Goal: Task Accomplishment & Management: Manage account settings

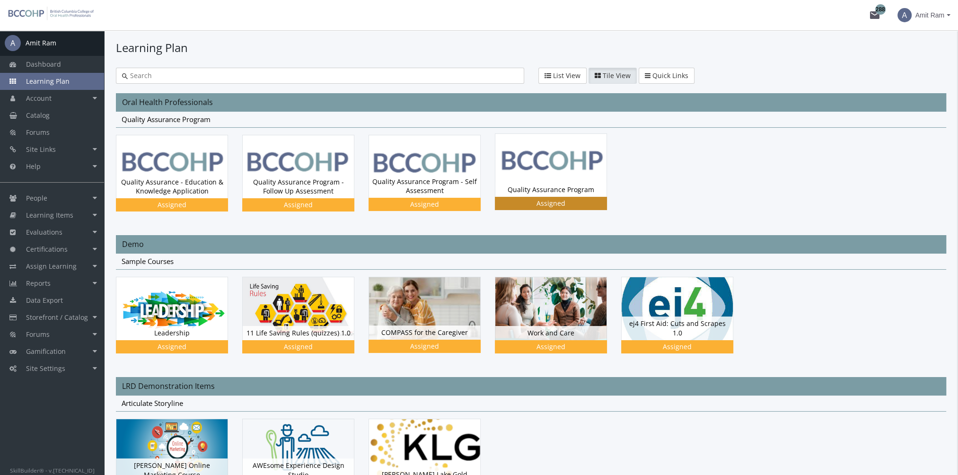
click at [550, 176] on img at bounding box center [551, 165] width 111 height 63
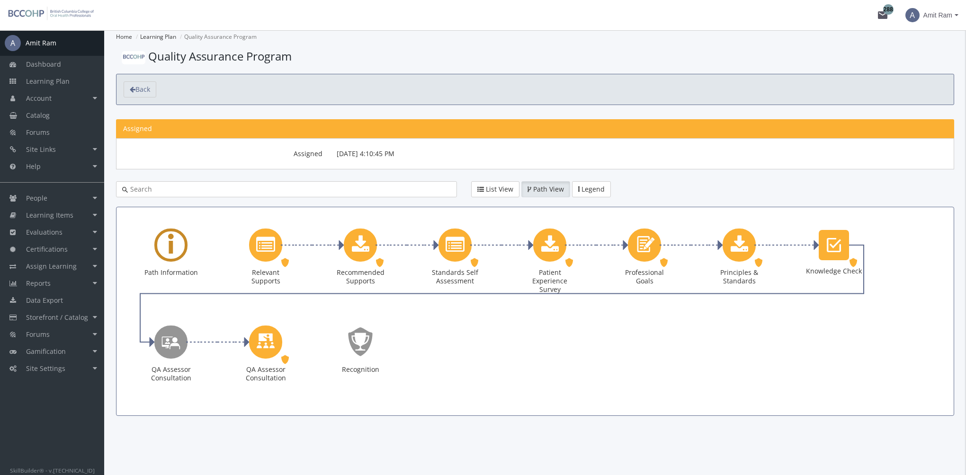
click at [177, 242] on div "Learning Path" at bounding box center [170, 245] width 33 height 33
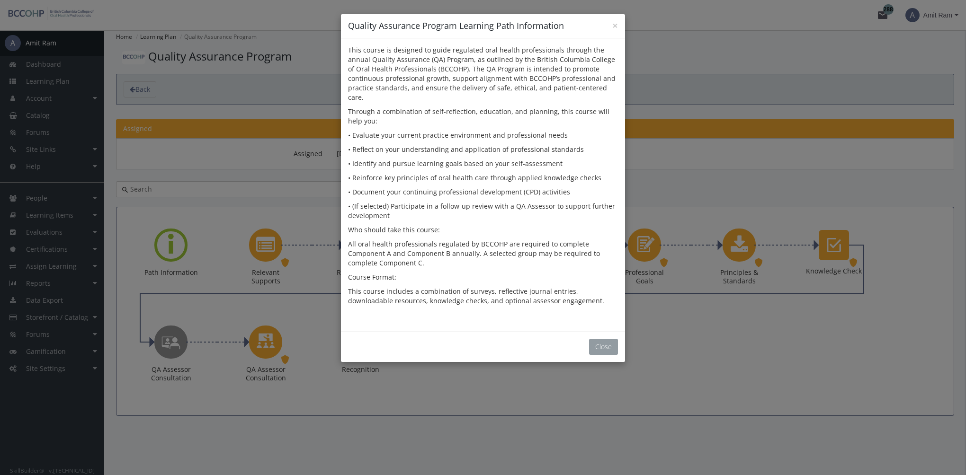
click at [606, 339] on button "Close" at bounding box center [603, 347] width 29 height 16
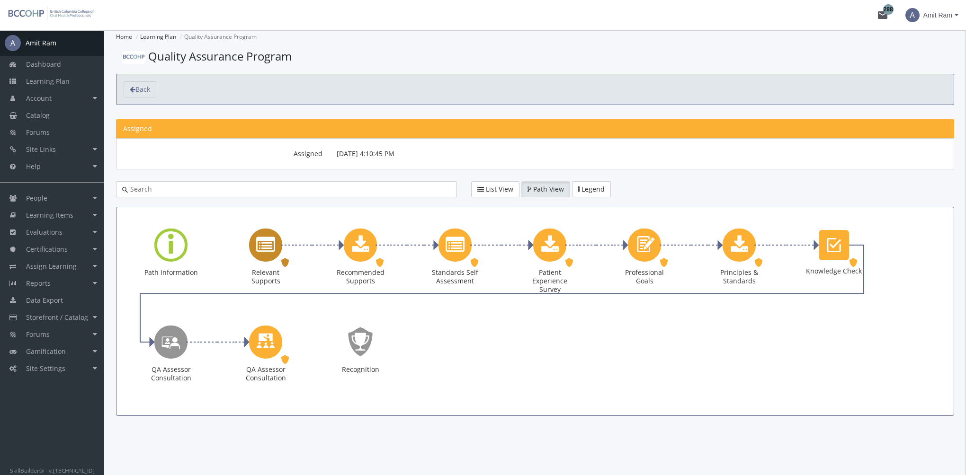
click at [267, 248] on icon "Relevant Supports" at bounding box center [265, 245] width 19 height 19
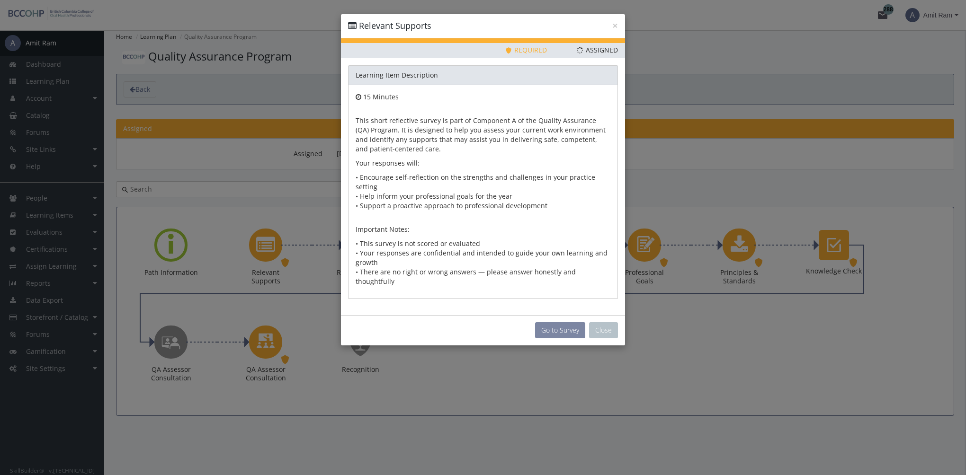
click at [552, 322] on button "Go to Survey" at bounding box center [560, 330] width 50 height 16
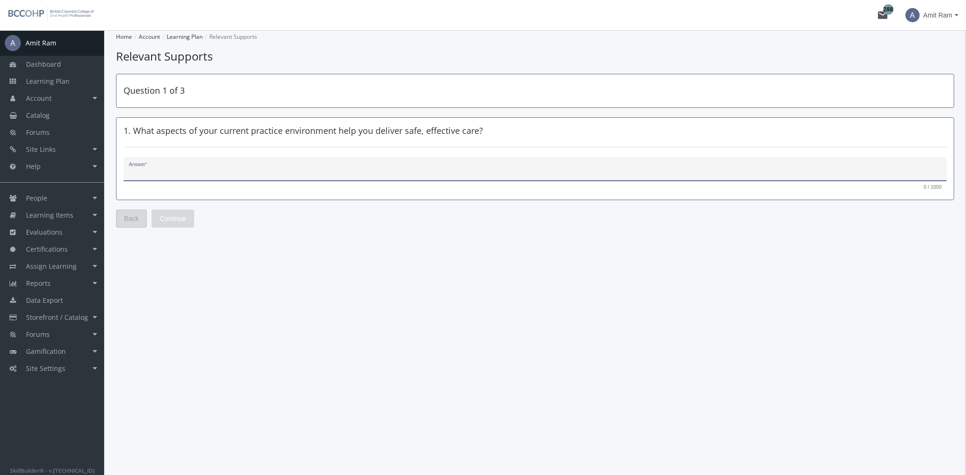
click at [273, 173] on textarea "Answer *" at bounding box center [535, 172] width 813 height 9
type textarea "dsfsf"
click at [181, 217] on span "Continue" at bounding box center [173, 218] width 27 height 17
click at [178, 160] on div "Answer *" at bounding box center [535, 169] width 823 height 25
type textarea "fsdfs"
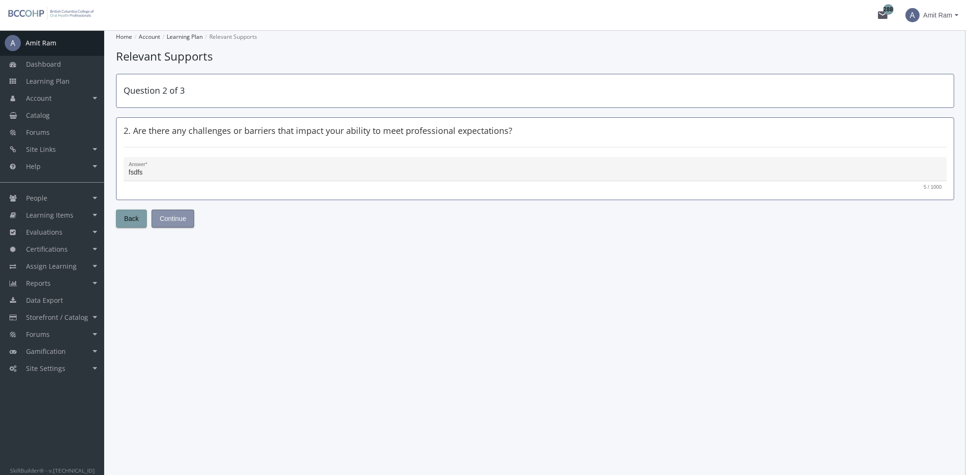
click at [174, 223] on span "Continue" at bounding box center [173, 218] width 27 height 17
click at [215, 170] on textarea "Answer *" at bounding box center [535, 172] width 813 height 9
type textarea "sfdsf"
click at [175, 216] on span "Submit" at bounding box center [170, 218] width 21 height 17
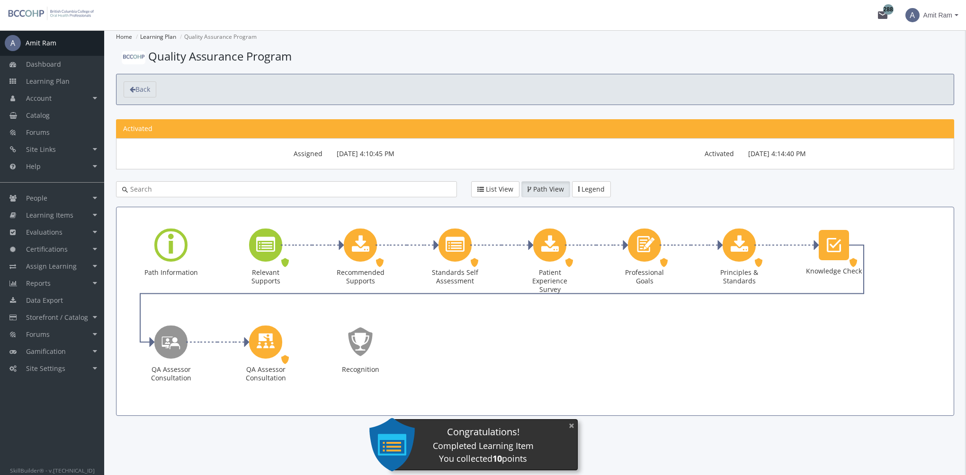
click at [574, 423] on button "×" at bounding box center [571, 425] width 15 height 19
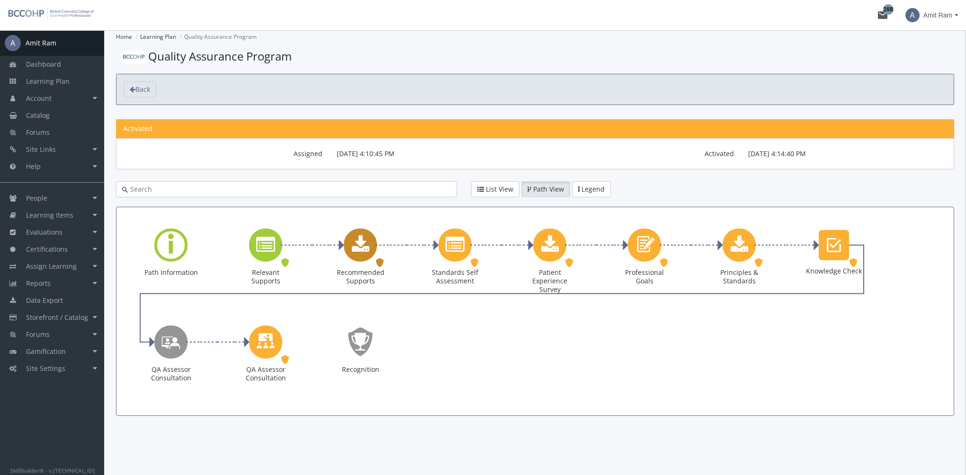
click at [355, 240] on icon "Recommended Supports" at bounding box center [361, 245] width 18 height 19
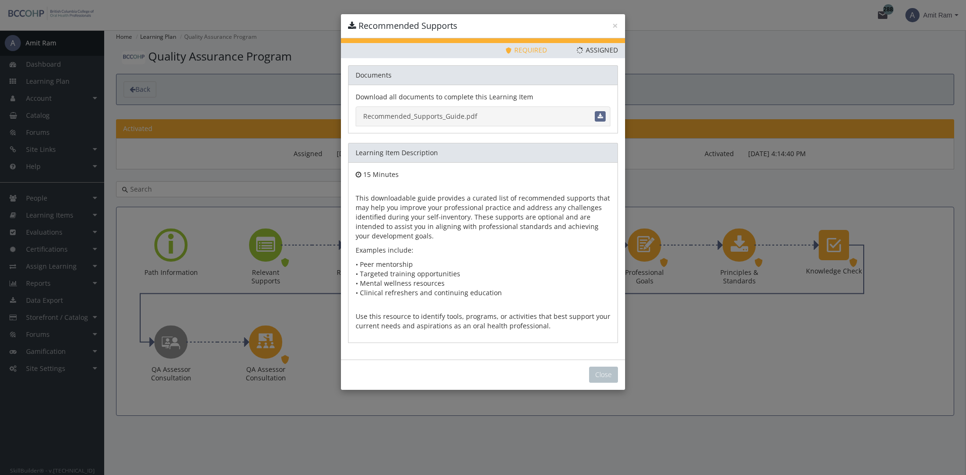
click at [436, 115] on link "Recommended_Supports_Guide.pdf" at bounding box center [482, 116] width 255 height 20
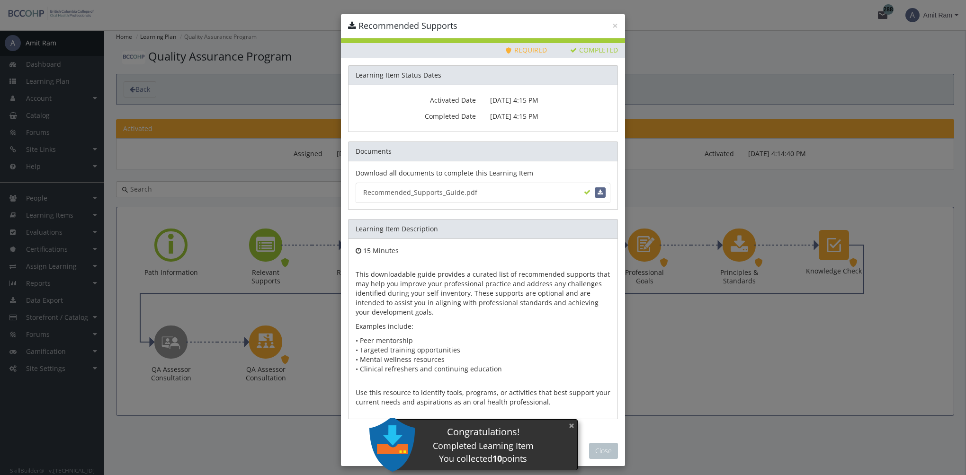
click at [568, 428] on button "×" at bounding box center [571, 425] width 15 height 19
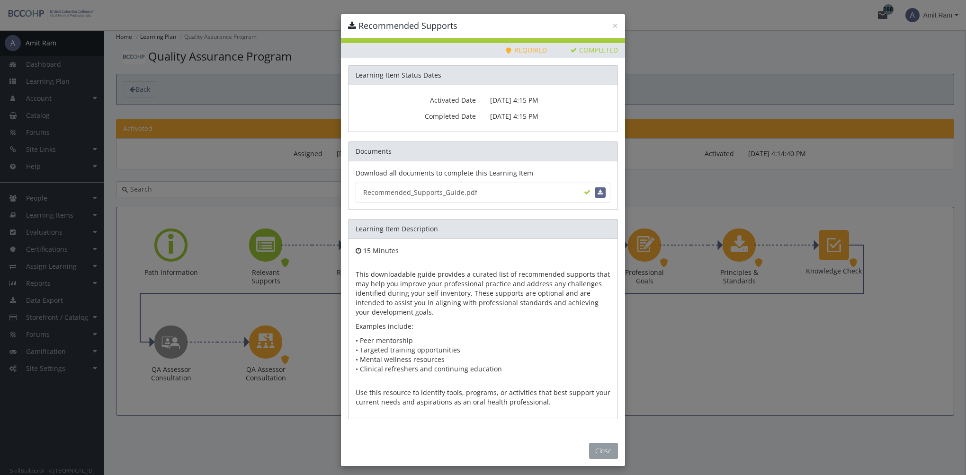
click at [593, 456] on button "Close" at bounding box center [603, 451] width 29 height 16
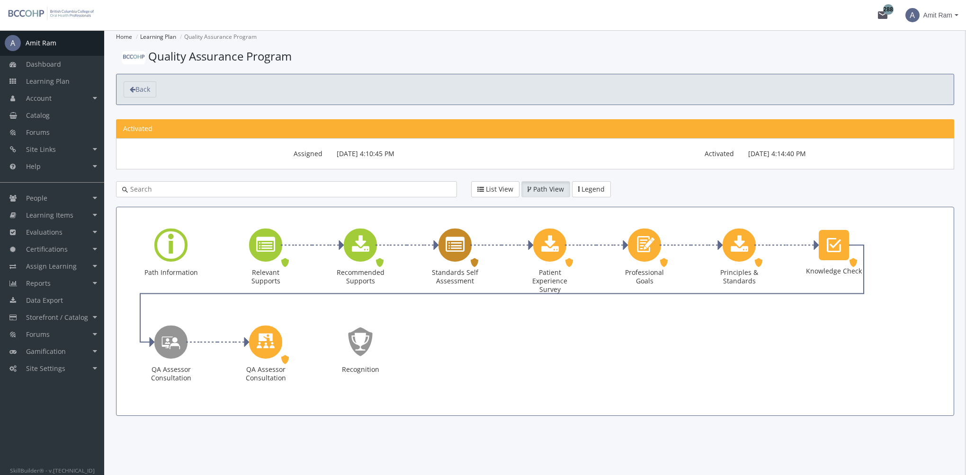
click at [452, 244] on icon "Standards Self Assessment" at bounding box center [454, 245] width 19 height 19
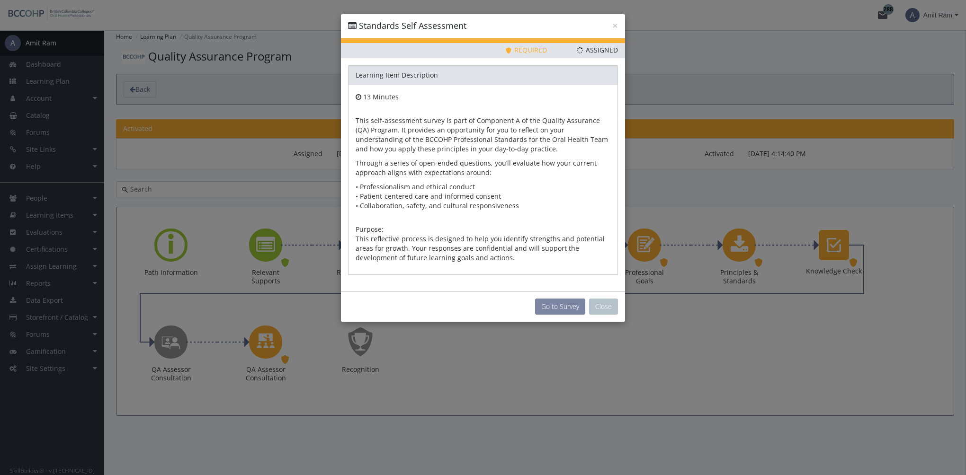
click at [566, 308] on button "Go to Survey" at bounding box center [560, 307] width 50 height 16
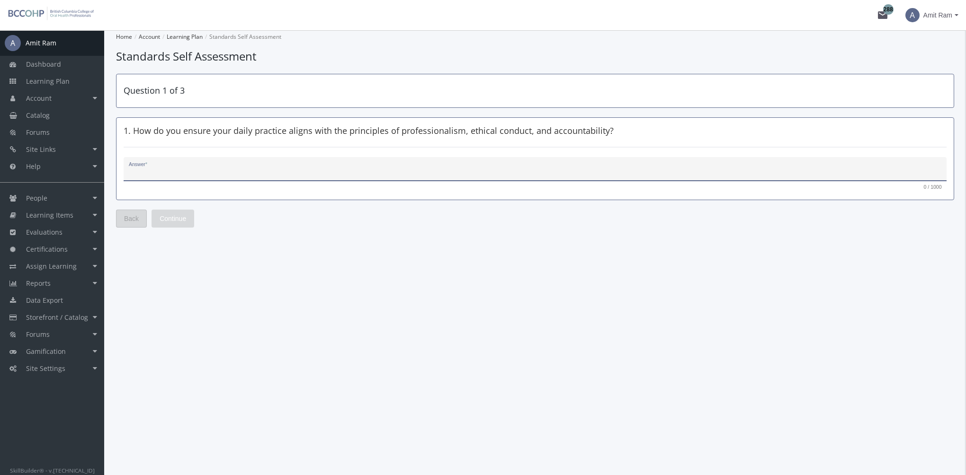
click at [226, 170] on textarea "Answer *" at bounding box center [535, 172] width 813 height 9
type textarea "fsf"
click at [70, 82] on link "Learning Plan" at bounding box center [52, 81] width 104 height 17
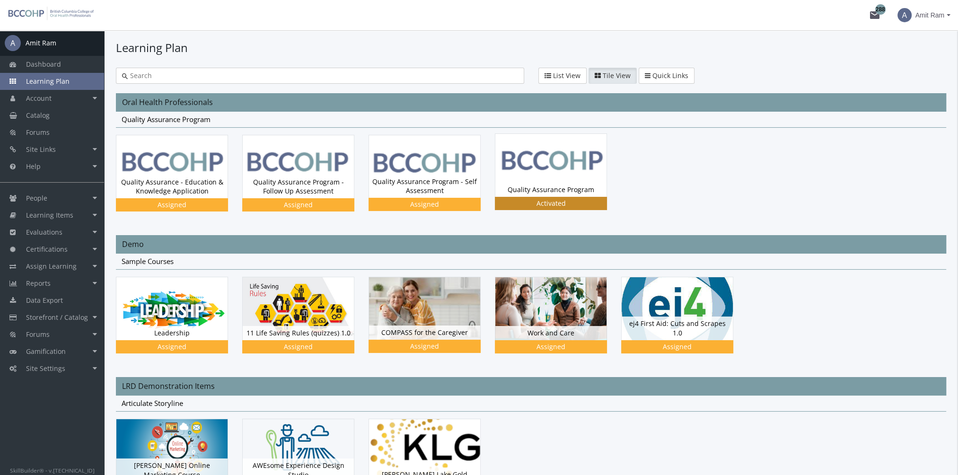
click at [559, 172] on img at bounding box center [551, 165] width 111 height 63
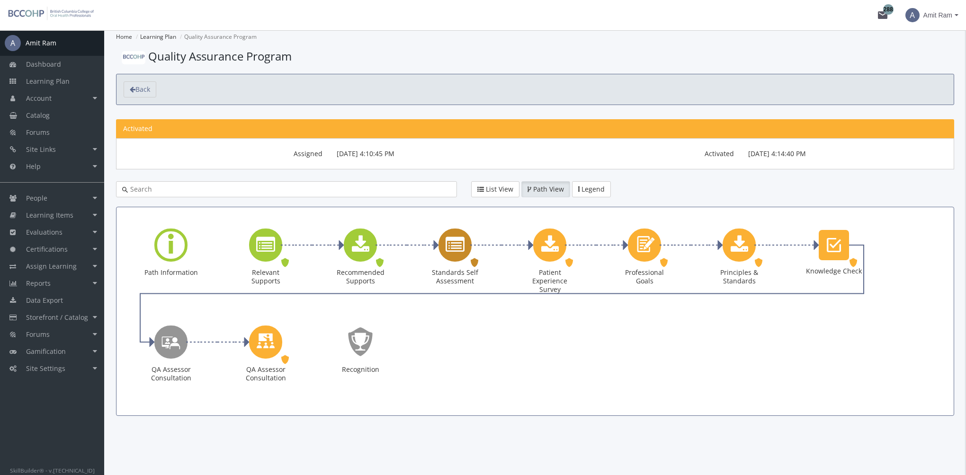
click at [453, 247] on icon "Standards Self Assessment" at bounding box center [454, 245] width 19 height 19
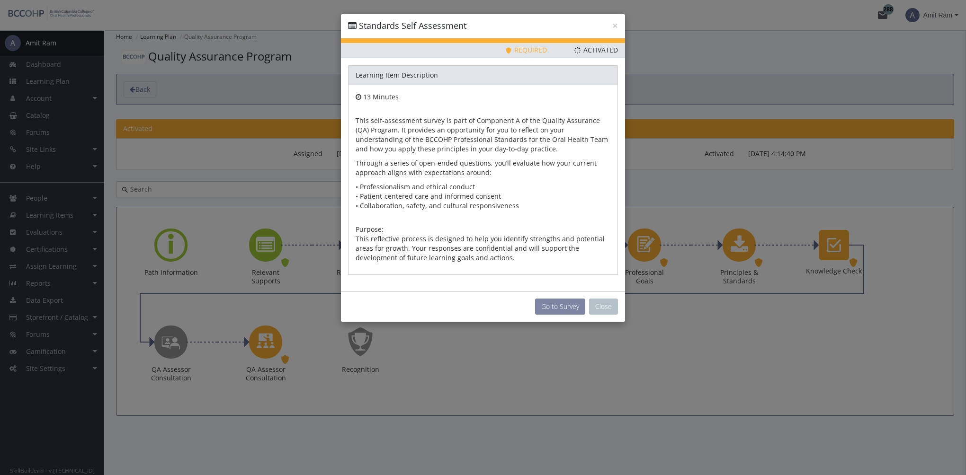
click at [544, 308] on button "Go to Survey" at bounding box center [560, 307] width 50 height 16
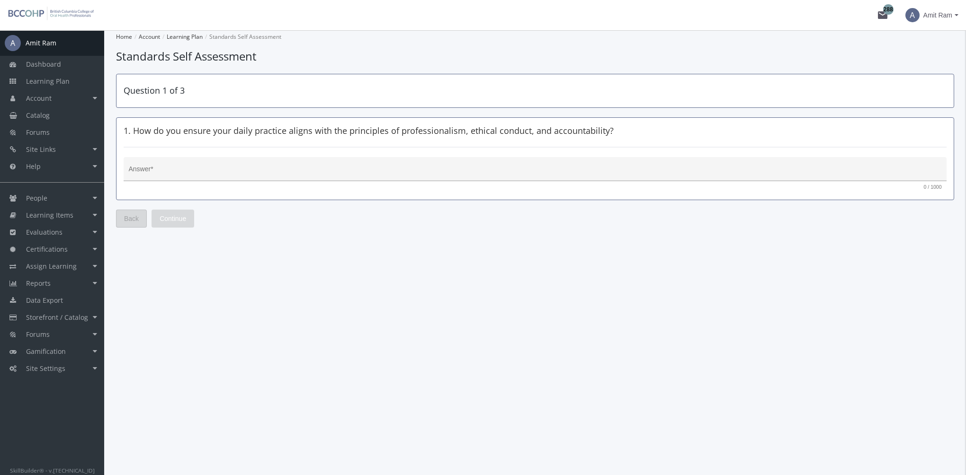
click at [206, 178] on div "Answer *" at bounding box center [535, 171] width 813 height 19
click at [206, 168] on textarea "Answer *" at bounding box center [535, 172] width 813 height 9
type textarea "dfsfs"
click at [168, 212] on span "Continue" at bounding box center [173, 218] width 27 height 17
click at [189, 167] on div "Answer *" at bounding box center [535, 171] width 813 height 19
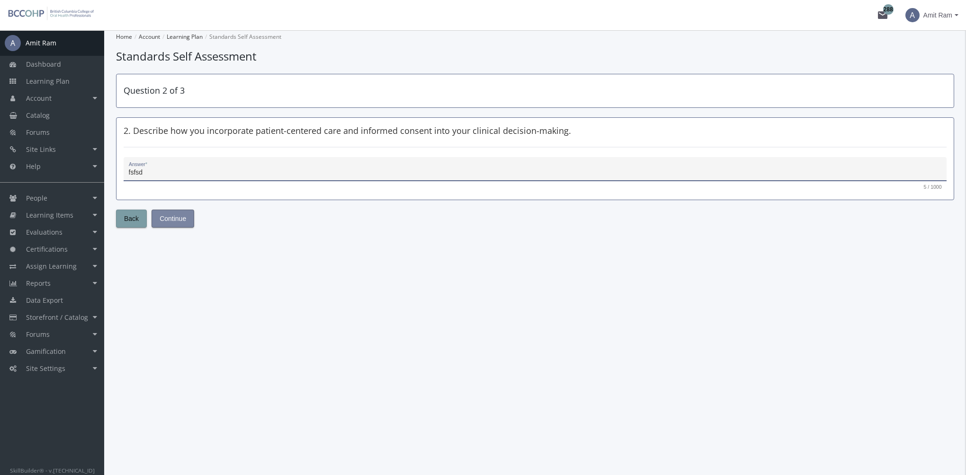
type textarea "fsfsd"
click at [180, 218] on span "Continue" at bounding box center [173, 218] width 27 height 17
click at [208, 164] on div "Answer *" at bounding box center [535, 171] width 813 height 19
type textarea "sdfsf"
click at [180, 215] on button "Submit" at bounding box center [169, 219] width 37 height 18
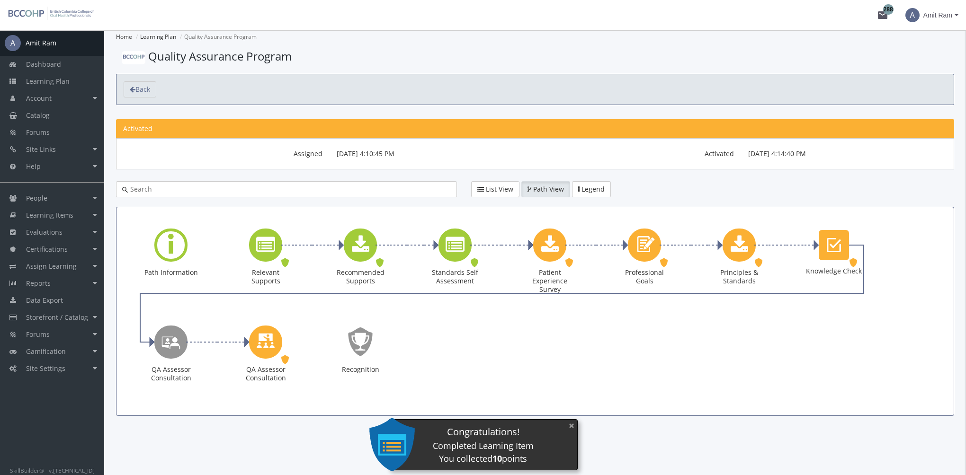
click at [570, 428] on button "×" at bounding box center [571, 425] width 15 height 19
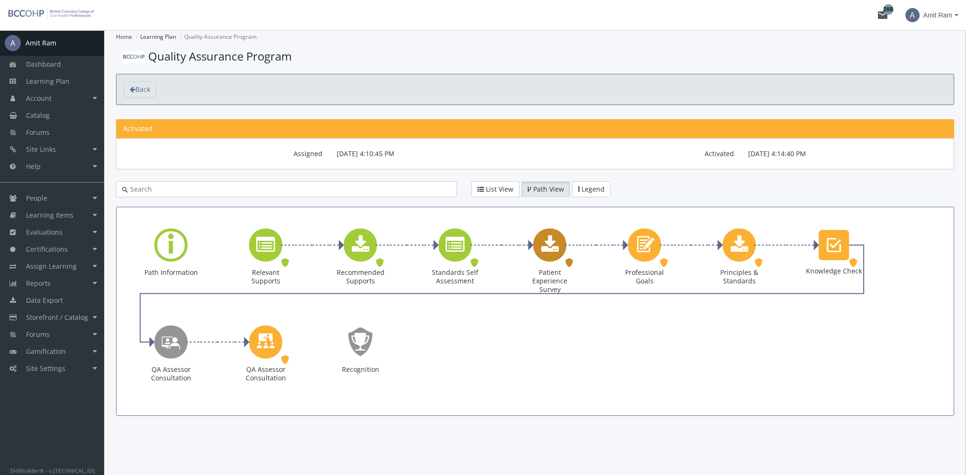
click at [545, 244] on icon "Patient Experience Survey" at bounding box center [550, 245] width 18 height 19
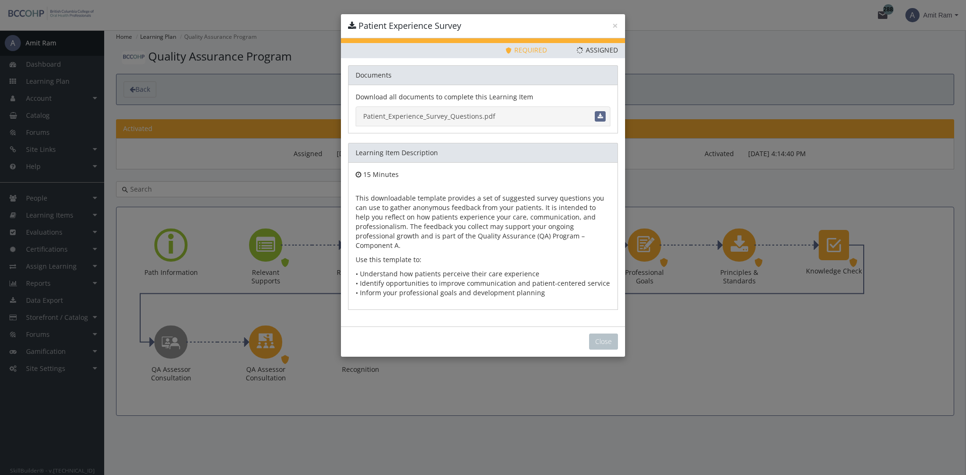
click at [444, 116] on link "Patient_Experience_Survey_Questions.pdf" at bounding box center [482, 116] width 255 height 20
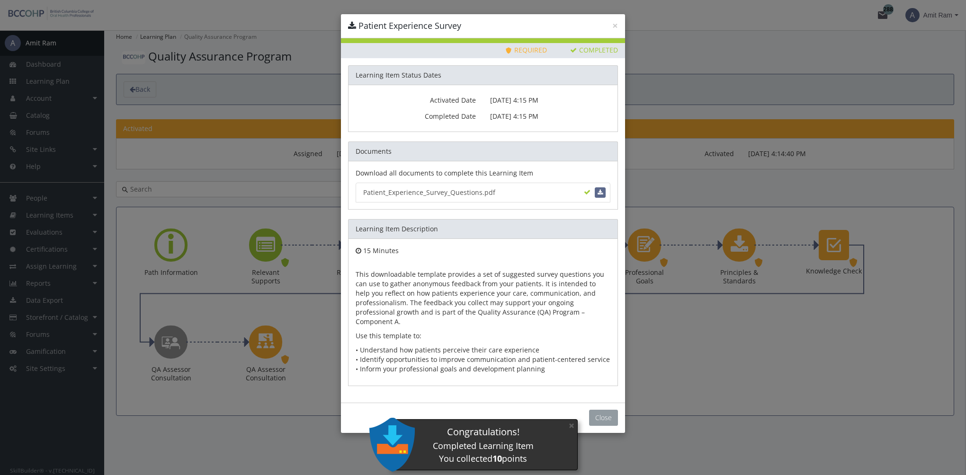
click at [599, 410] on button "Close" at bounding box center [603, 418] width 29 height 16
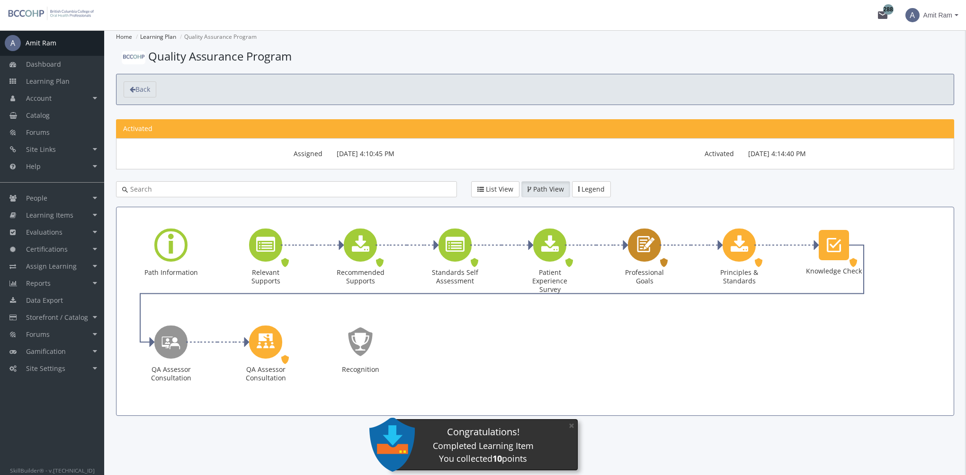
click at [651, 242] on icon "Professional Goals" at bounding box center [644, 244] width 22 height 27
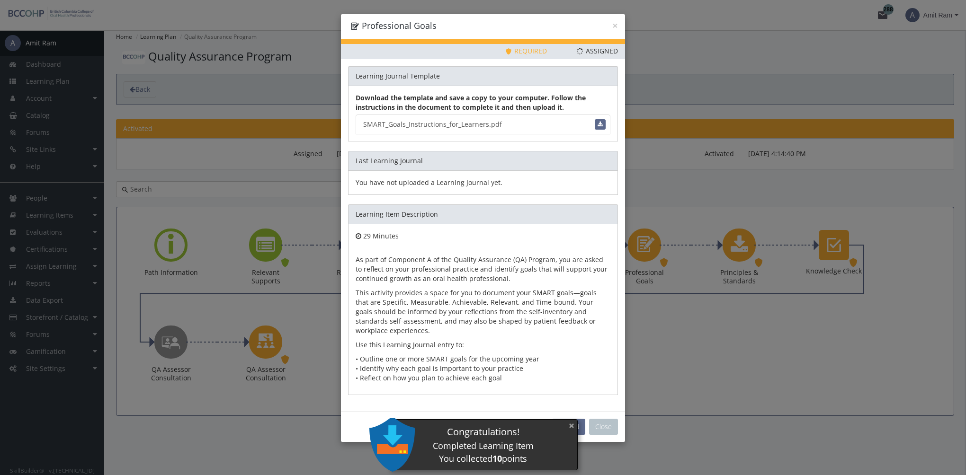
click at [572, 429] on button "×" at bounding box center [571, 425] width 15 height 19
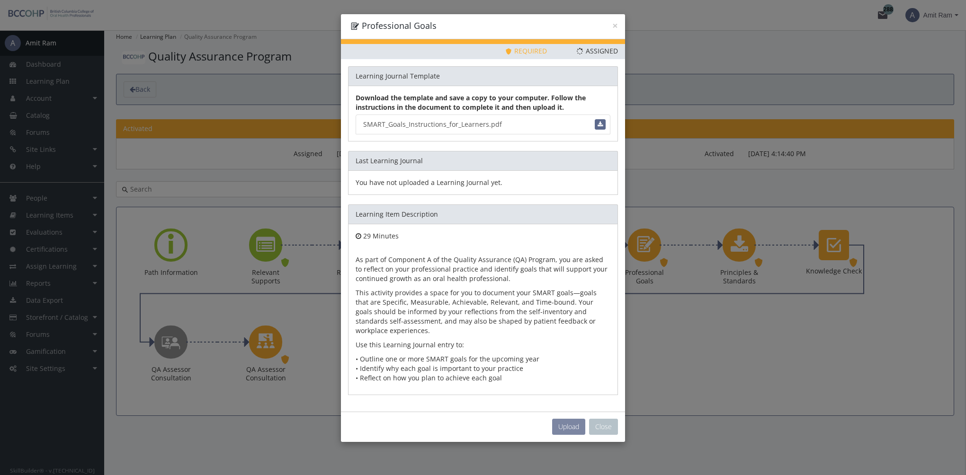
click at [570, 426] on span "Upload" at bounding box center [568, 426] width 21 height 9
click at [471, 121] on link "SMART_Goals_Instructions_for_Learners.pdf" at bounding box center [482, 125] width 255 height 20
click at [574, 422] on span "Upload" at bounding box center [568, 426] width 21 height 9
type input "C:\fakepath\SMART_Professional_Goals_Example_ANSWERS.pdf"
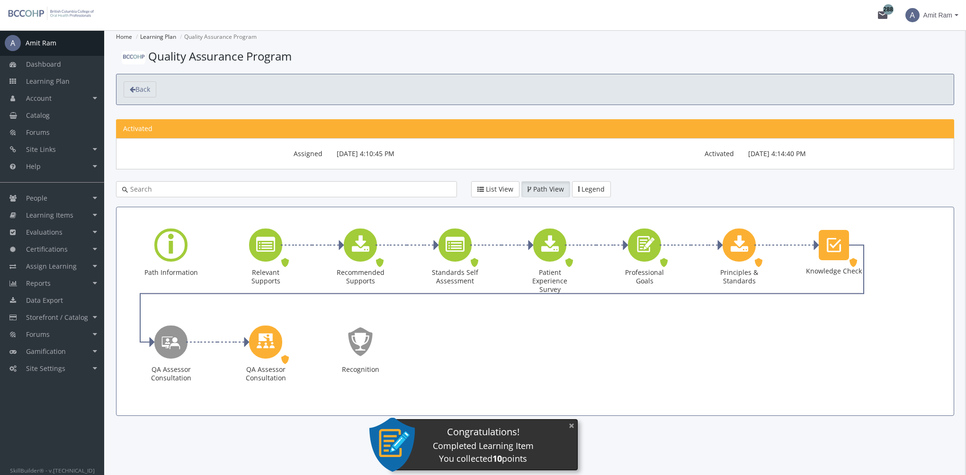
click at [574, 430] on button "×" at bounding box center [571, 425] width 15 height 19
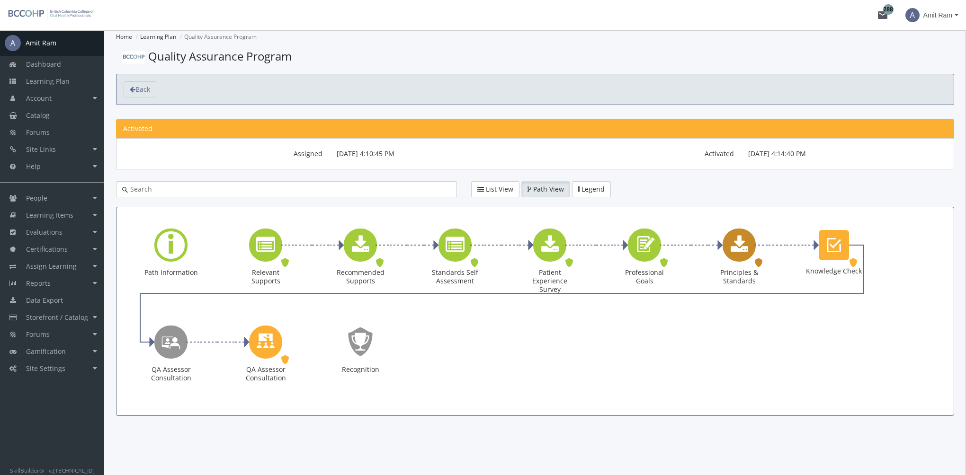
click at [733, 257] on div "Principles & Standards" at bounding box center [738, 245] width 33 height 33
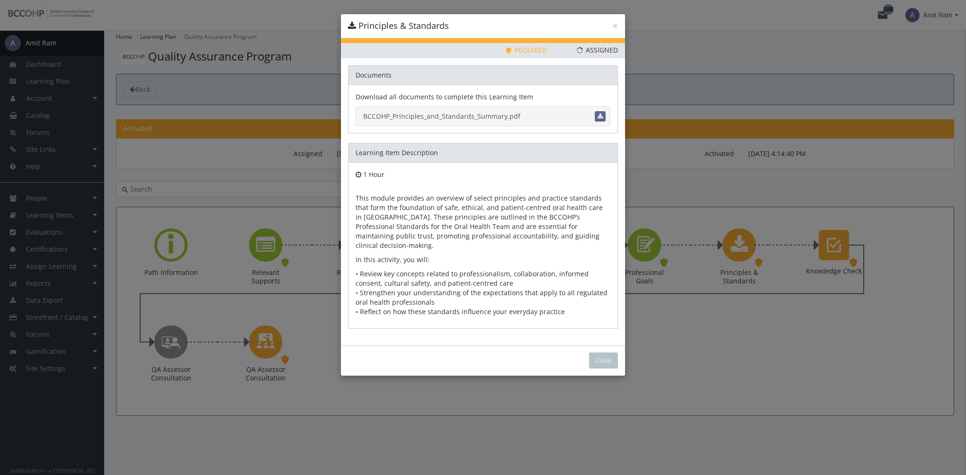
click at [468, 114] on link "BCCOHP_Principles_and_Standards_Summary.pdf" at bounding box center [482, 116] width 255 height 20
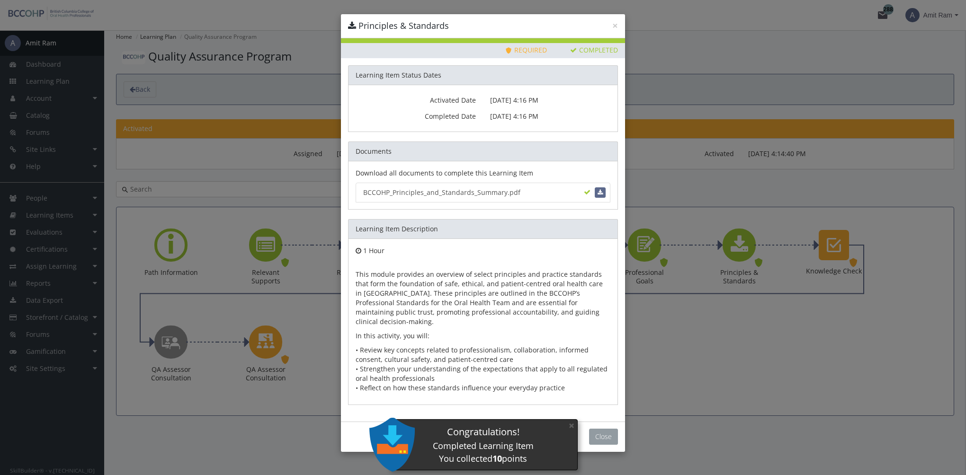
click at [603, 429] on button "Close" at bounding box center [603, 437] width 29 height 16
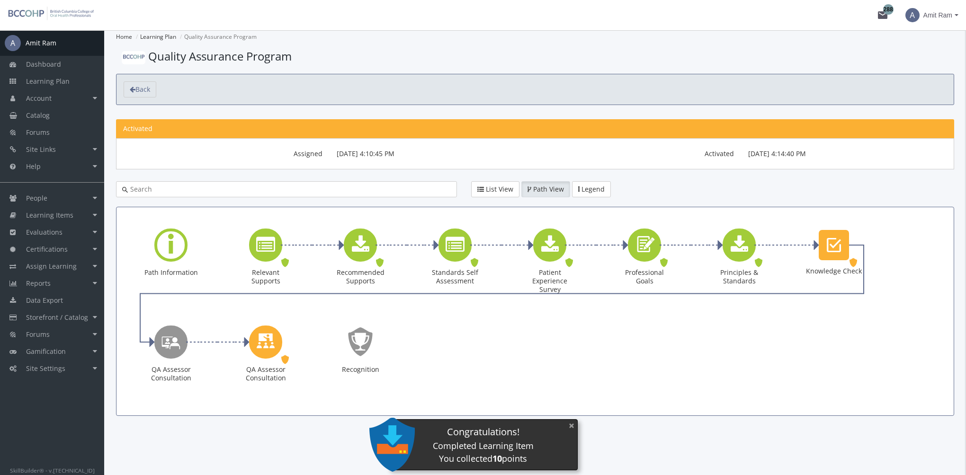
click at [567, 428] on button "×" at bounding box center [571, 425] width 15 height 19
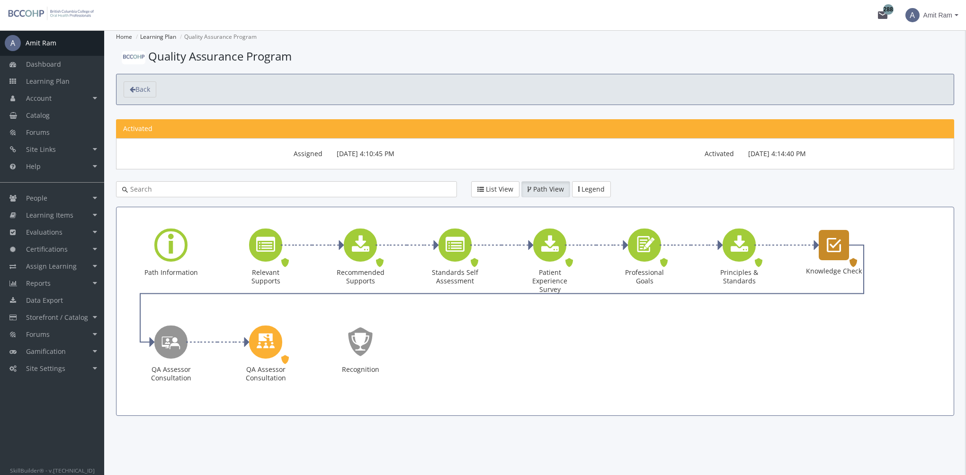
click at [835, 245] on icon "Knowledge Check" at bounding box center [833, 245] width 14 height 19
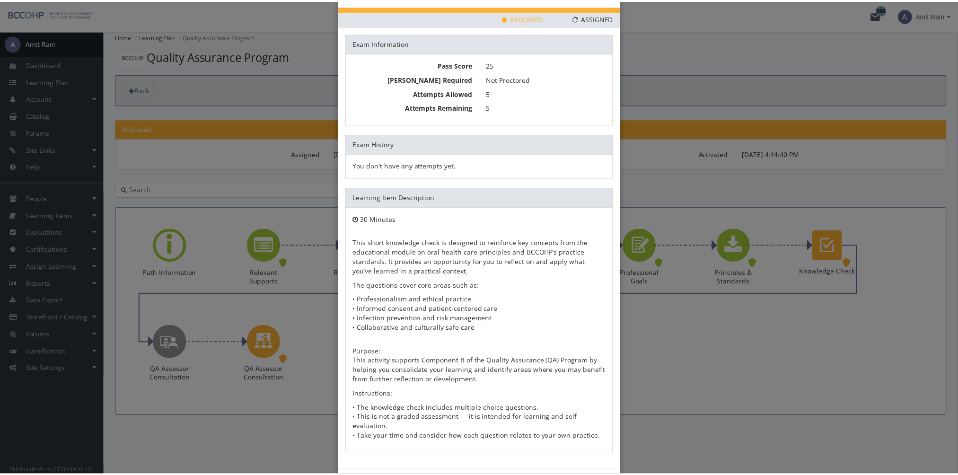
scroll to position [61, 0]
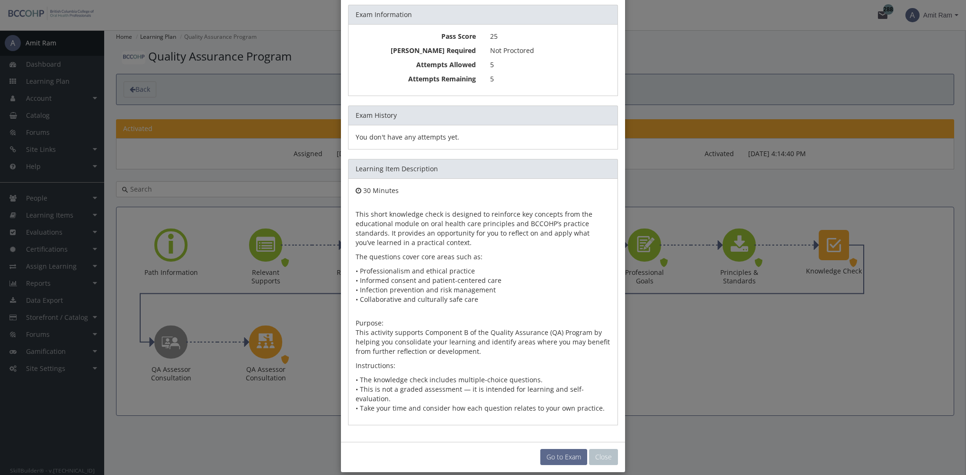
click at [564, 449] on link "Go to Exam" at bounding box center [563, 457] width 47 height 16
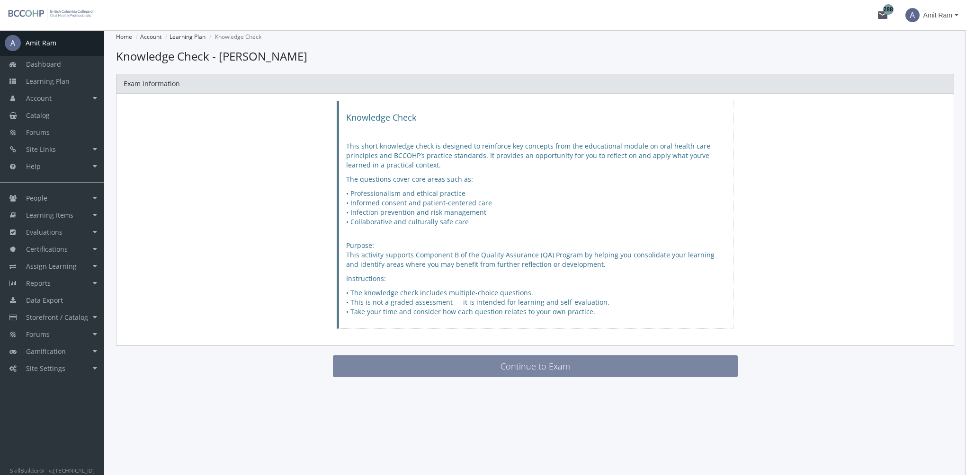
click at [427, 362] on button "Continue to Exam" at bounding box center [535, 366] width 405 height 22
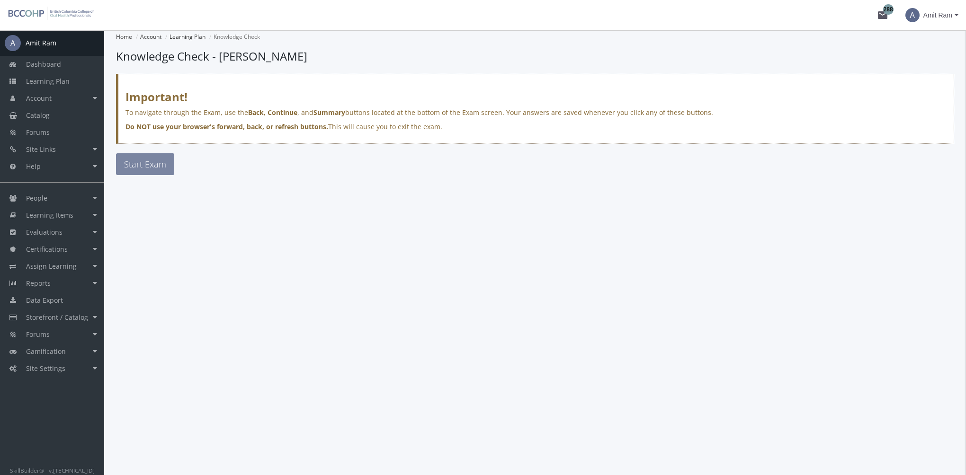
click at [168, 167] on button "Start Exam" at bounding box center [145, 164] width 58 height 22
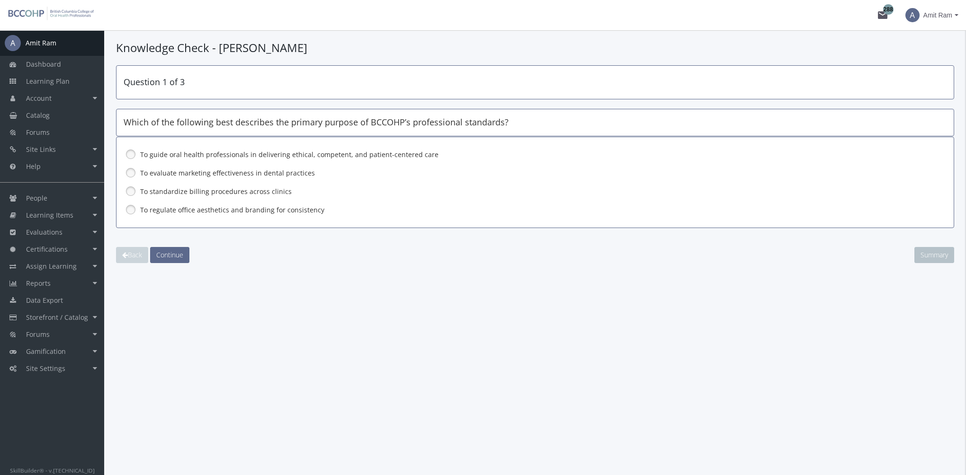
click at [173, 158] on label "To guide oral health professionals in delivering ethical, competent, and patien…" at bounding box center [510, 154] width 740 height 9
click at [179, 250] on span "Continue" at bounding box center [169, 254] width 27 height 9
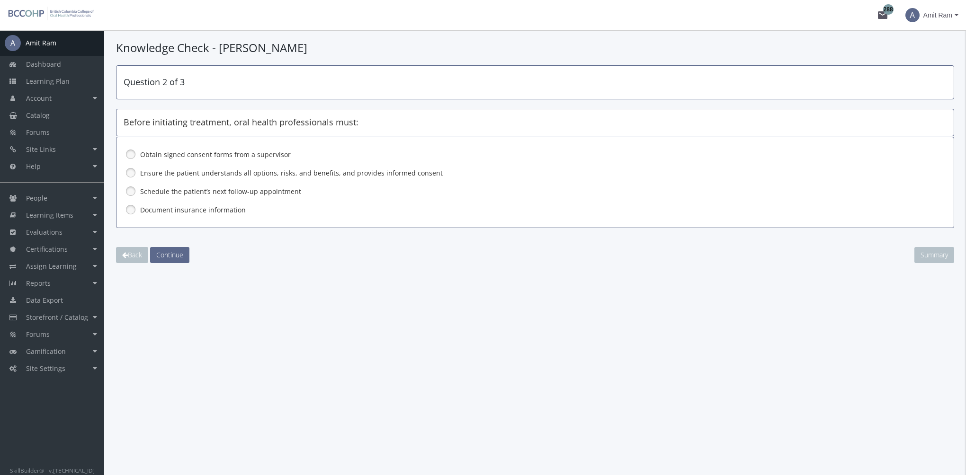
click at [188, 174] on label "Ensure the patient understands all options, risks, and benefits, and provides i…" at bounding box center [510, 172] width 740 height 9
click at [179, 259] on button "Continue" at bounding box center [169, 255] width 39 height 16
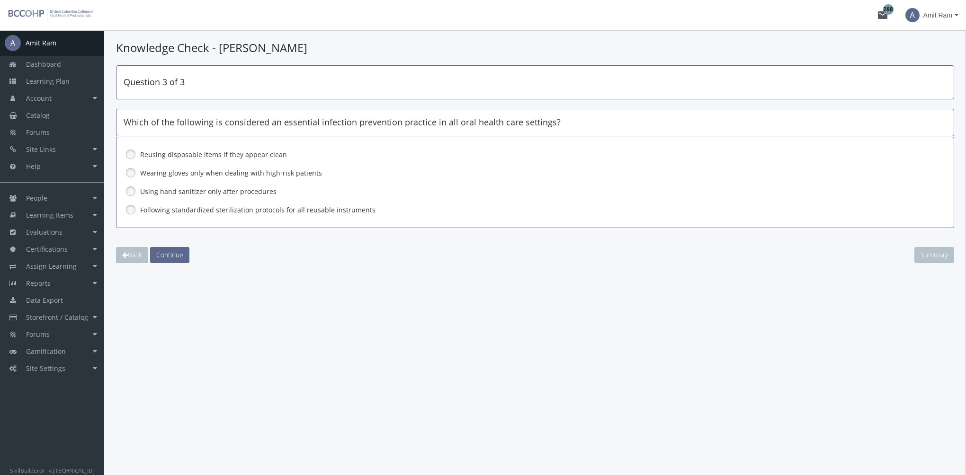
click at [177, 207] on label "Following standardized sterilization protocols for all reusable instruments" at bounding box center [510, 209] width 740 height 9
click at [180, 261] on button "Continue" at bounding box center [169, 255] width 39 height 16
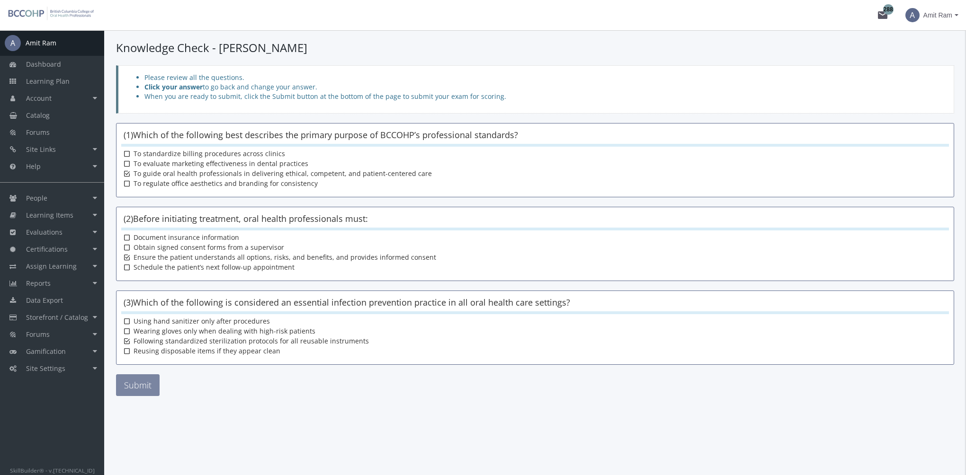
click at [133, 386] on button "Submit" at bounding box center [138, 385] width 44 height 22
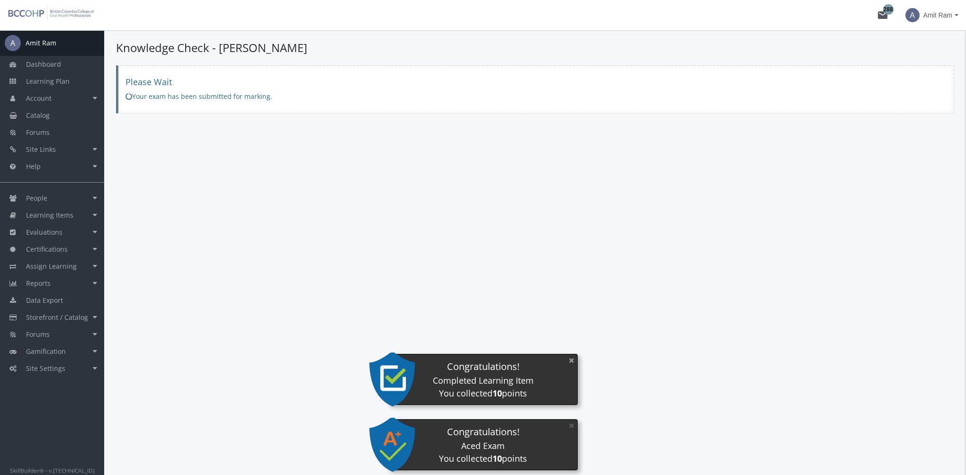
click at [568, 362] on button "×" at bounding box center [571, 360] width 15 height 19
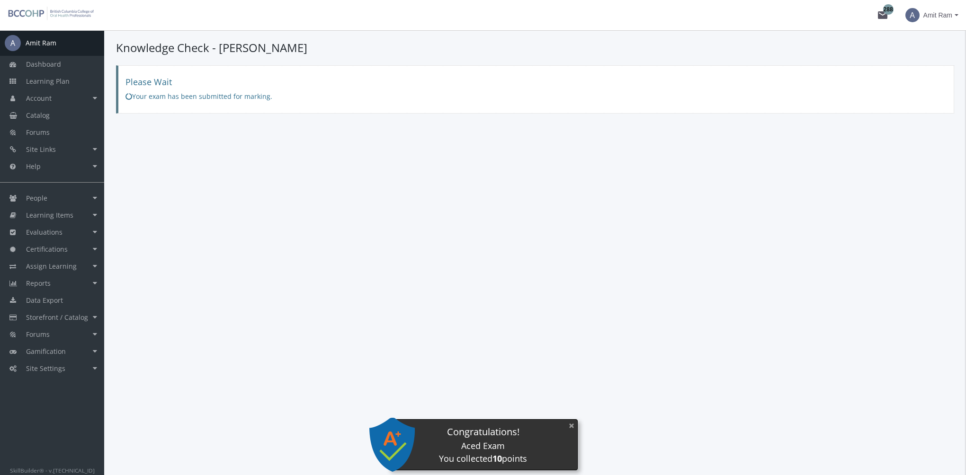
click at [572, 426] on button "×" at bounding box center [571, 425] width 15 height 19
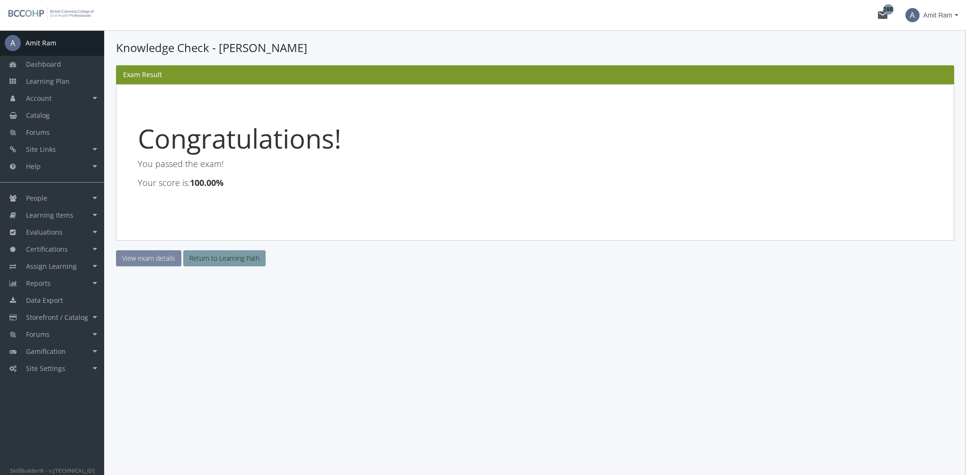
click at [173, 259] on link "View exam details" at bounding box center [148, 258] width 65 height 16
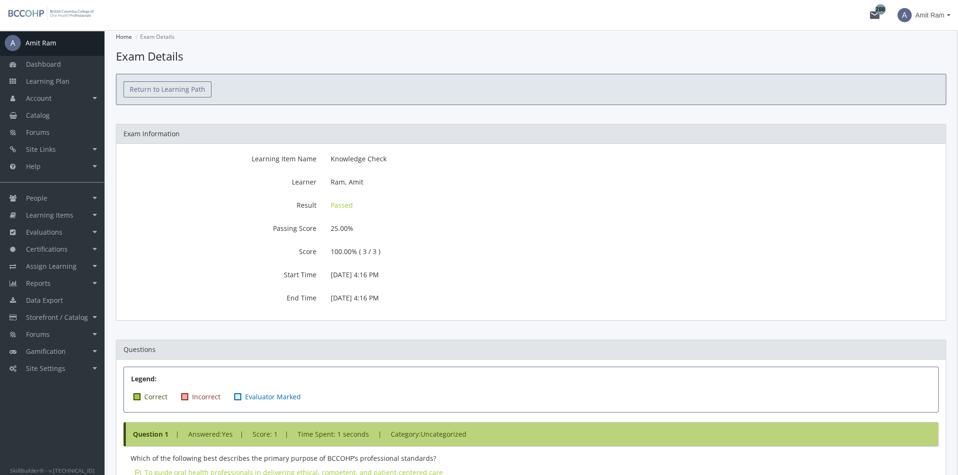
click at [163, 93] on link "Return to Learning Path" at bounding box center [168, 89] width 88 height 16
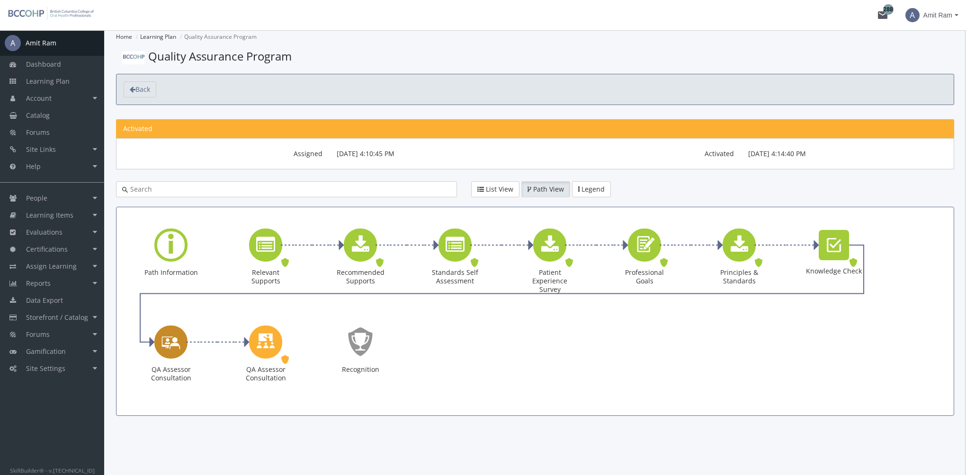
click at [179, 342] on icon "QA Assessor Consultation" at bounding box center [170, 341] width 19 height 27
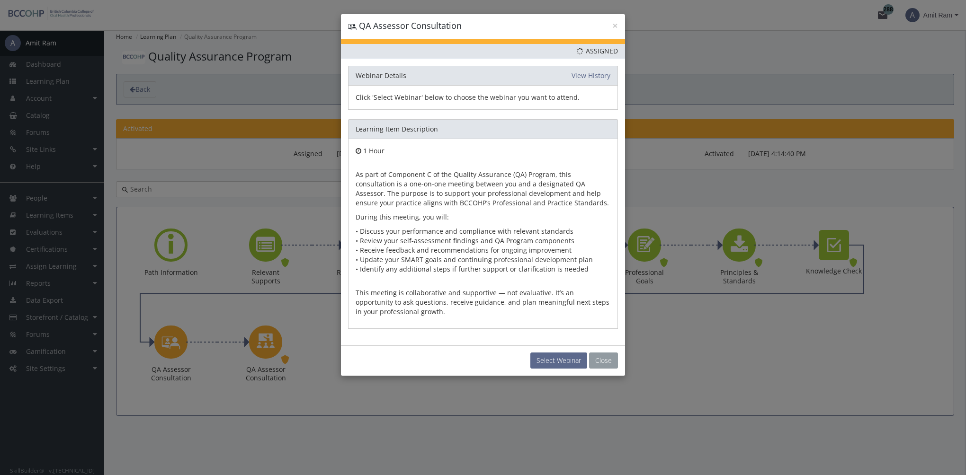
click at [609, 360] on button "Close" at bounding box center [603, 361] width 29 height 16
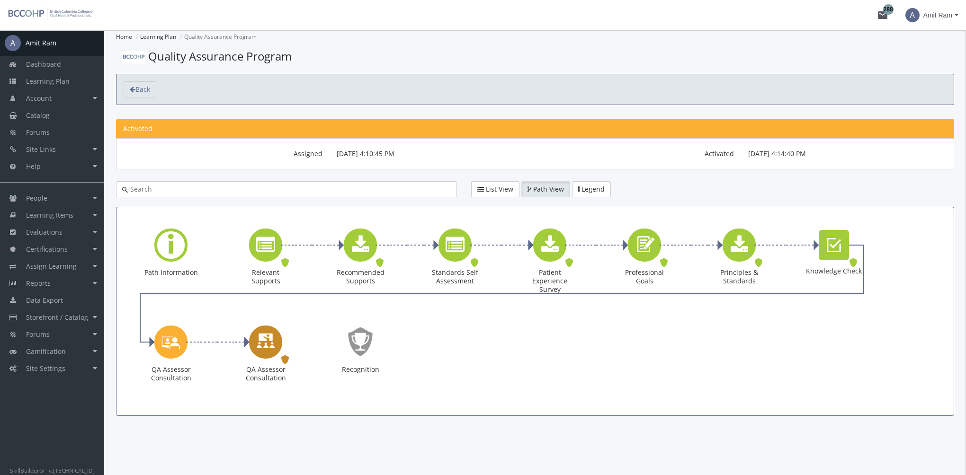
click at [263, 346] on icon "QA Assessor Consultation" at bounding box center [265, 341] width 19 height 27
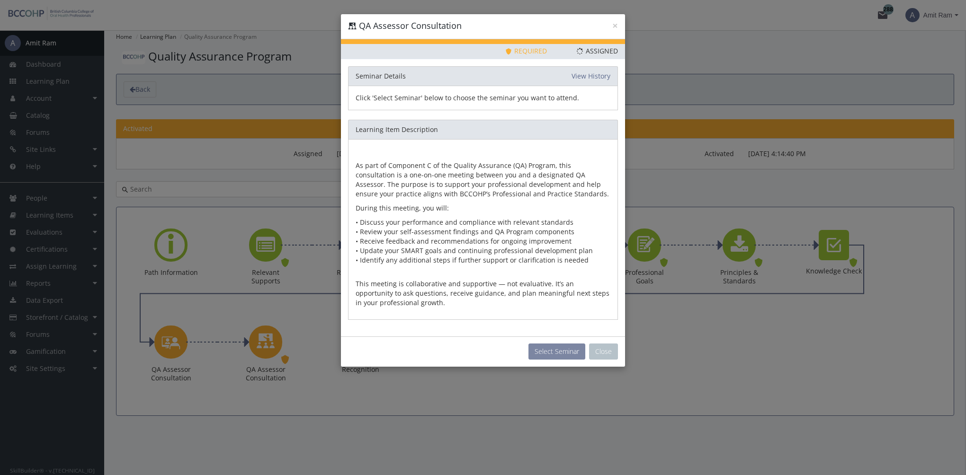
click at [545, 348] on button "Select Seminar" at bounding box center [556, 352] width 57 height 16
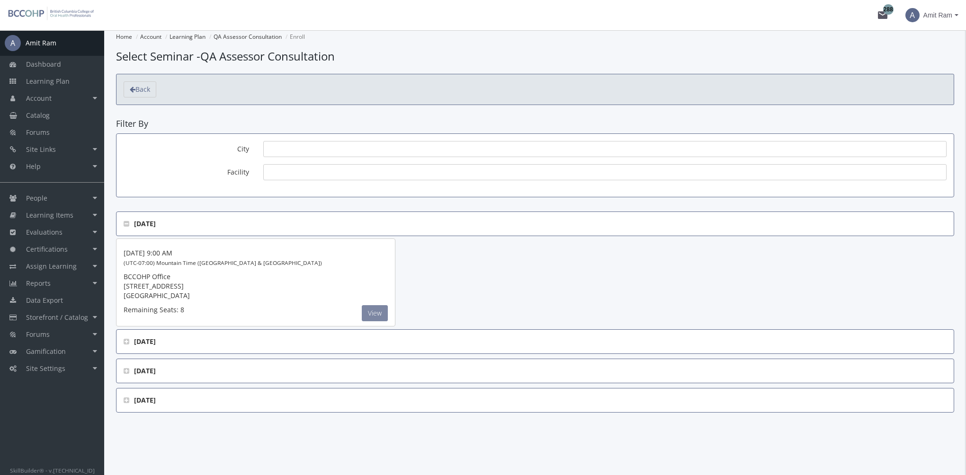
click at [372, 314] on button "View" at bounding box center [375, 313] width 26 height 16
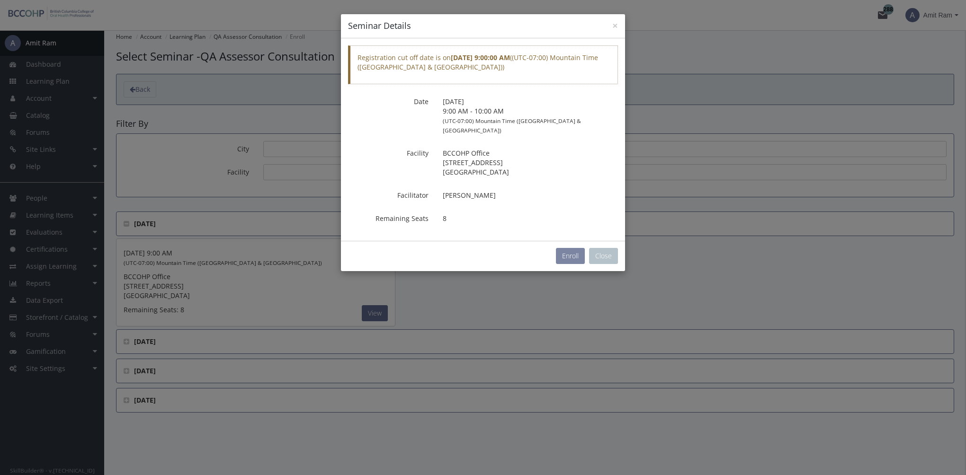
click at [574, 248] on button "Enroll" at bounding box center [570, 256] width 29 height 16
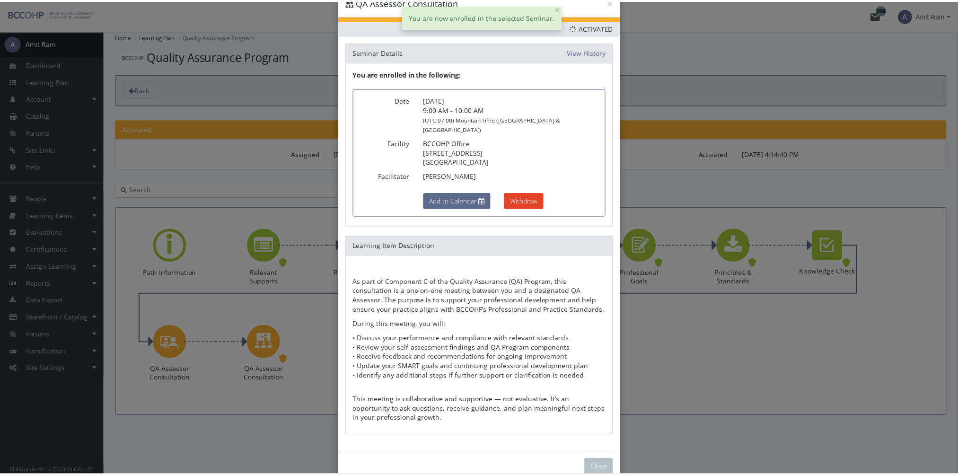
scroll to position [34, 0]
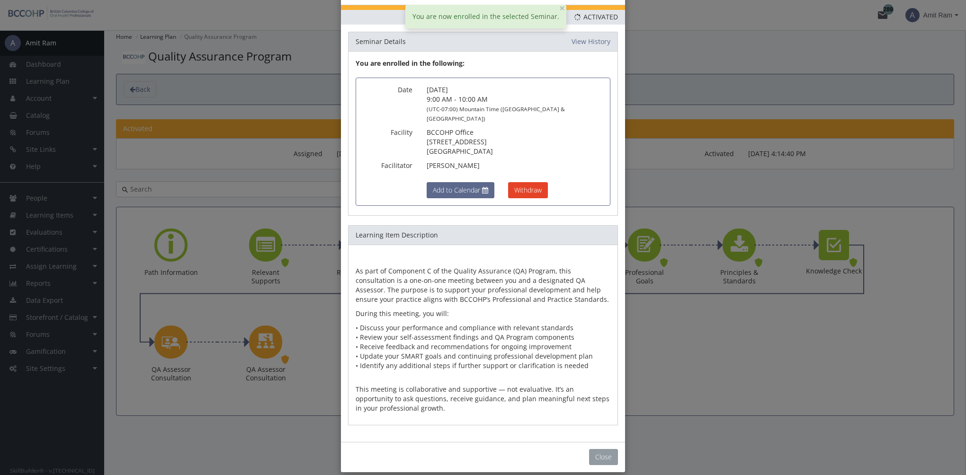
click at [603, 449] on button "Close" at bounding box center [603, 457] width 29 height 16
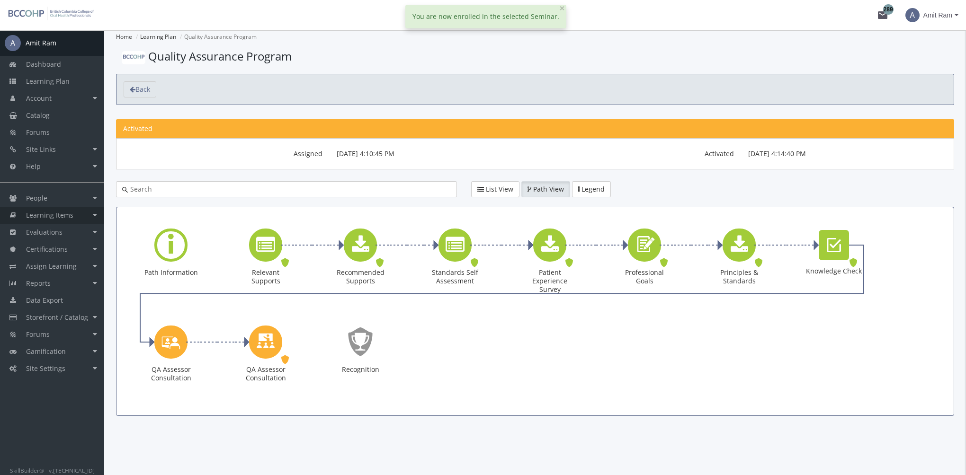
click at [67, 217] on span "Learning Items" at bounding box center [49, 215] width 47 height 9
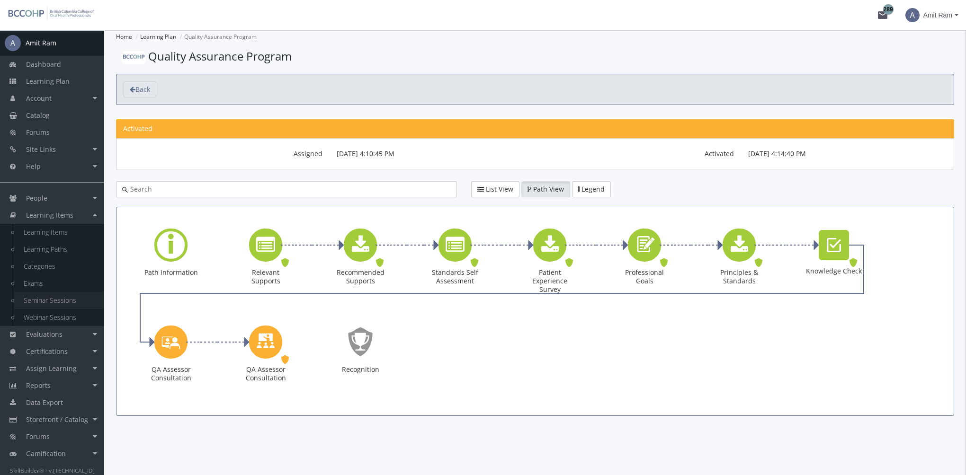
click at [64, 301] on link "Seminar Sessions" at bounding box center [59, 300] width 90 height 17
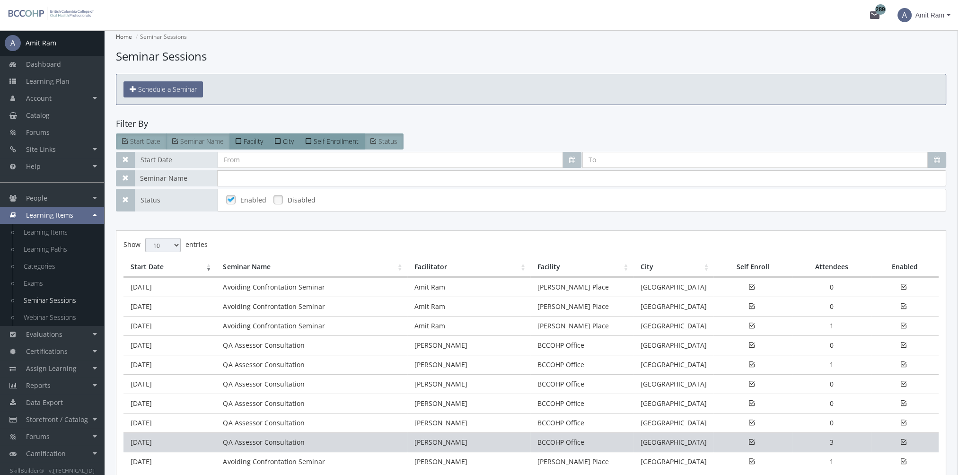
click at [218, 437] on td "QA Assessor Consultation" at bounding box center [311, 442] width 191 height 19
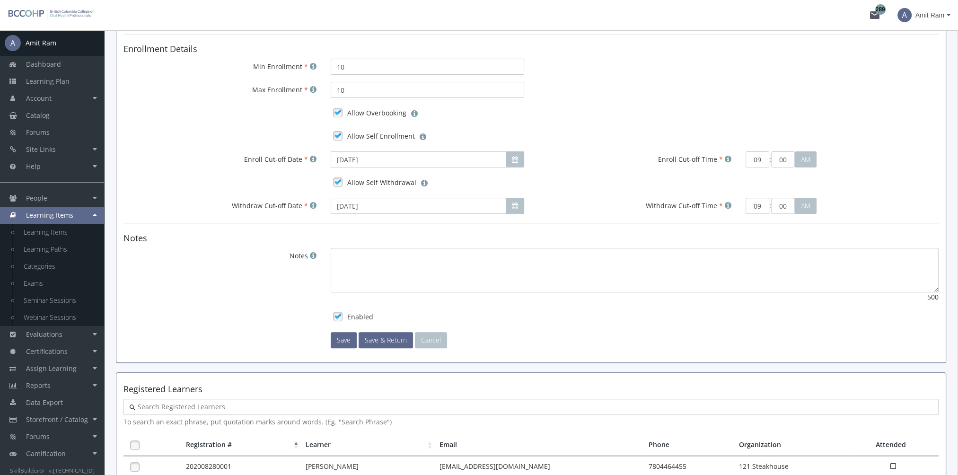
scroll to position [564, 0]
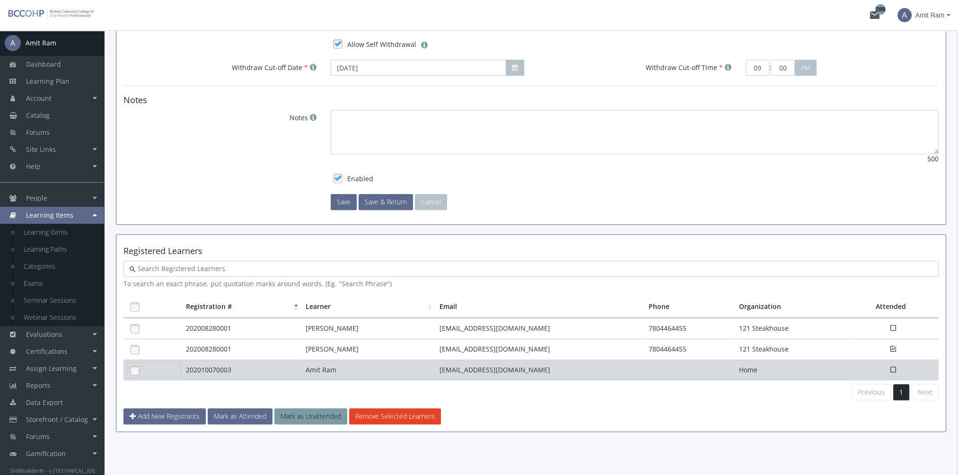
click at [137, 365] on link at bounding box center [135, 370] width 14 height 14
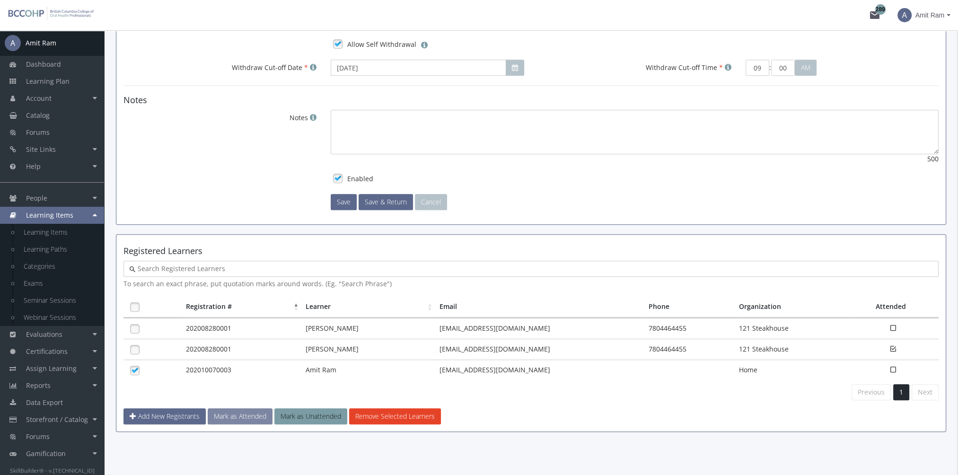
click at [233, 412] on button "Mark as Attended" at bounding box center [240, 416] width 65 height 16
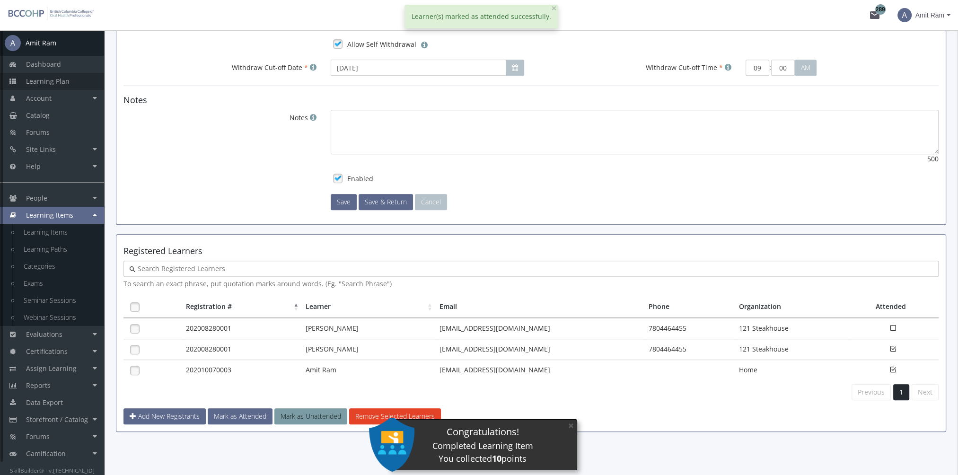
click at [63, 84] on span "Learning Plan" at bounding box center [48, 81] width 44 height 9
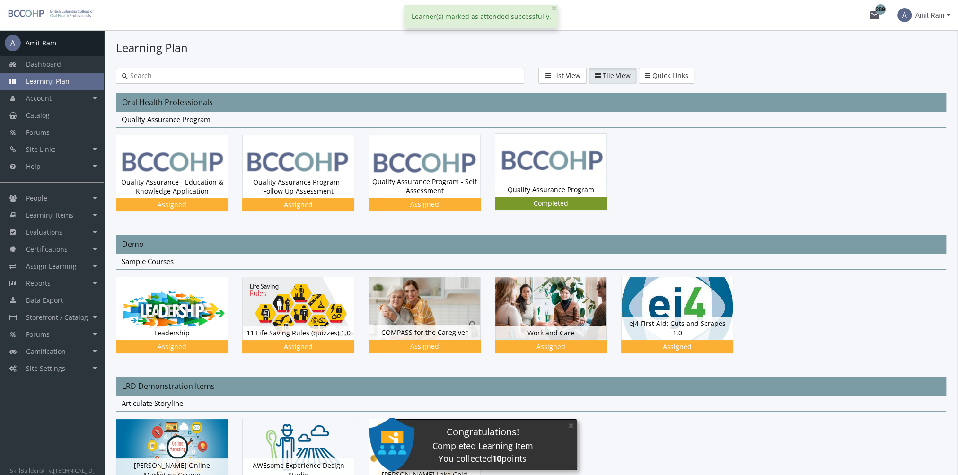
click at [550, 186] on div "Quality Assurance Program Status Completed" at bounding box center [551, 190] width 111 height 14
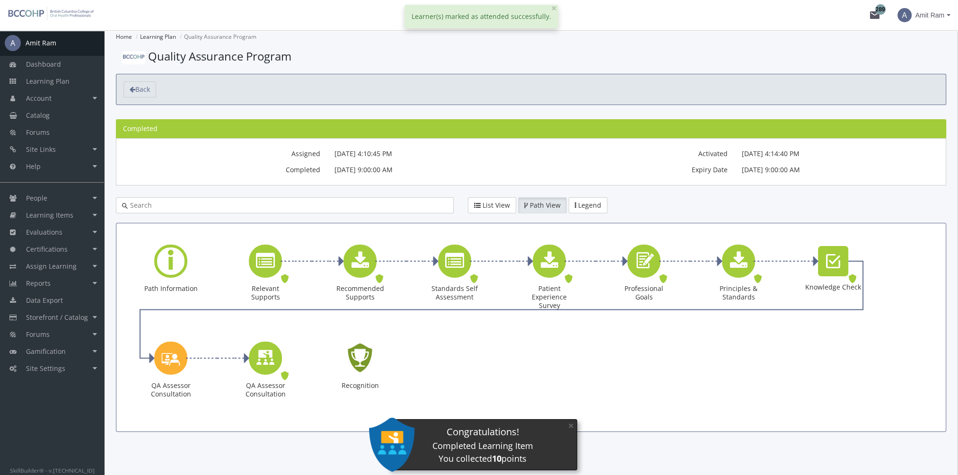
click at [364, 358] on icon "Recognition - Completed" at bounding box center [360, 358] width 30 height 43
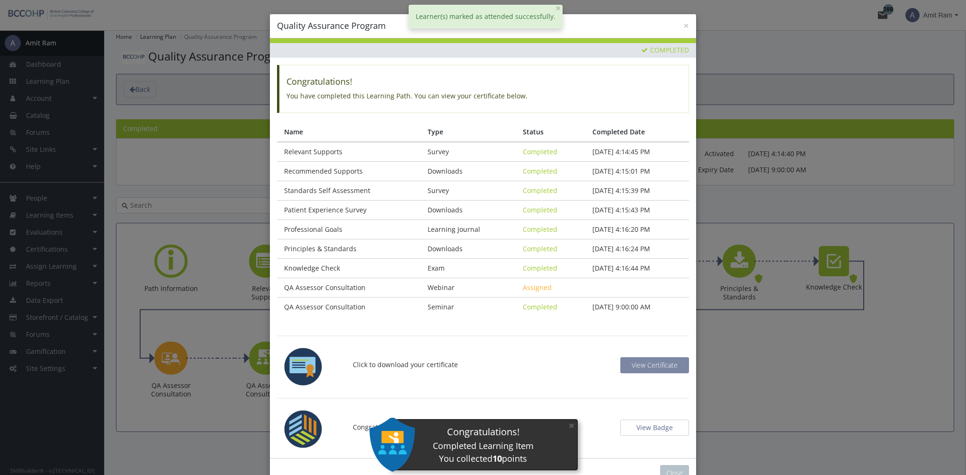
click at [627, 361] on button "View Certificate" at bounding box center [654, 365] width 69 height 16
click at [571, 425] on button "×" at bounding box center [571, 425] width 15 height 19
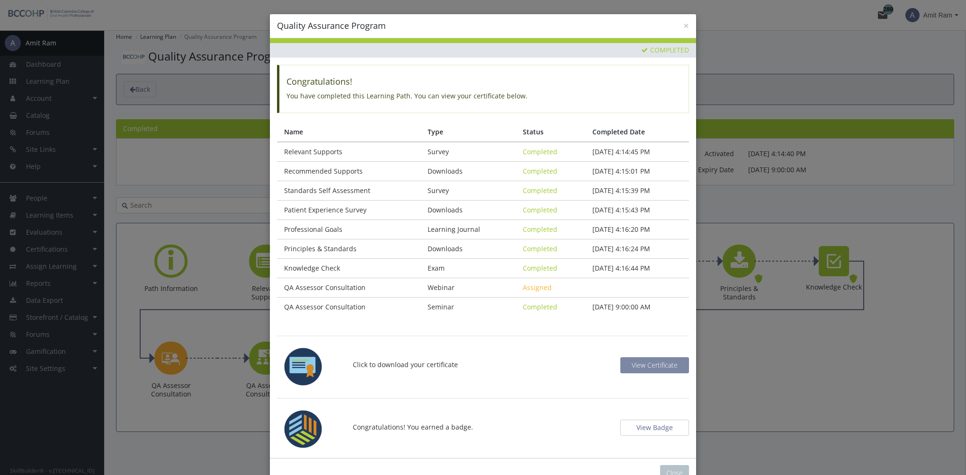
click at [653, 369] on button "View Certificate" at bounding box center [654, 365] width 69 height 16
click at [656, 365] on span "View Certificate" at bounding box center [654, 365] width 46 height 9
click at [630, 426] on button "View Badge" at bounding box center [654, 428] width 69 height 16
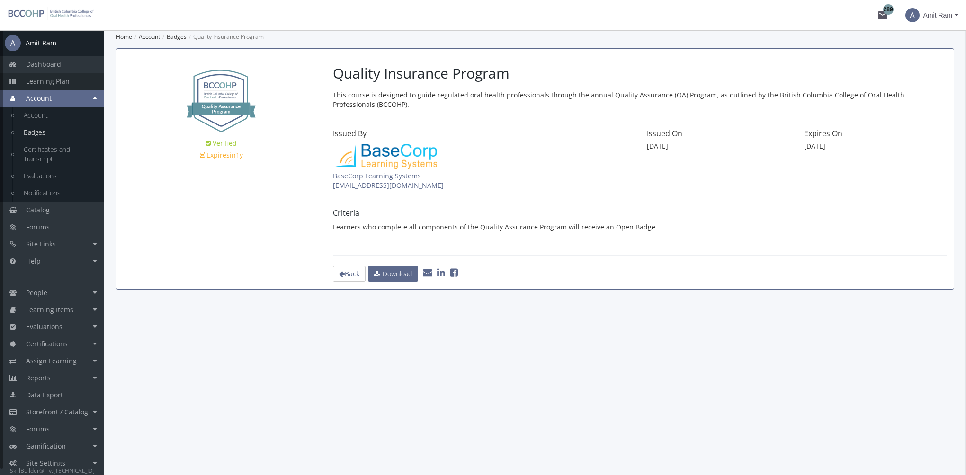
click at [53, 88] on link "Learning Plan" at bounding box center [52, 81] width 104 height 17
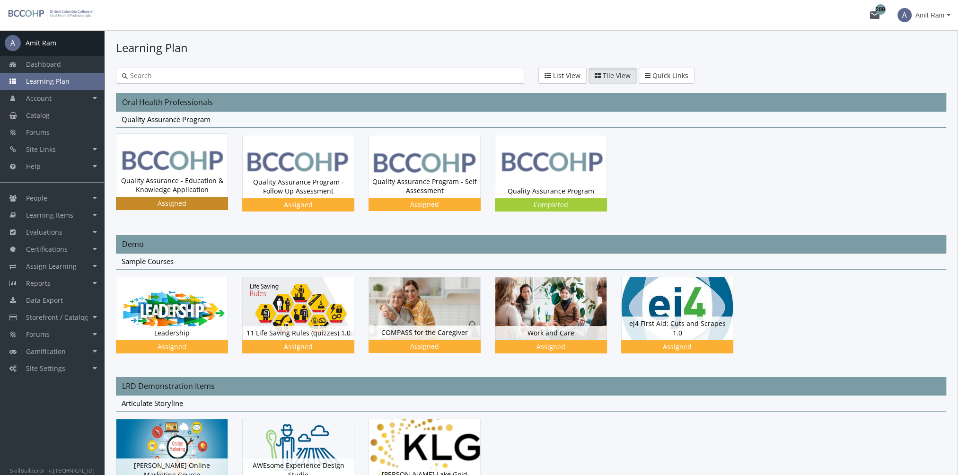
click at [142, 174] on div "Quality Assurance - Education & Knowledge Application Status Assigned" at bounding box center [171, 185] width 111 height 23
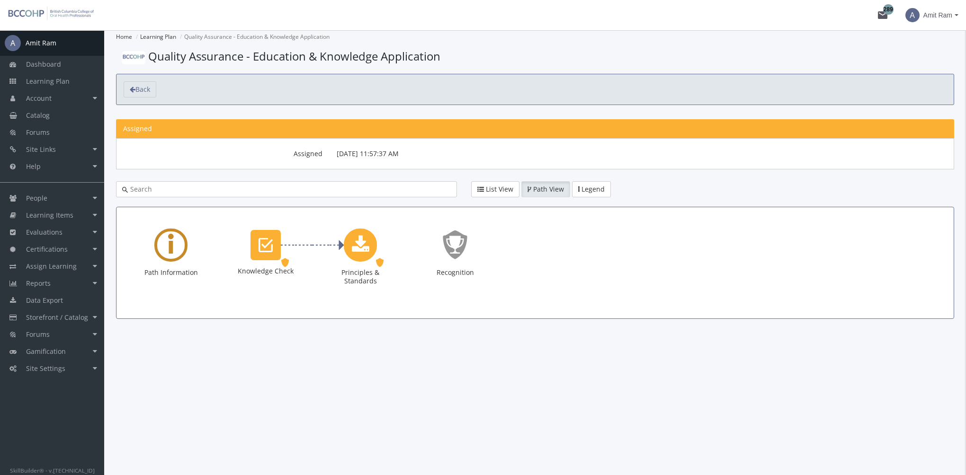
click at [173, 243] on icon "Learning Path" at bounding box center [171, 244] width 6 height 43
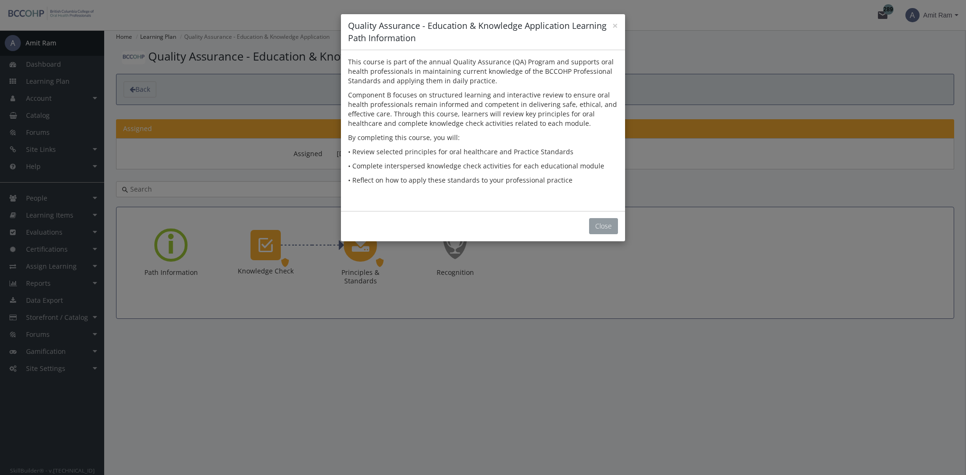
click at [603, 227] on button "Close" at bounding box center [603, 226] width 29 height 16
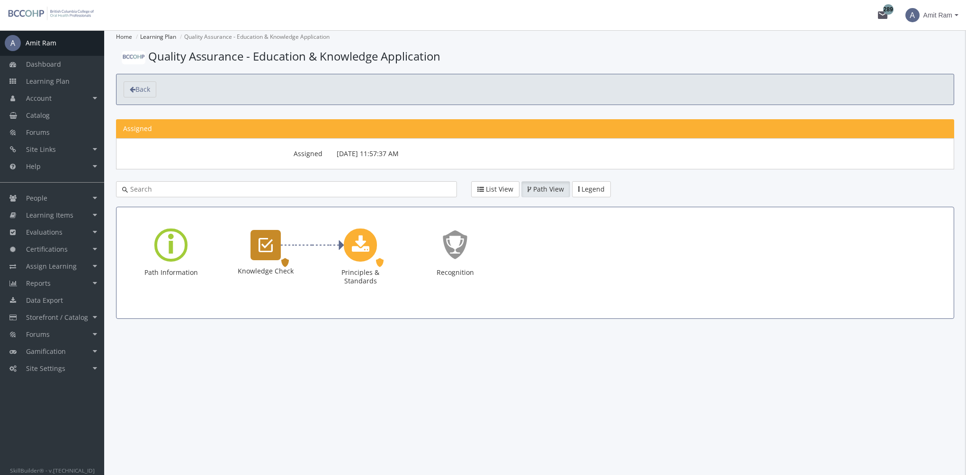
click at [263, 252] on icon "Knowledge Check" at bounding box center [265, 245] width 14 height 19
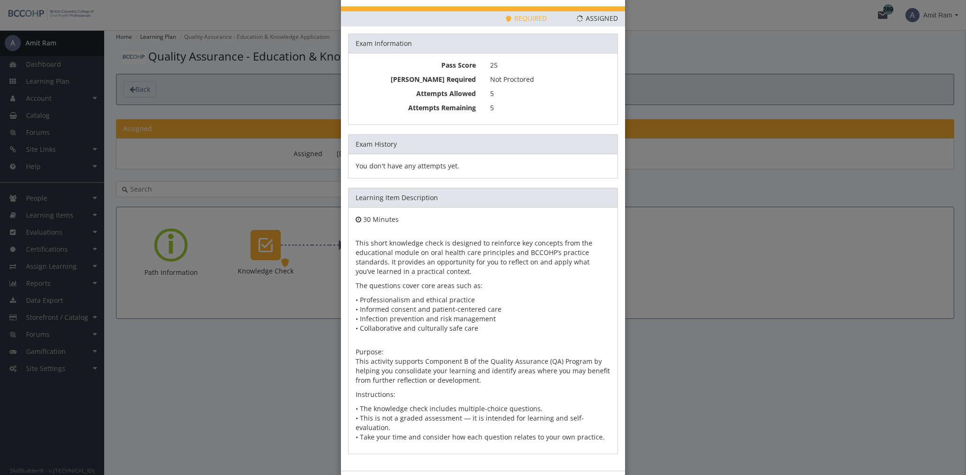
scroll to position [61, 0]
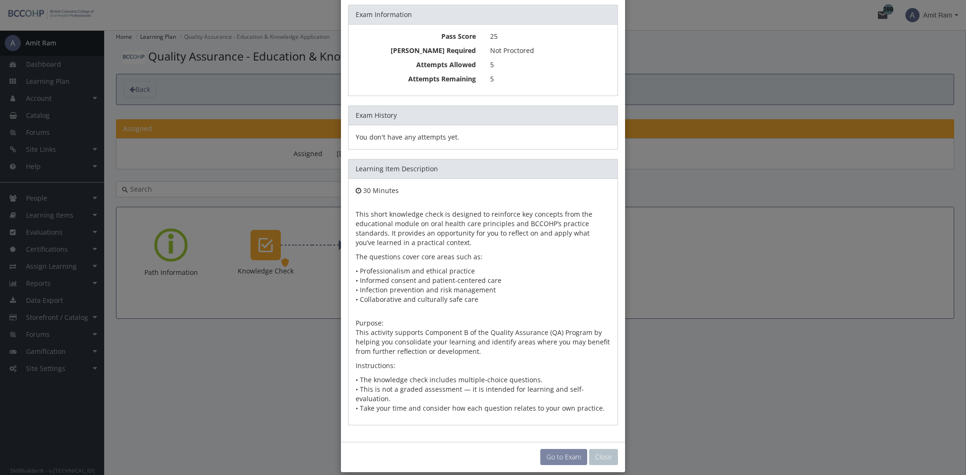
click at [560, 449] on link "Go to Exam" at bounding box center [563, 457] width 47 height 16
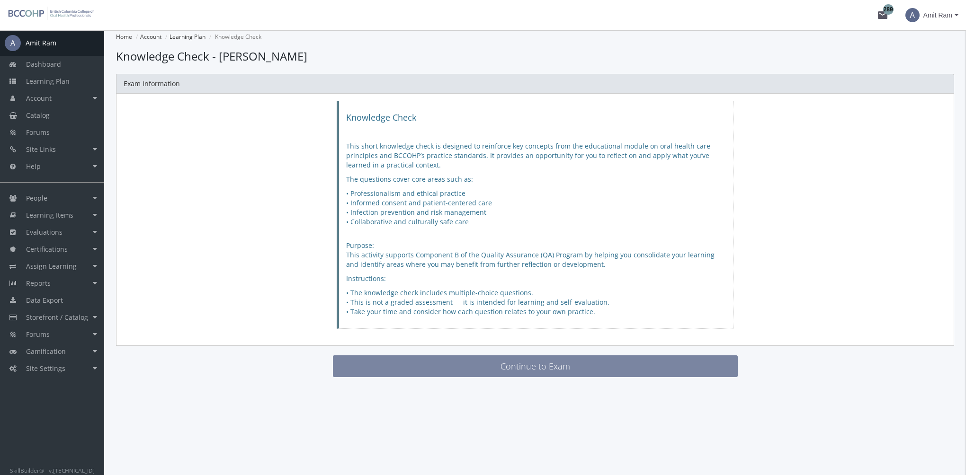
click at [436, 356] on button "Continue to Exam" at bounding box center [535, 366] width 405 height 22
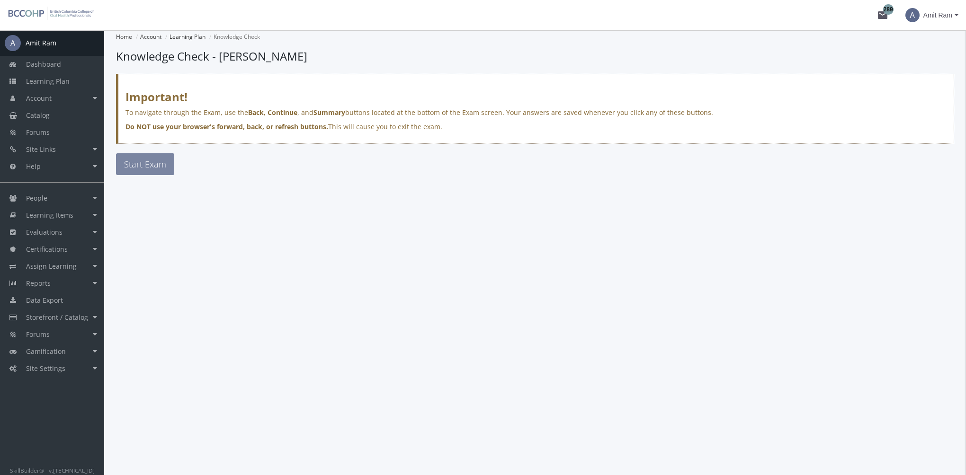
click at [139, 161] on span "Start Exam" at bounding box center [145, 164] width 42 height 11
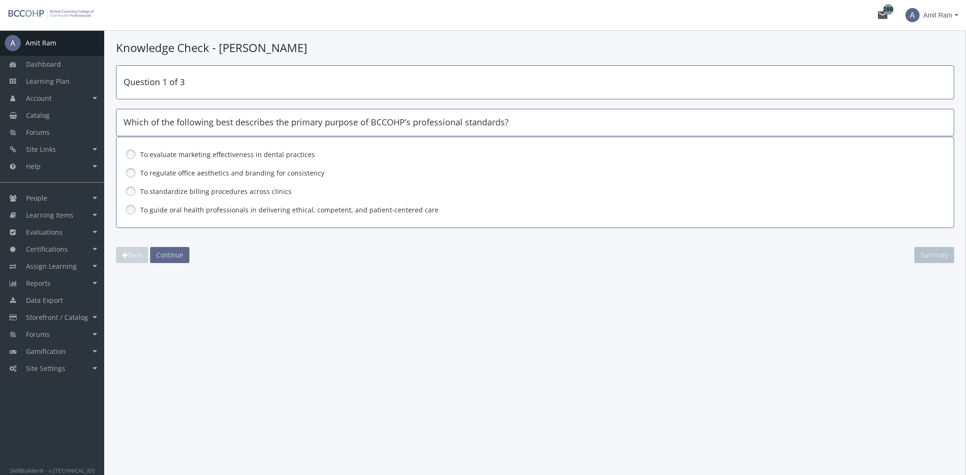
click at [165, 153] on label "To evaluate marketing effectiveness in dental practices" at bounding box center [510, 154] width 740 height 9
drag, startPoint x: 161, startPoint y: 206, endPoint x: 174, endPoint y: 241, distance: 37.3
click at [161, 206] on label "To guide oral health professionals in delivering ethical, competent, and patien…" at bounding box center [510, 209] width 740 height 9
click at [172, 246] on div "Question 1 of 3 Which of the following best describes the primary purpose of BC…" at bounding box center [535, 164] width 838 height 198
click at [170, 258] on button "Continue" at bounding box center [169, 255] width 39 height 16
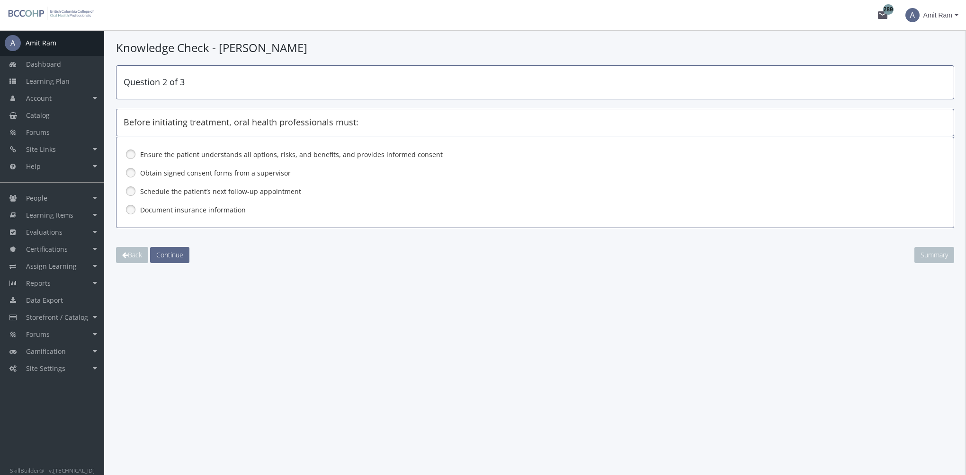
click at [162, 158] on label "Ensure the patient understands all options, risks, and benefits, and provides i…" at bounding box center [510, 154] width 740 height 9
click at [174, 247] on button "Continue" at bounding box center [169, 255] width 39 height 16
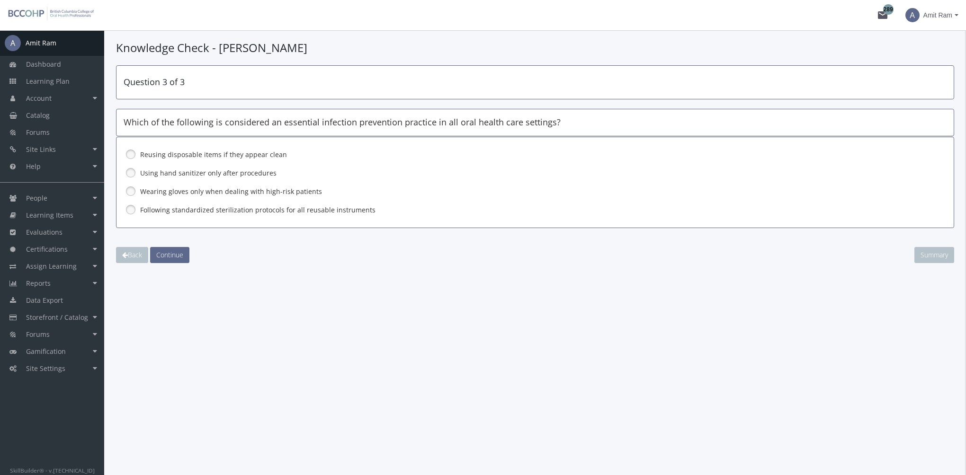
click at [164, 203] on div "Following standardized sterilization protocols for all reusable instruments" at bounding box center [535, 210] width 823 height 16
click at [169, 251] on span "Continue" at bounding box center [169, 254] width 27 height 9
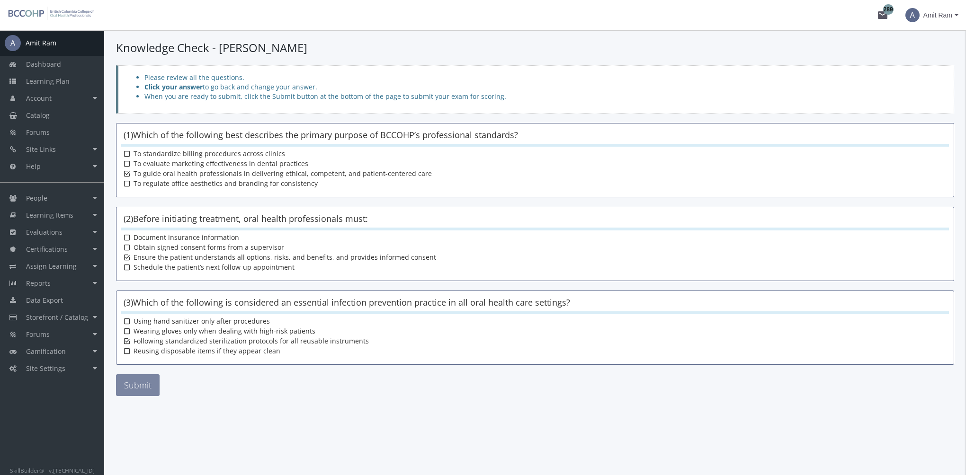
click at [150, 386] on button "Submit" at bounding box center [138, 385] width 44 height 22
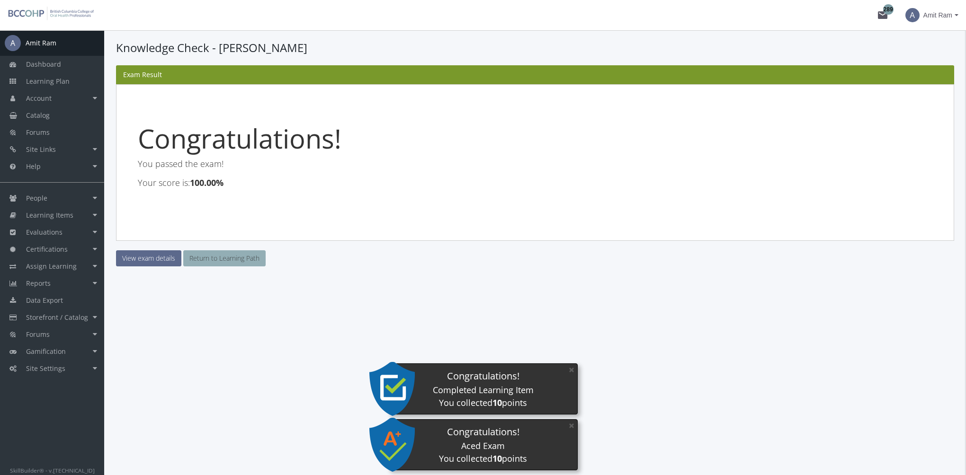
click at [242, 262] on link "Return to Learning Path" at bounding box center [224, 258] width 82 height 16
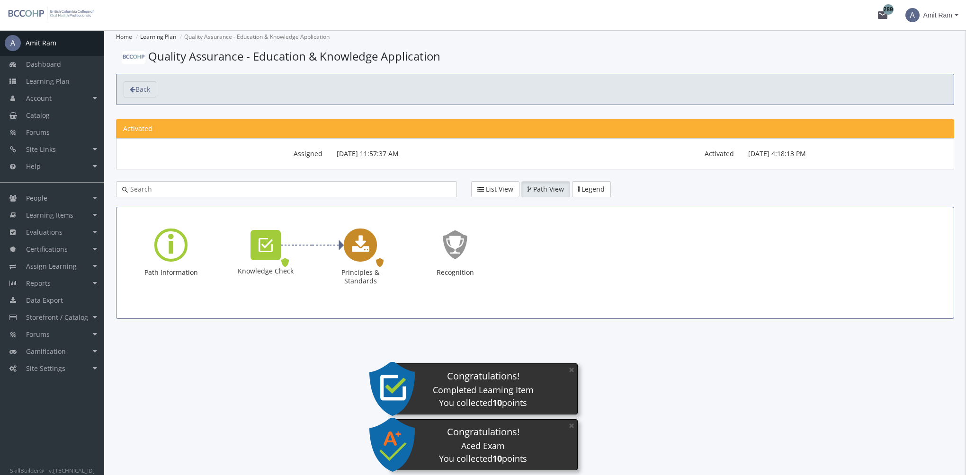
click at [366, 243] on icon "Principles & Standards" at bounding box center [361, 245] width 18 height 19
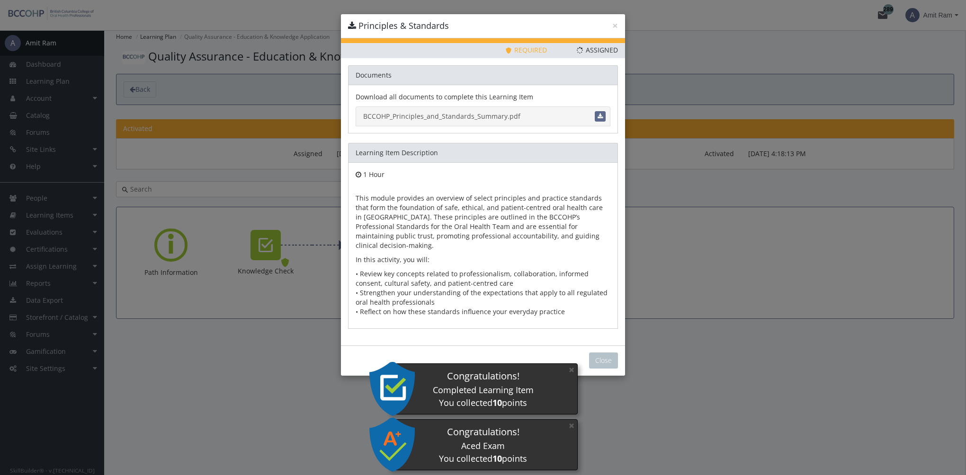
click at [413, 117] on link "BCCOHP_Principles_and_Standards_Summary.pdf" at bounding box center [482, 116] width 255 height 20
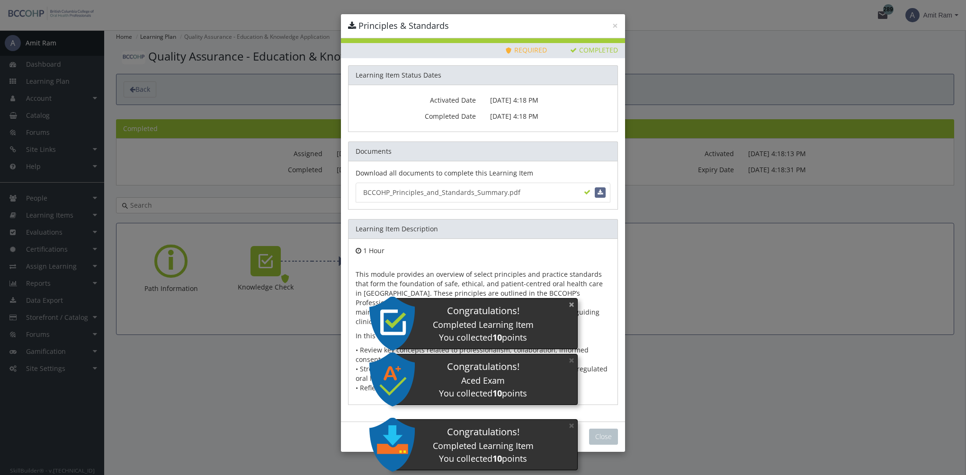
click at [574, 304] on button "×" at bounding box center [571, 304] width 15 height 19
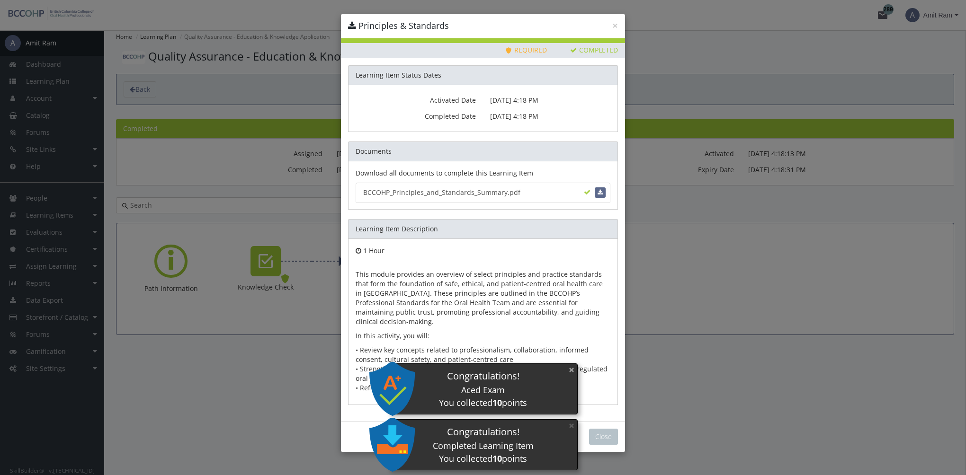
click at [569, 371] on button "×" at bounding box center [571, 369] width 15 height 19
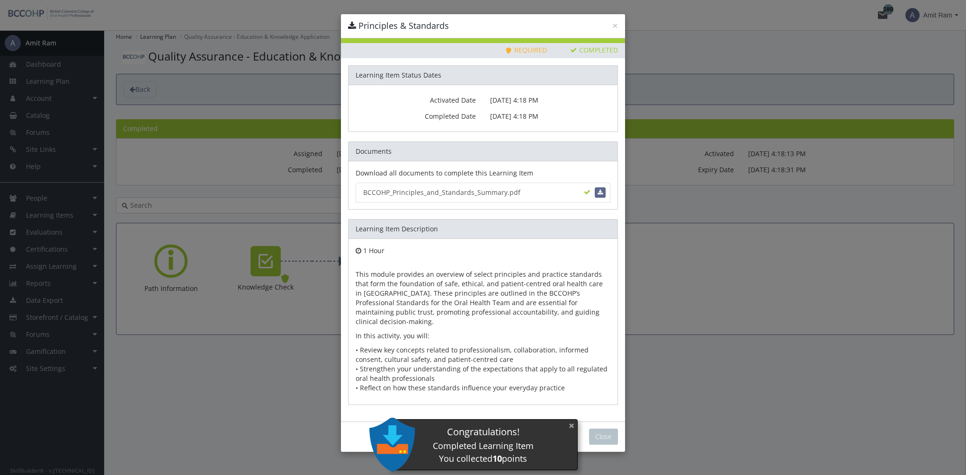
click at [569, 421] on button "×" at bounding box center [571, 425] width 15 height 19
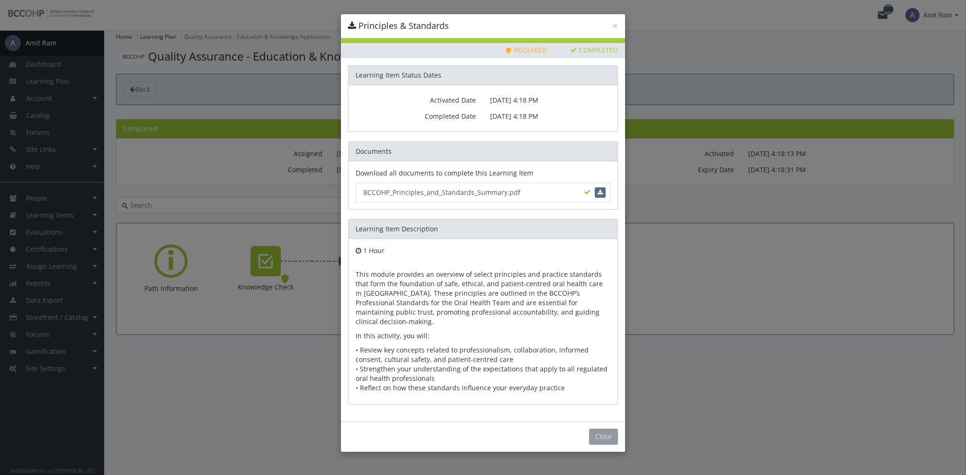
click at [609, 429] on button "Close" at bounding box center [603, 437] width 29 height 16
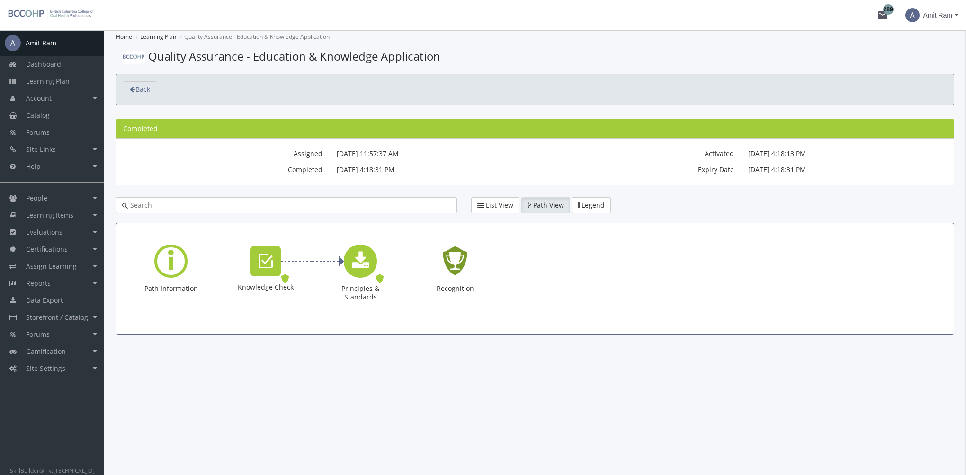
click at [460, 263] on icon "Recognition - Completed" at bounding box center [455, 260] width 30 height 43
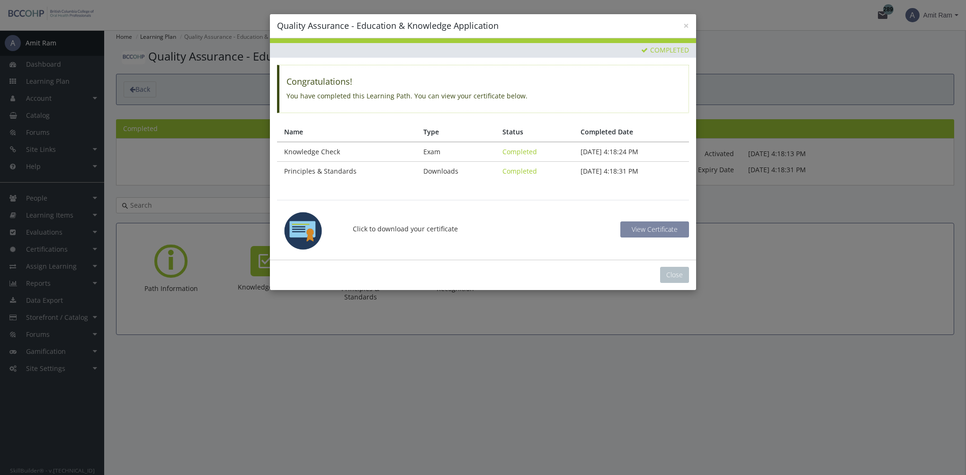
click at [641, 230] on span "View Certificate" at bounding box center [654, 229] width 46 height 9
click at [668, 274] on button "Close" at bounding box center [674, 275] width 29 height 16
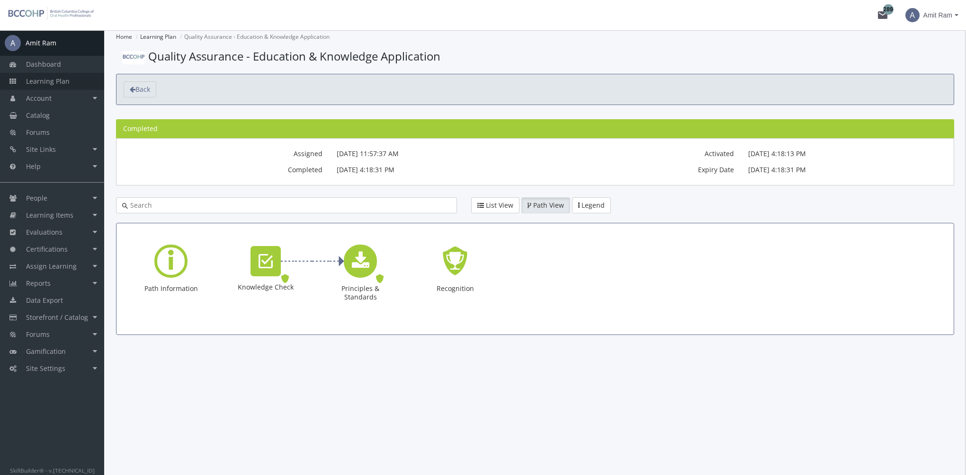
click at [61, 80] on span "Learning Plan" at bounding box center [48, 81] width 44 height 9
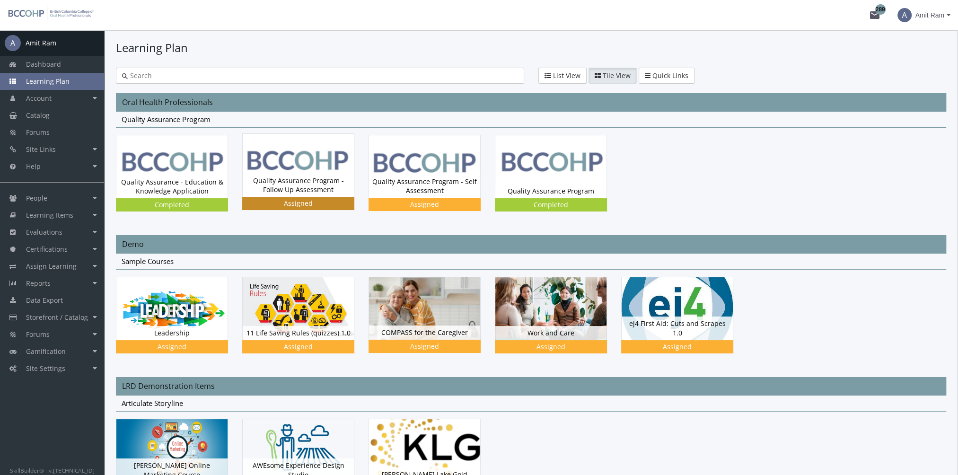
click at [315, 189] on div "Quality Assurance Program - Follow Up Assessment Status Assigned" at bounding box center [298, 185] width 111 height 23
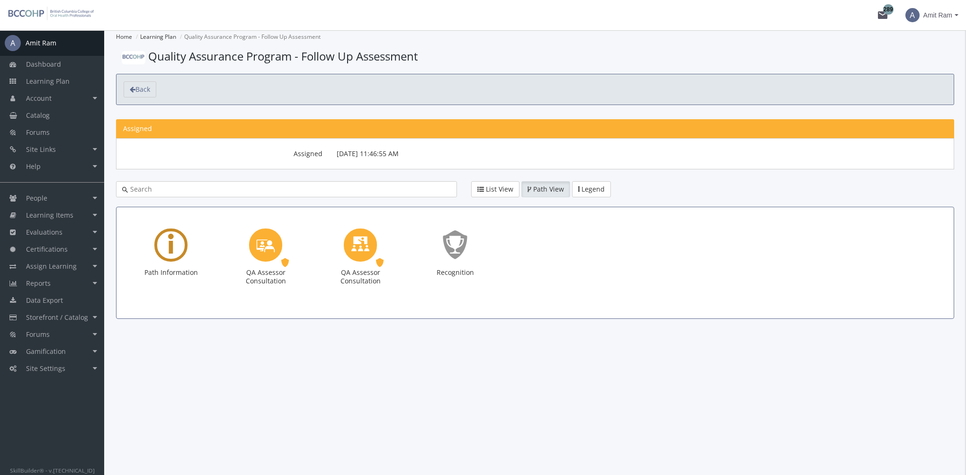
click at [174, 244] on div "Learning Path" at bounding box center [170, 245] width 33 height 33
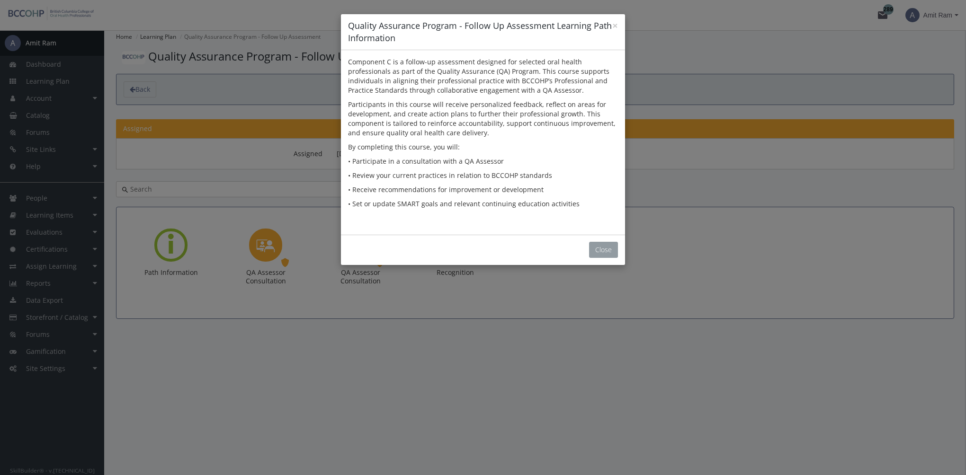
click at [603, 250] on button "Close" at bounding box center [603, 250] width 29 height 16
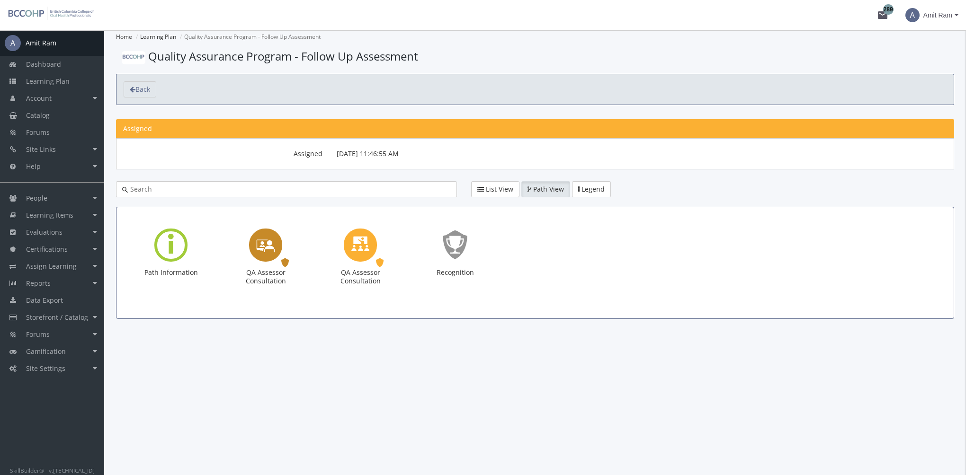
click at [274, 251] on icon "QA Assessor Consultation" at bounding box center [265, 244] width 19 height 27
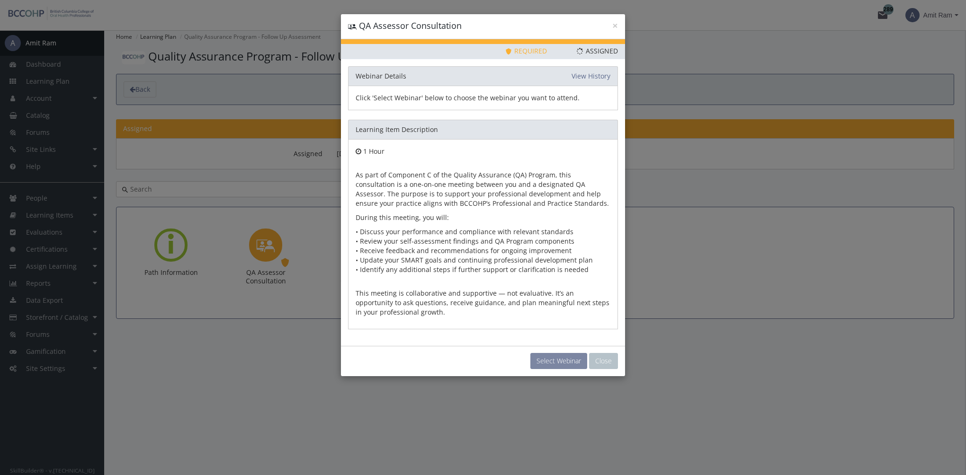
click at [560, 359] on button "Select Webinar" at bounding box center [558, 361] width 57 height 16
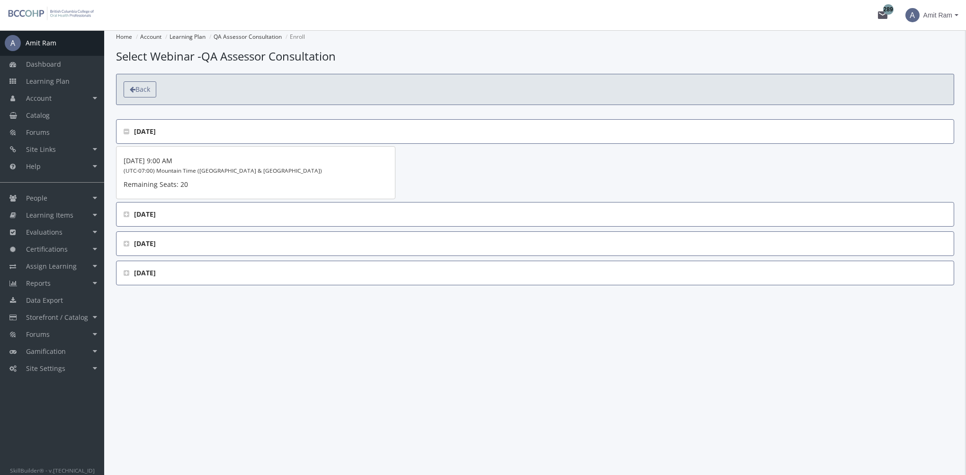
click at [136, 85] on span "Back" at bounding box center [142, 89] width 15 height 9
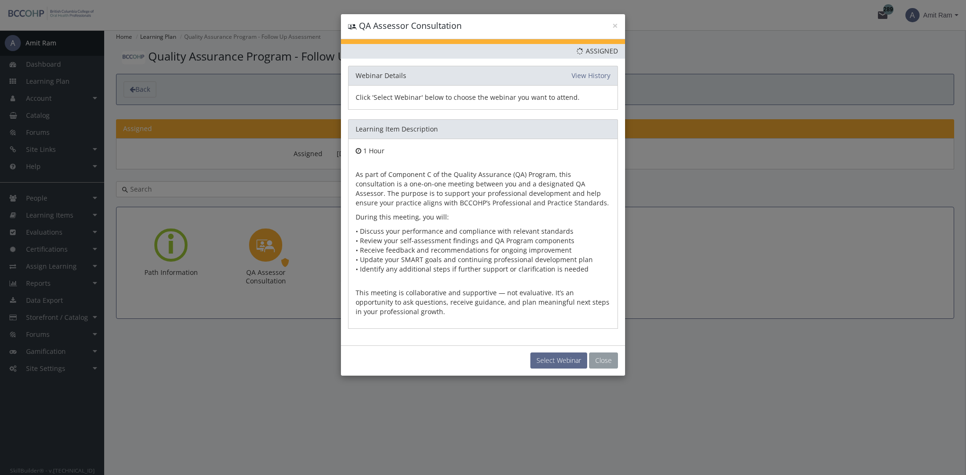
click at [610, 363] on button "Close" at bounding box center [603, 361] width 29 height 16
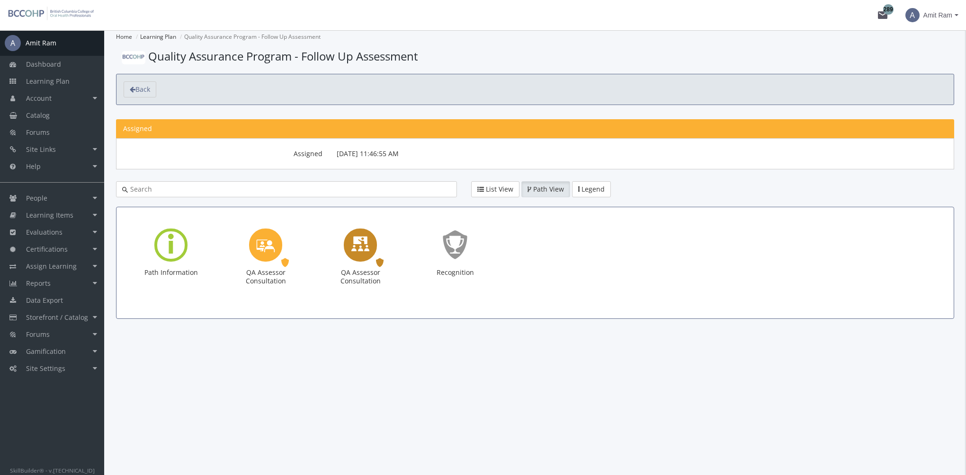
click at [372, 272] on div "QA Assessor Consultation" at bounding box center [360, 276] width 57 height 17
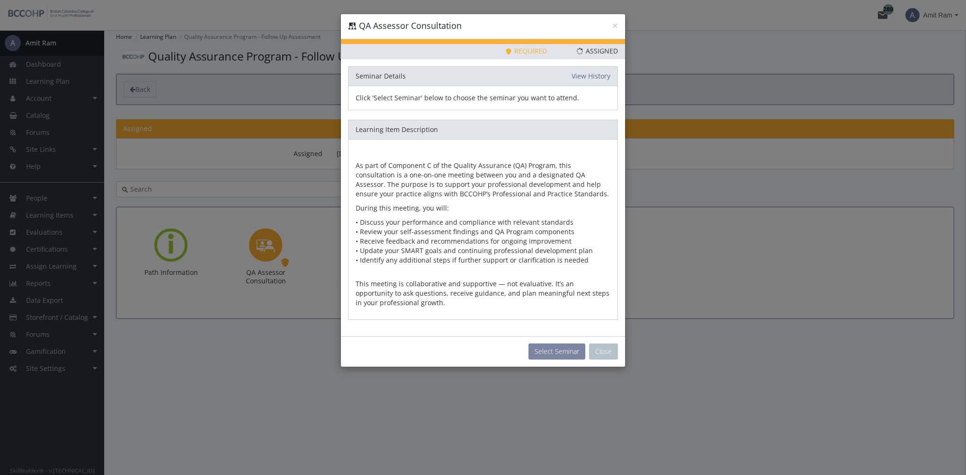
click at [551, 350] on button "Select Seminar" at bounding box center [556, 352] width 57 height 16
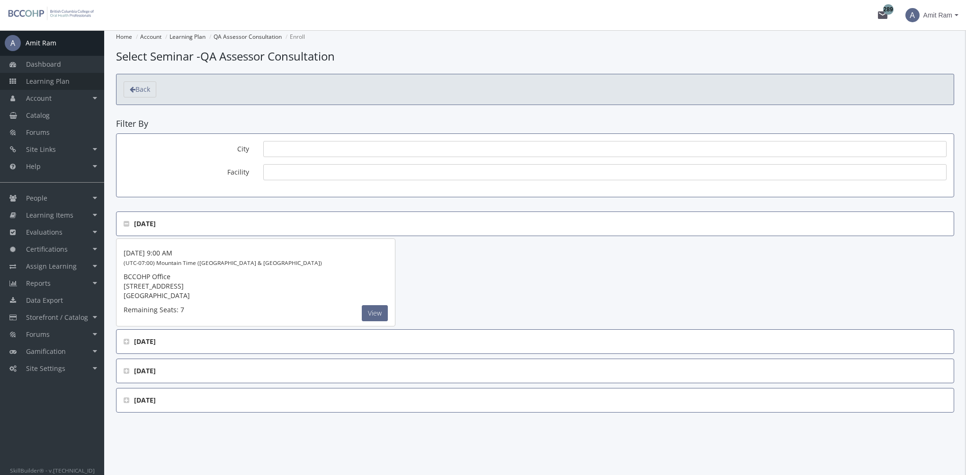
click at [80, 82] on link "Learning Plan" at bounding box center [52, 81] width 104 height 17
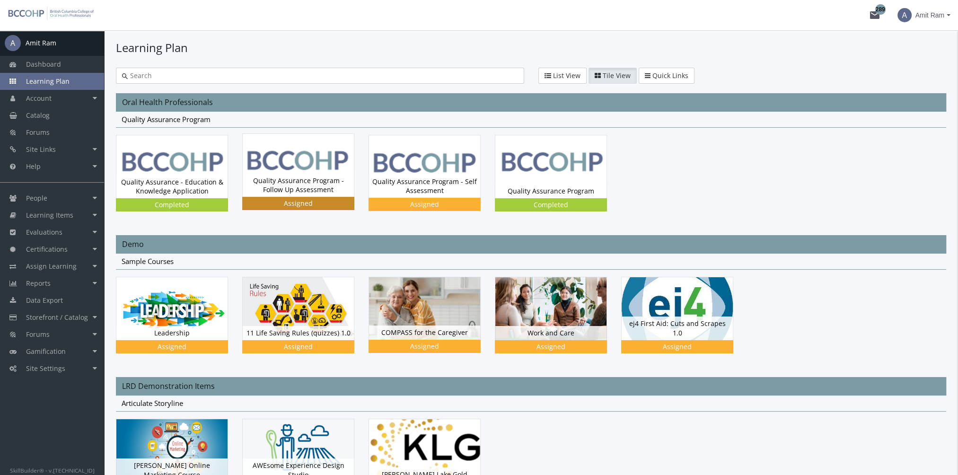
click at [294, 168] on img at bounding box center [298, 165] width 111 height 63
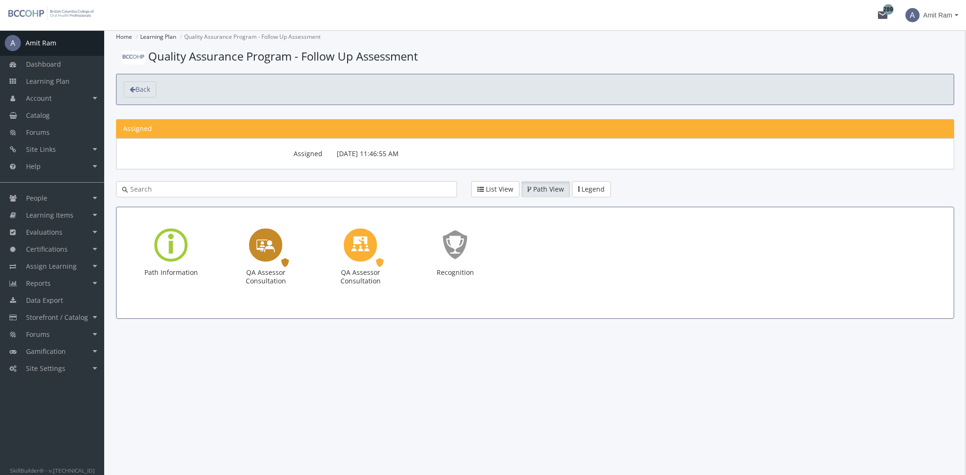
click at [265, 252] on icon "QA Assessor Consultation" at bounding box center [265, 244] width 19 height 27
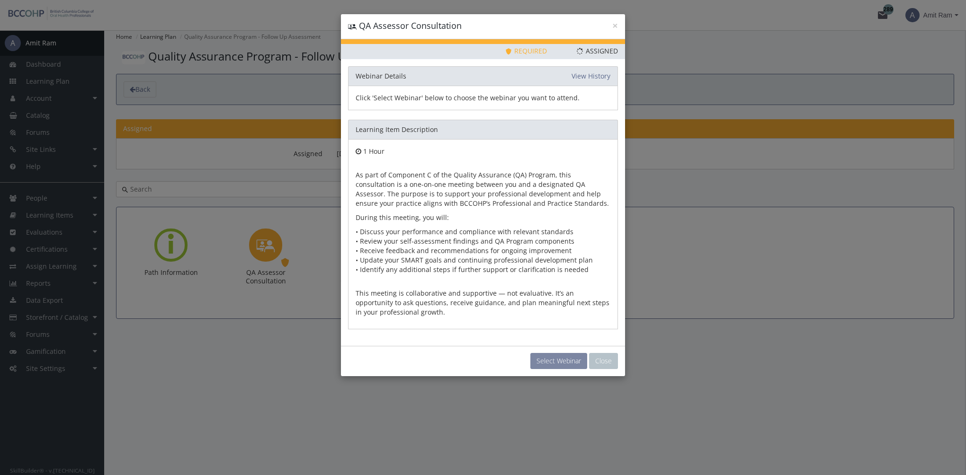
click at [554, 358] on button "Select Webinar" at bounding box center [558, 361] width 57 height 16
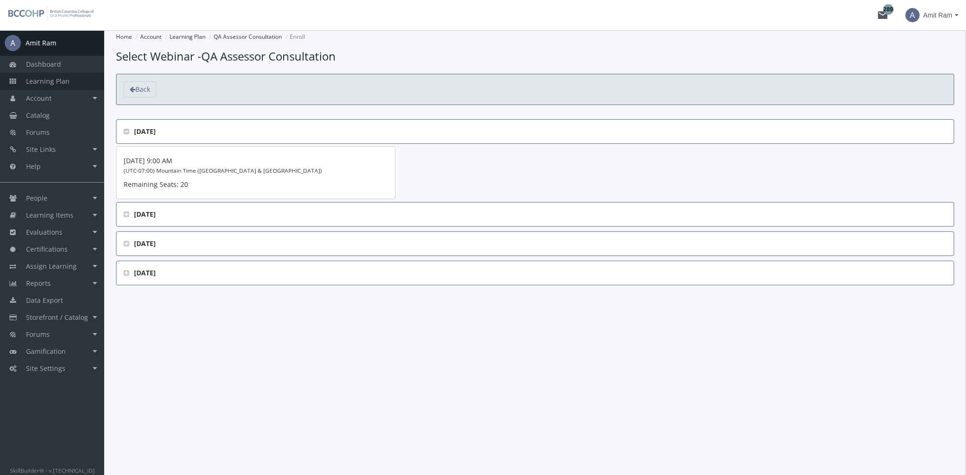
click at [67, 85] on span "Learning Plan" at bounding box center [48, 81] width 44 height 9
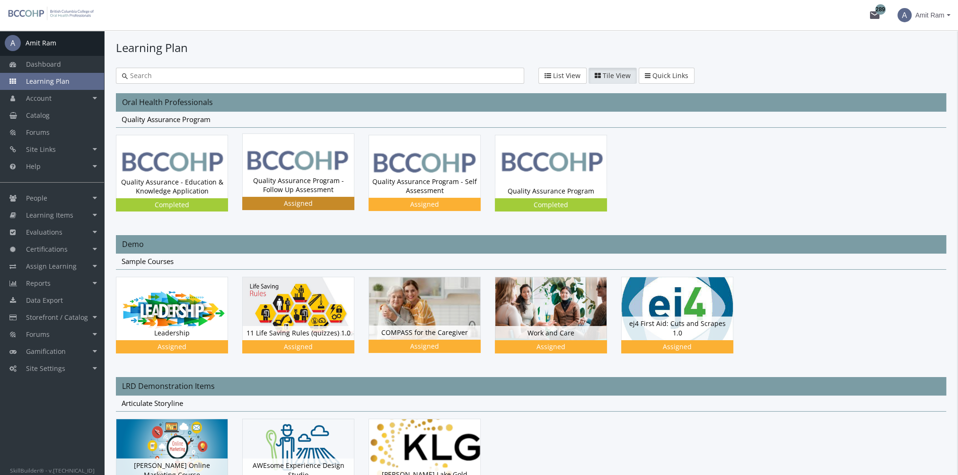
click at [308, 170] on img at bounding box center [298, 165] width 111 height 63
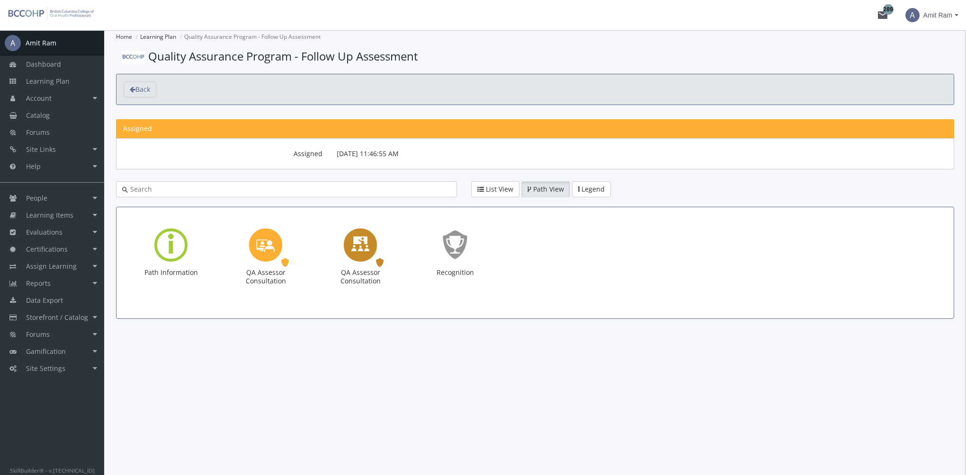
click at [360, 244] on icon "QA Assessor Consultation" at bounding box center [360, 244] width 19 height 27
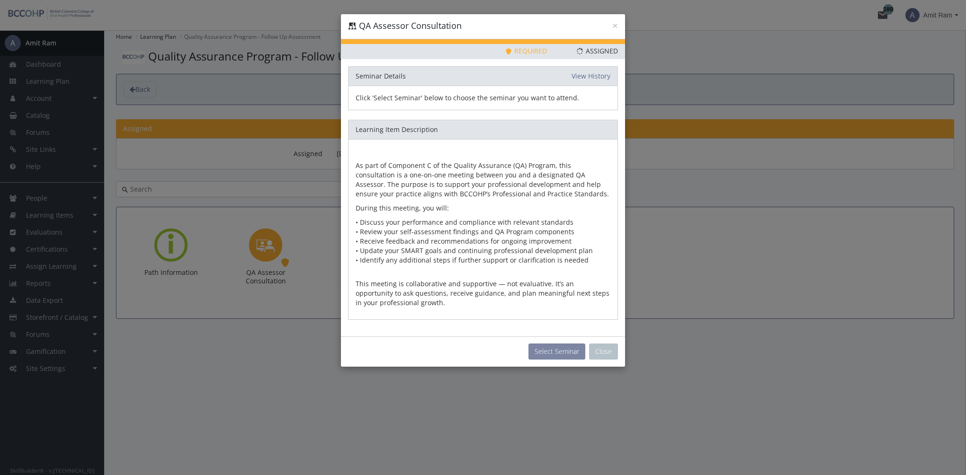
click at [549, 348] on button "Select Seminar" at bounding box center [556, 352] width 57 height 16
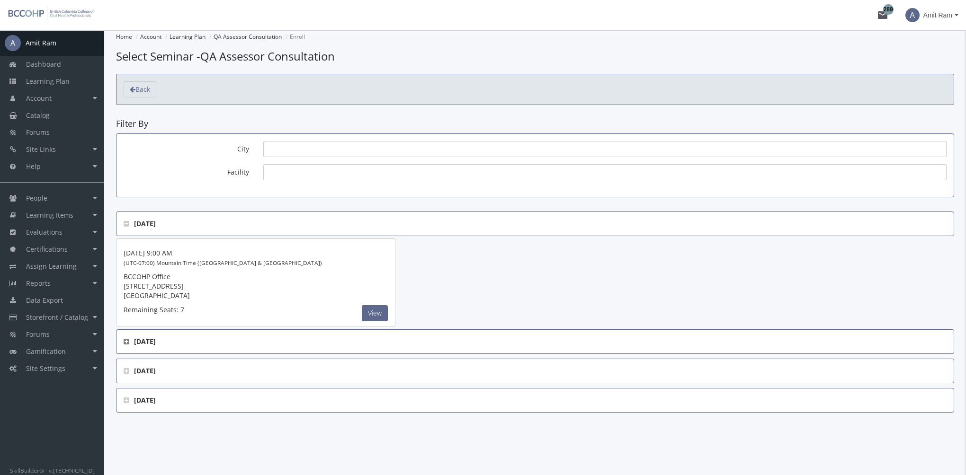
click at [127, 340] on icon at bounding box center [127, 341] width 6 height 7
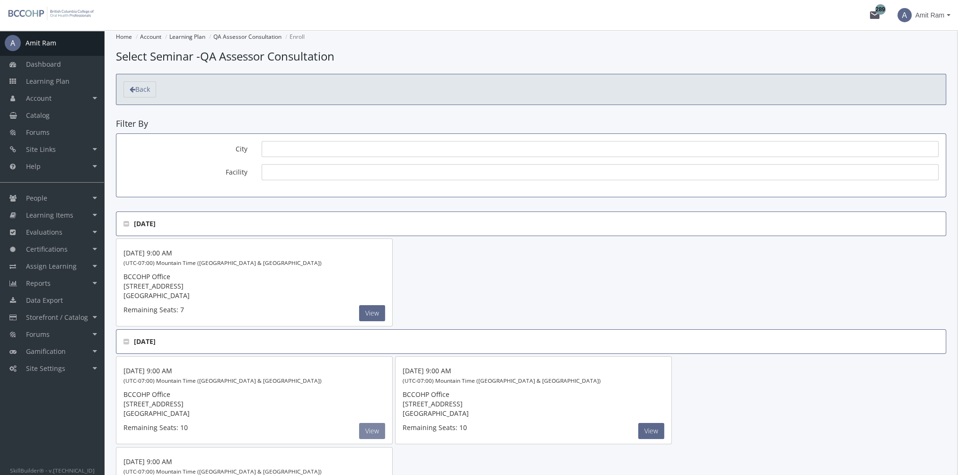
click at [371, 321] on button "View" at bounding box center [372, 313] width 26 height 16
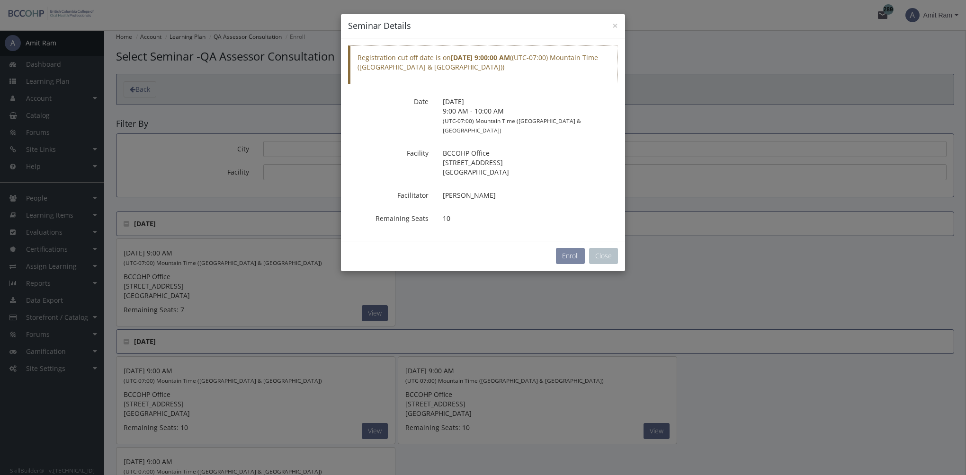
click at [563, 249] on button "Enroll" at bounding box center [570, 256] width 29 height 16
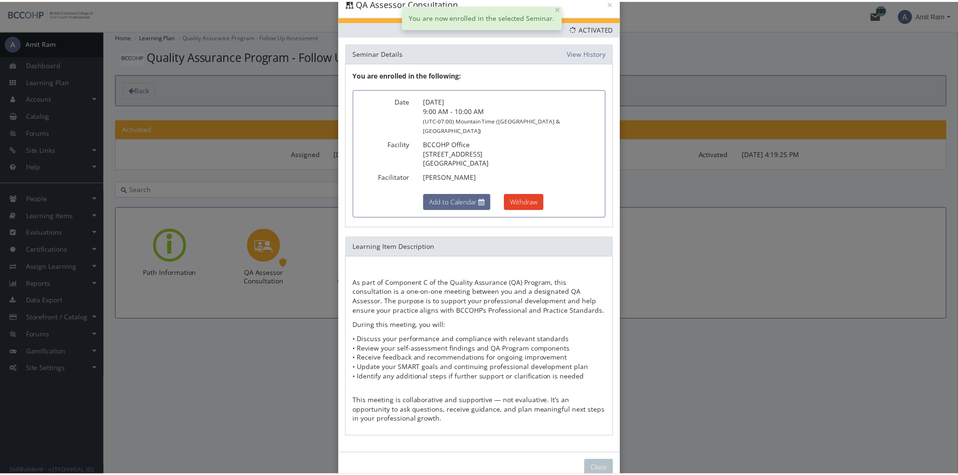
scroll to position [34, 0]
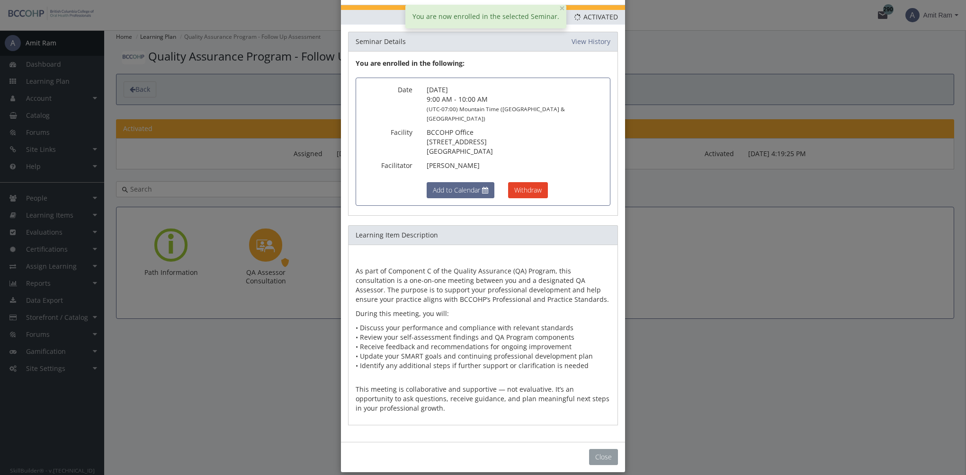
click at [602, 449] on button "Close" at bounding box center [603, 457] width 29 height 16
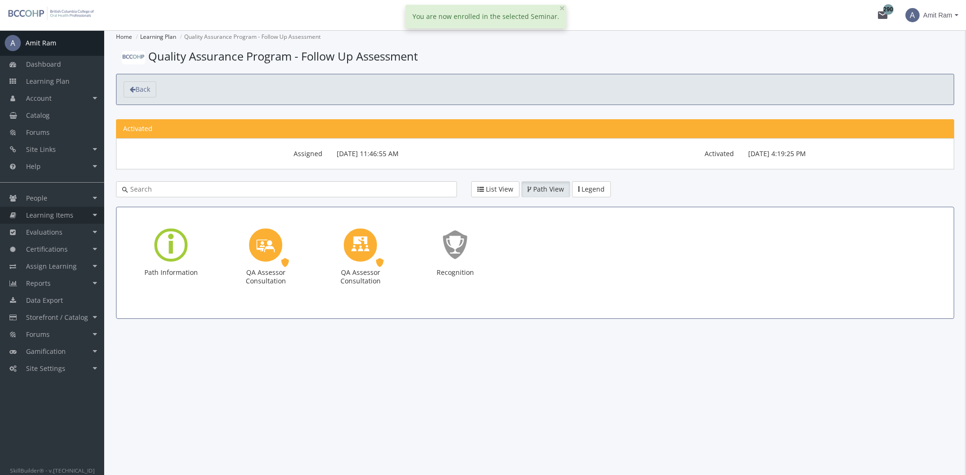
click at [82, 212] on link "Learning Items" at bounding box center [52, 215] width 104 height 17
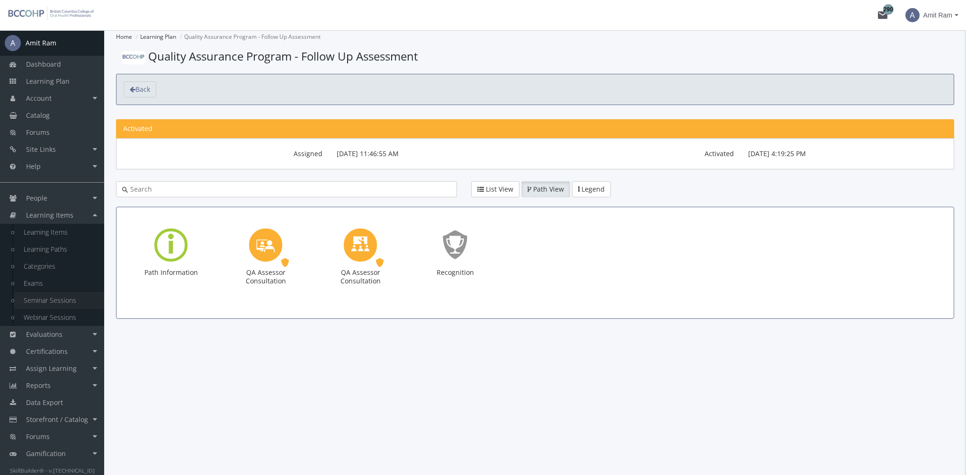
click at [69, 301] on link "Seminar Sessions" at bounding box center [59, 300] width 90 height 17
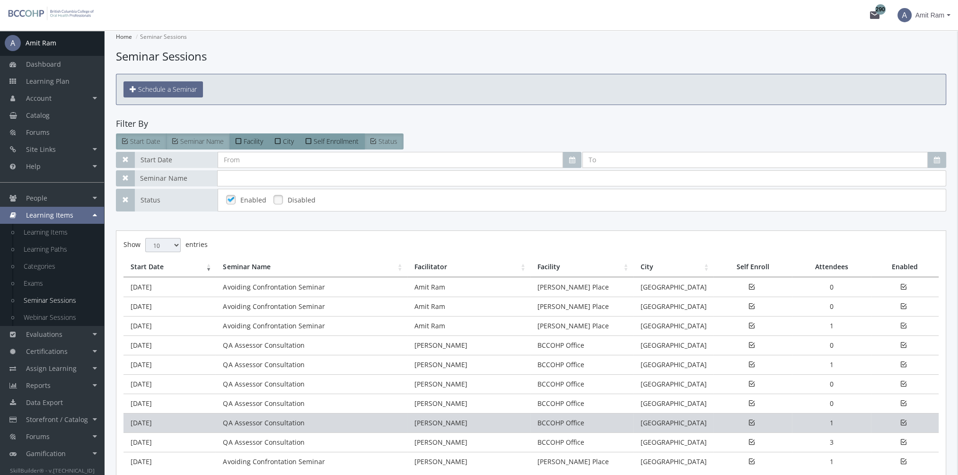
click at [190, 417] on td "[DATE]" at bounding box center [170, 422] width 92 height 19
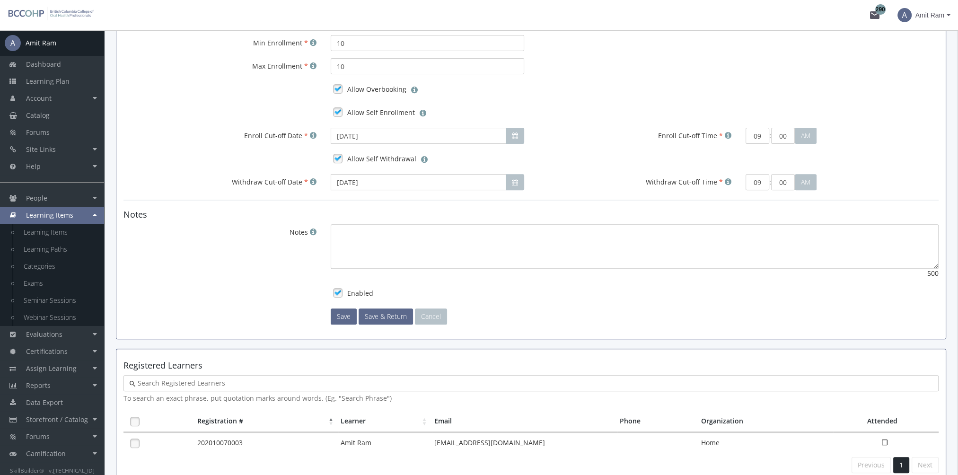
scroll to position [523, 0]
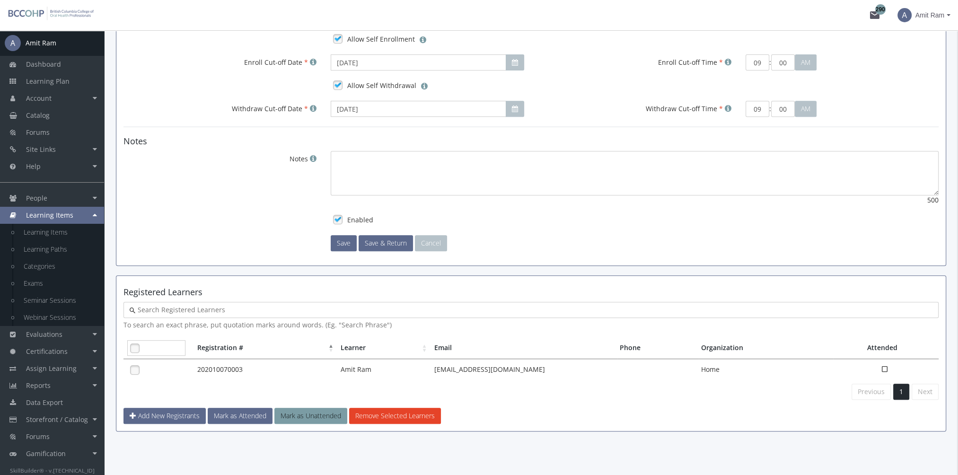
click at [135, 347] on link at bounding box center [135, 348] width 14 height 14
click at [249, 413] on button "Mark as Attended" at bounding box center [240, 416] width 65 height 16
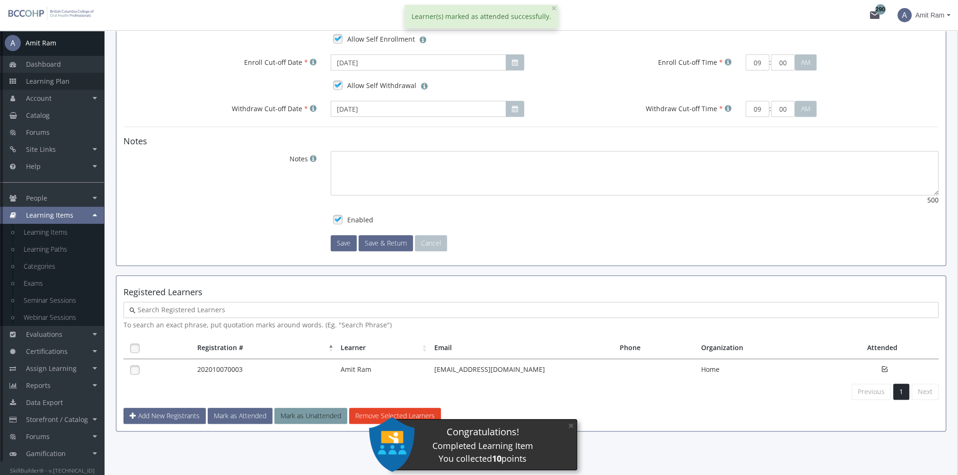
click at [64, 81] on span "Learning Plan" at bounding box center [48, 81] width 44 height 9
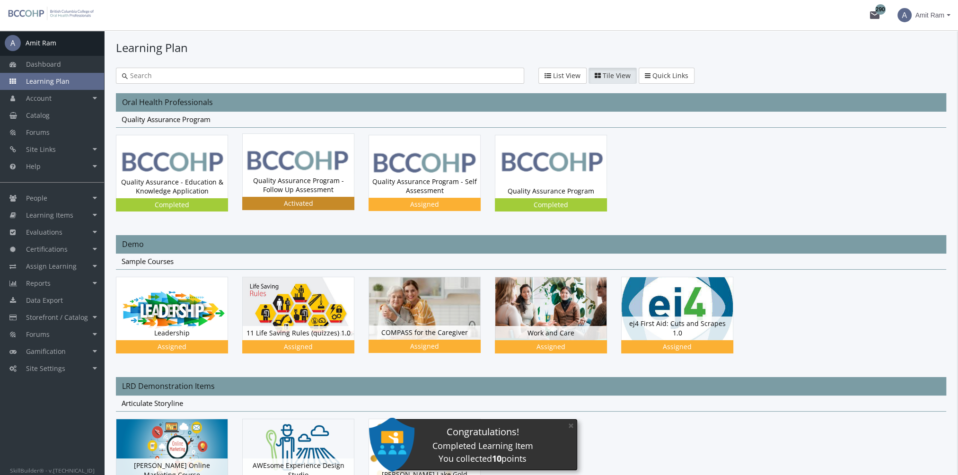
click at [268, 182] on div "Quality Assurance Program - Follow Up Assessment Status Activated" at bounding box center [298, 185] width 111 height 23
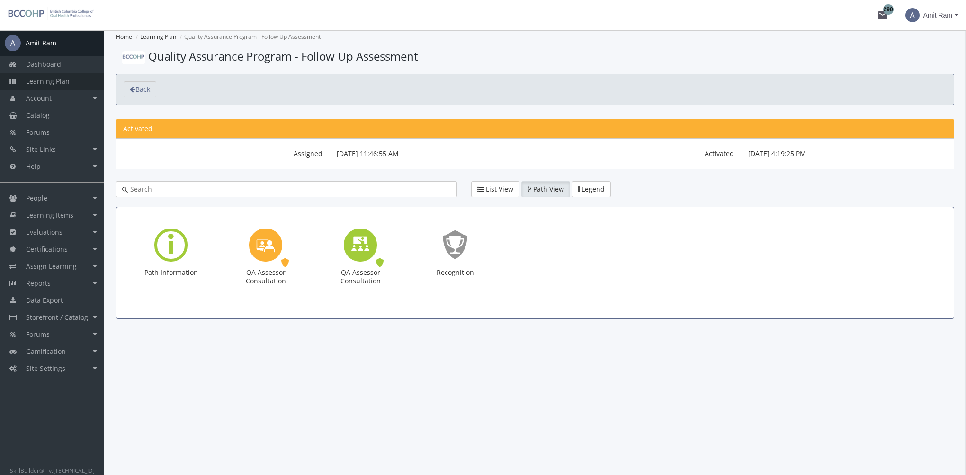
click at [68, 80] on link "Learning Plan" at bounding box center [52, 81] width 104 height 17
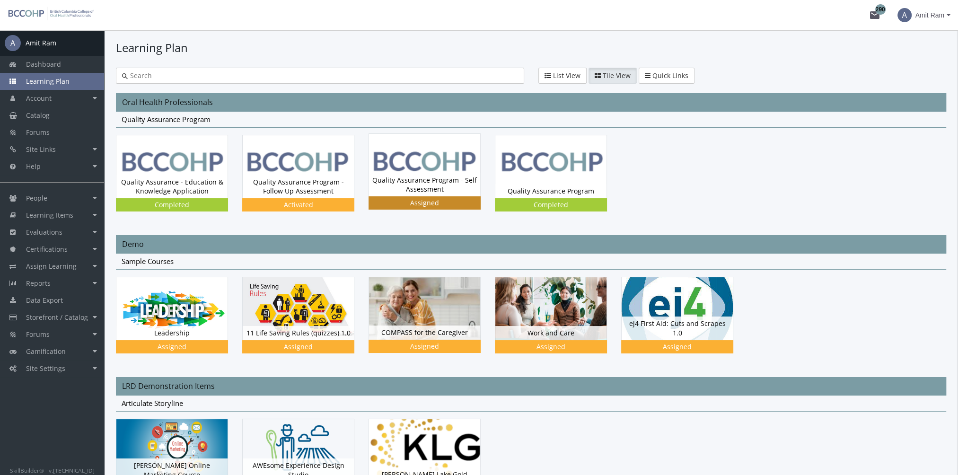
click at [465, 184] on div "Quality Assurance Program - Self Assessment Status Assigned" at bounding box center [424, 184] width 111 height 23
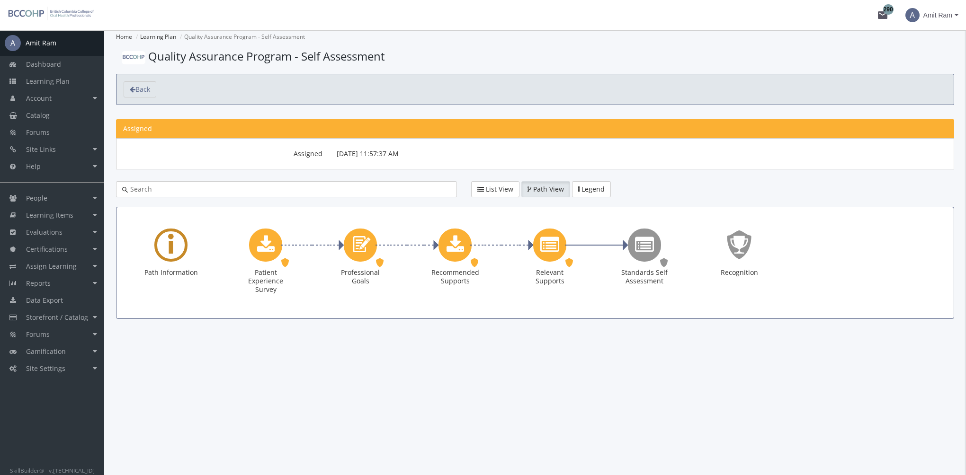
click at [162, 240] on div "Learning Path" at bounding box center [170, 245] width 33 height 33
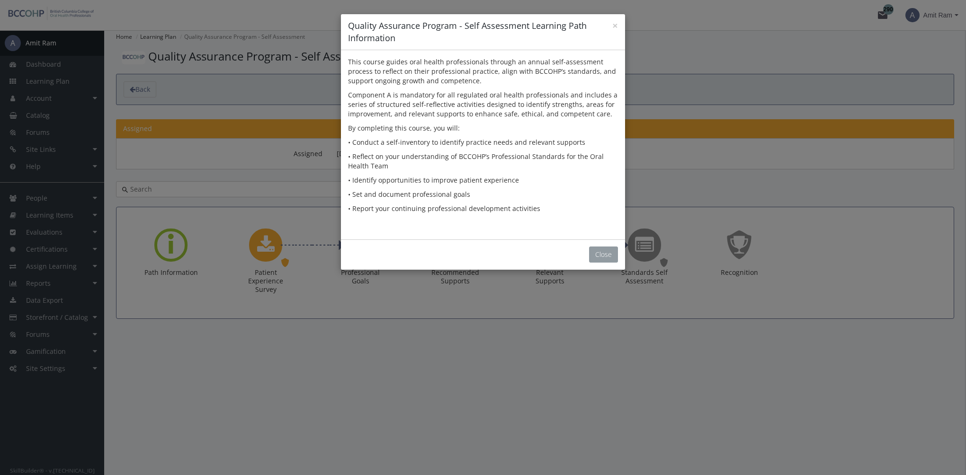
click at [609, 250] on button "Close" at bounding box center [603, 255] width 29 height 16
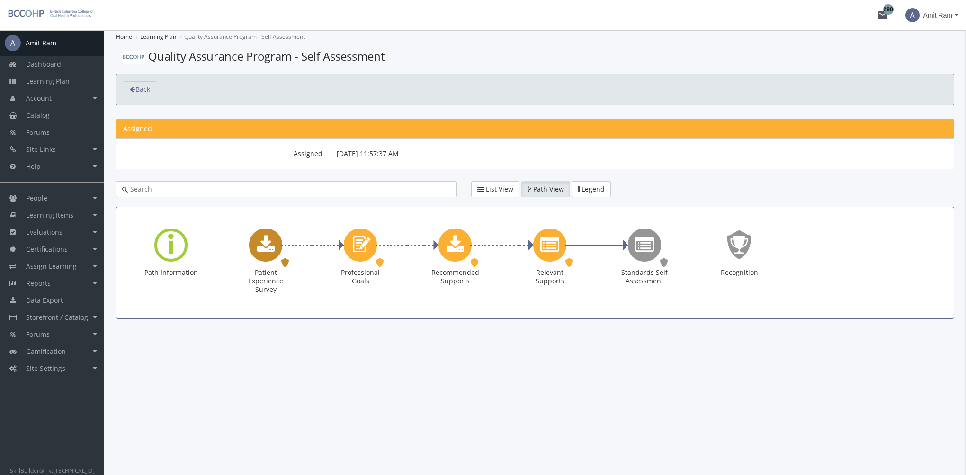
click at [269, 246] on icon "Patient Experience Survey" at bounding box center [266, 245] width 18 height 19
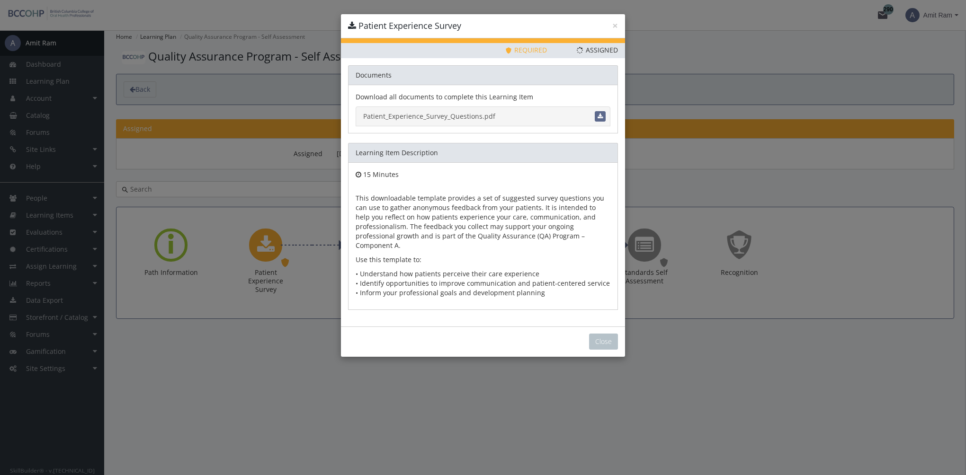
click at [451, 118] on link "Patient_Experience_Survey_Questions.pdf" at bounding box center [482, 116] width 255 height 20
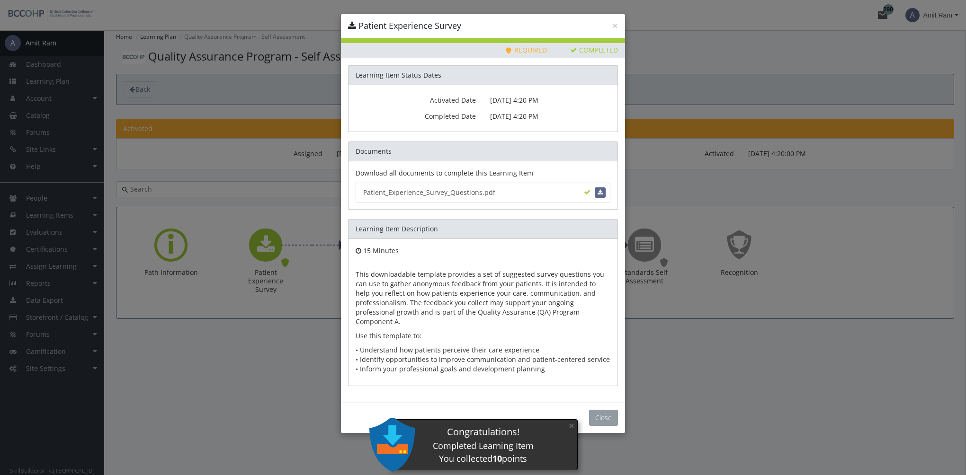
click at [597, 410] on button "Close" at bounding box center [603, 418] width 29 height 16
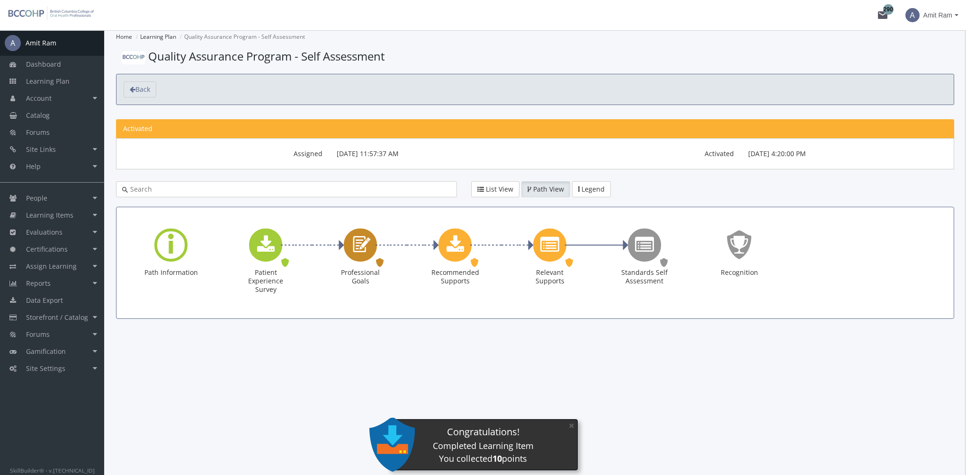
click at [365, 251] on icon "Professional Goals" at bounding box center [360, 244] width 22 height 27
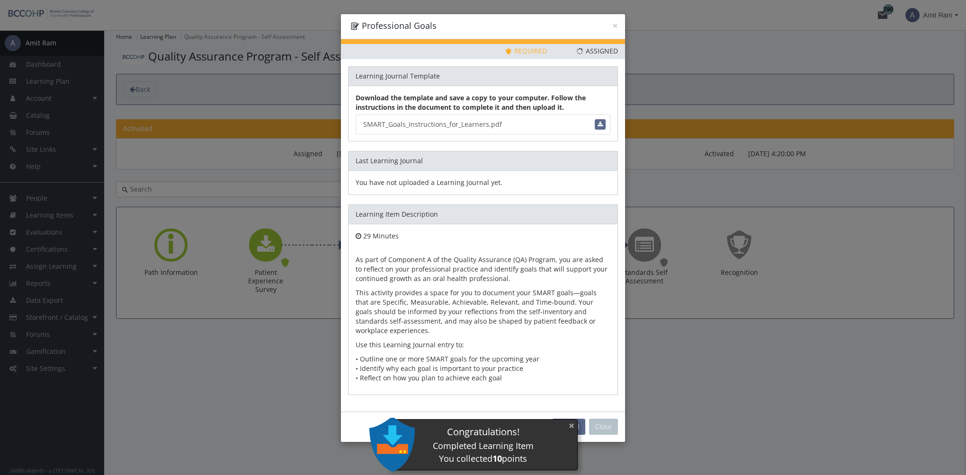
click at [573, 425] on button "×" at bounding box center [571, 425] width 15 height 19
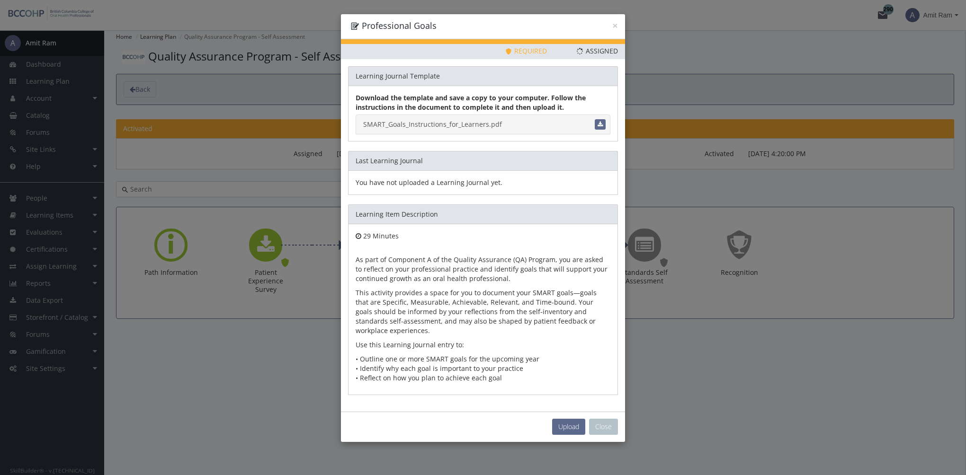
click at [456, 124] on link "SMART_Goals_Instructions_for_Learners.pdf" at bounding box center [482, 125] width 255 height 20
click at [567, 425] on span "Upload" at bounding box center [568, 426] width 21 height 9
type input "C:\fakepath\SMART_Professional_Goals_Example_ANSWERS.pdf"
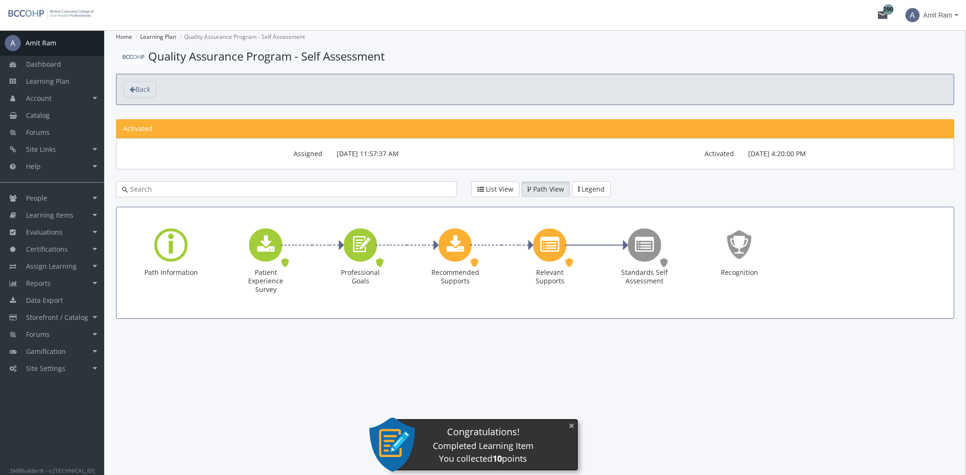
click at [576, 428] on button "×" at bounding box center [571, 425] width 15 height 19
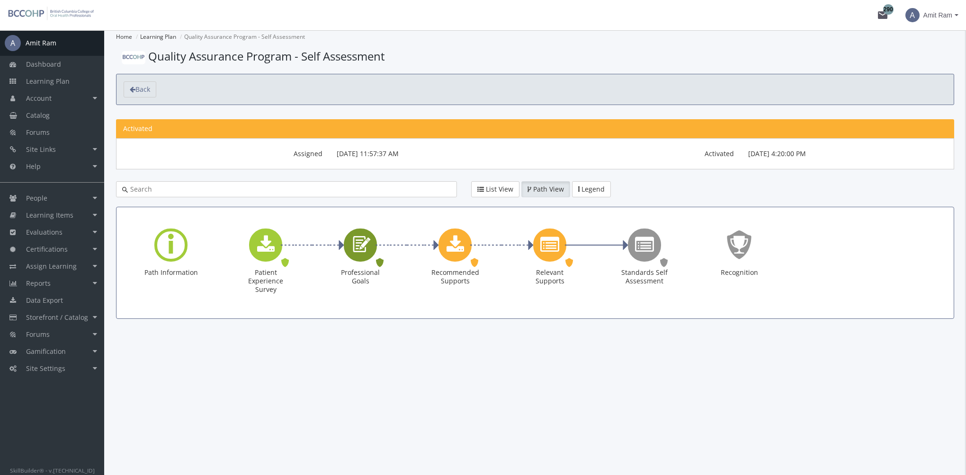
click at [365, 257] on icon "Professional Goals" at bounding box center [360, 244] width 22 height 27
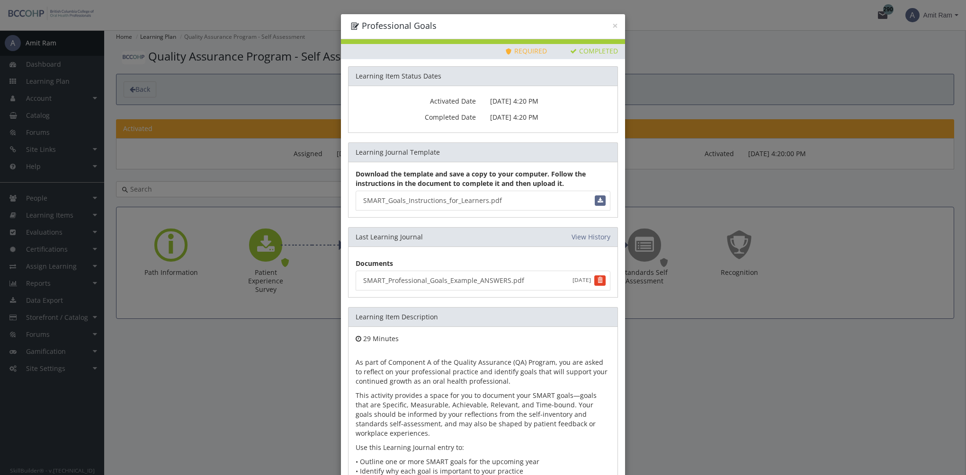
scroll to position [81, 0]
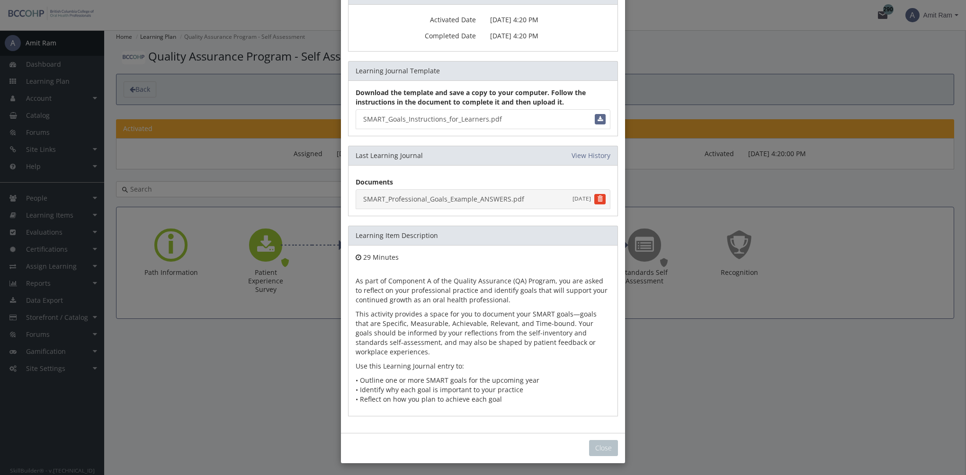
click at [434, 195] on link "SMART_Professional_Goals_Example_ANSWERS.pdf [DATE]" at bounding box center [482, 199] width 255 height 20
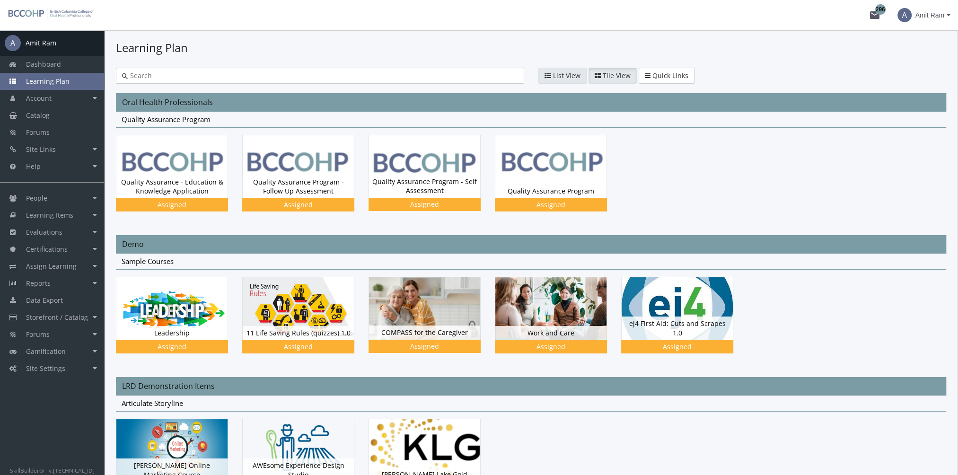
click at [574, 78] on span "List View" at bounding box center [566, 75] width 27 height 9
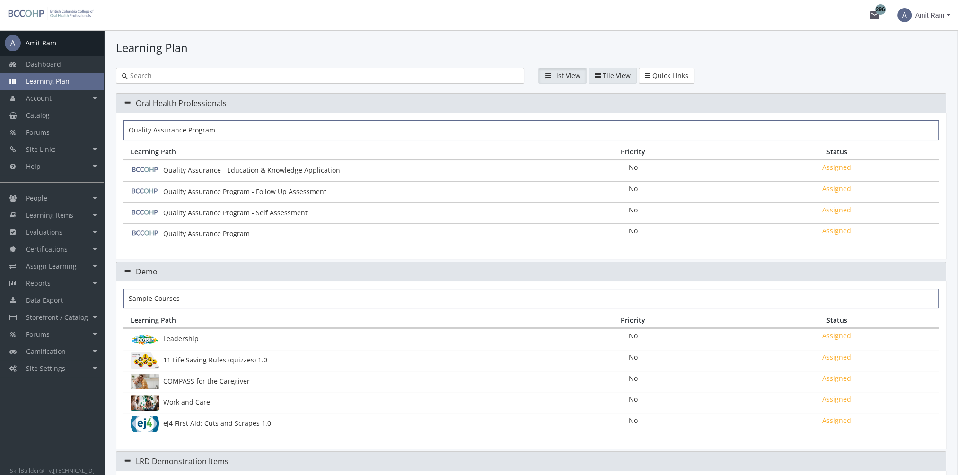
click at [603, 79] on span "Tile View" at bounding box center [617, 75] width 28 height 9
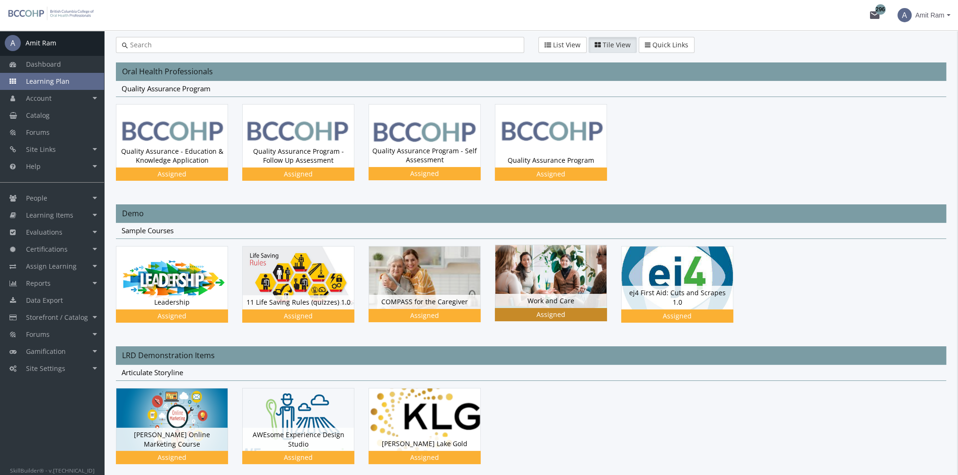
scroll to position [47, 0]
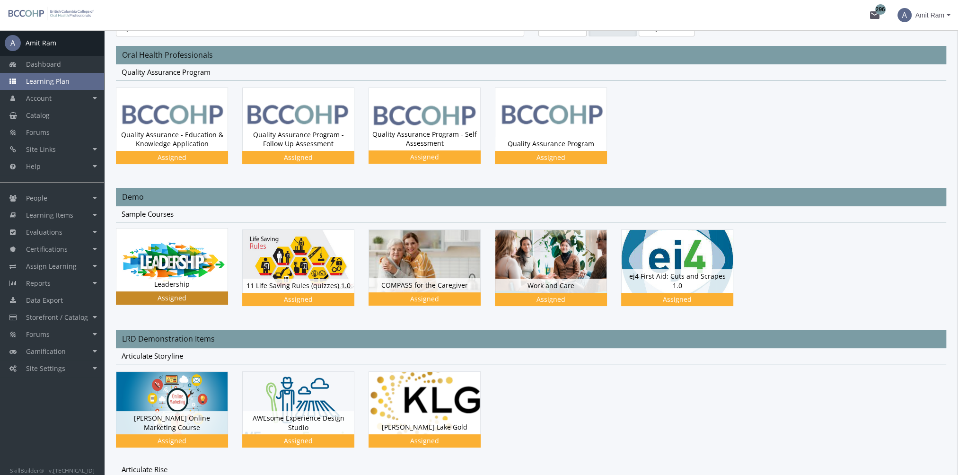
click at [190, 151] on img at bounding box center [171, 119] width 111 height 63
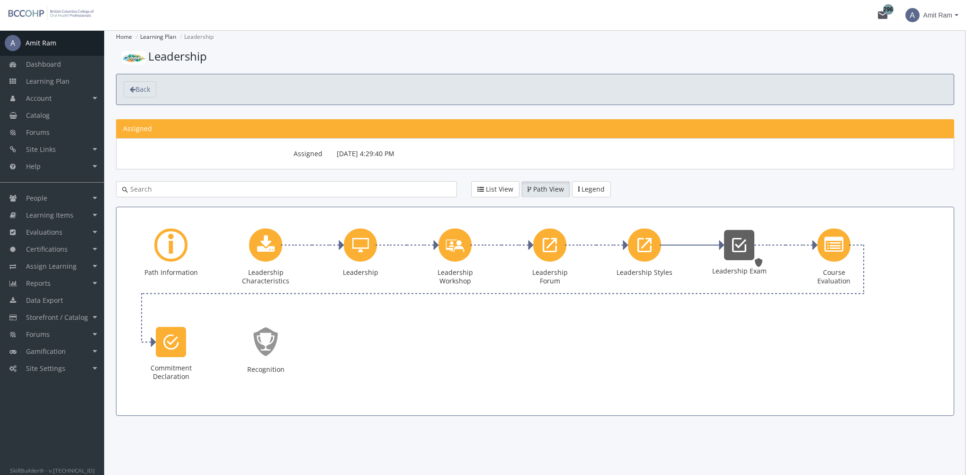
click at [731, 252] on div "Leadership Exam" at bounding box center [739, 245] width 30 height 30
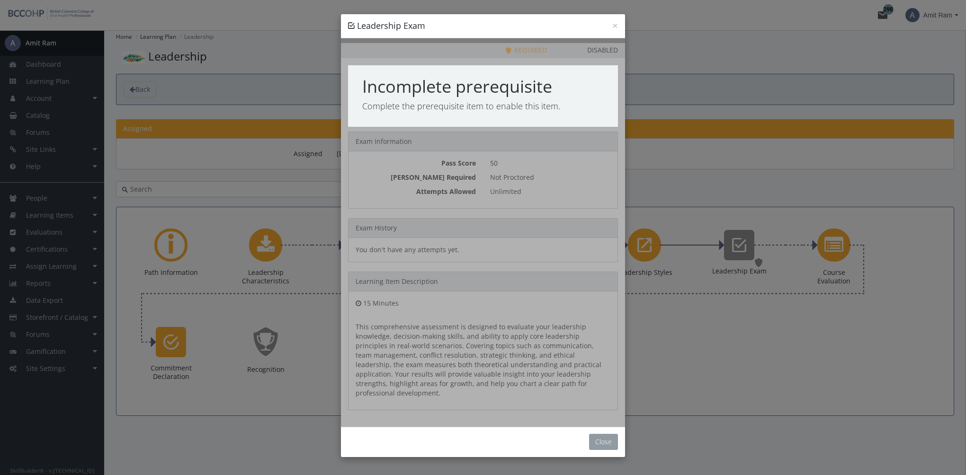
click at [613, 434] on button "Close" at bounding box center [603, 442] width 29 height 16
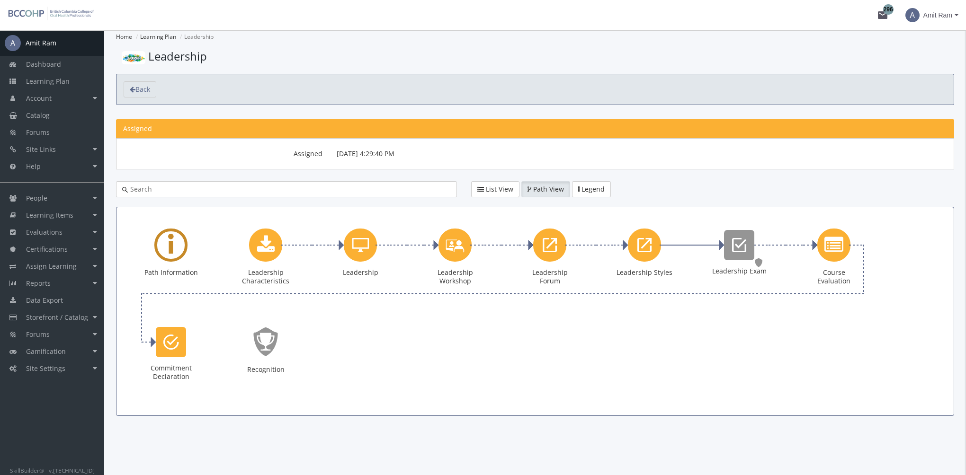
click at [181, 251] on div "Learning Path" at bounding box center [170, 245] width 33 height 33
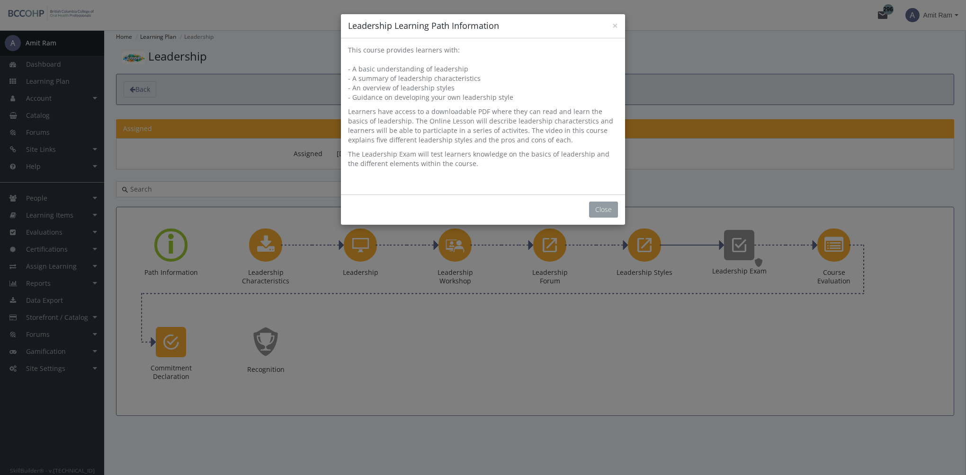
click at [607, 214] on button "Close" at bounding box center [603, 210] width 29 height 16
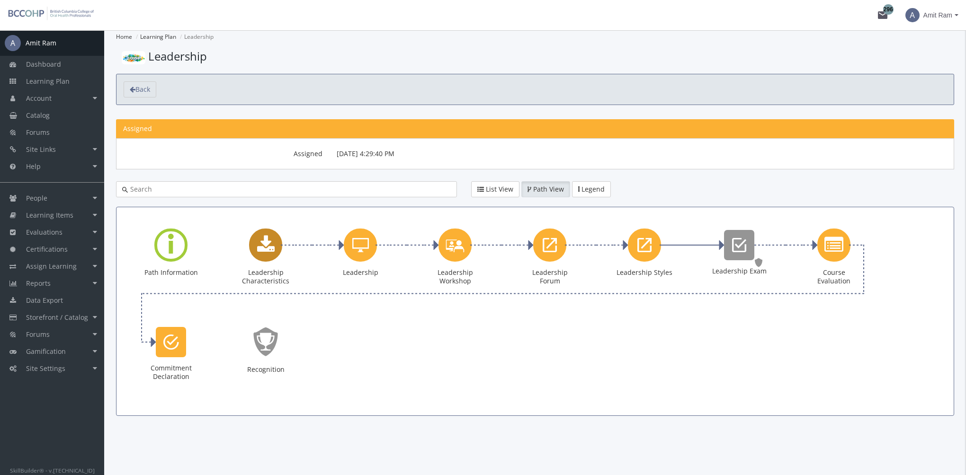
click at [273, 253] on icon "Leadership Characteristics" at bounding box center [266, 245] width 18 height 19
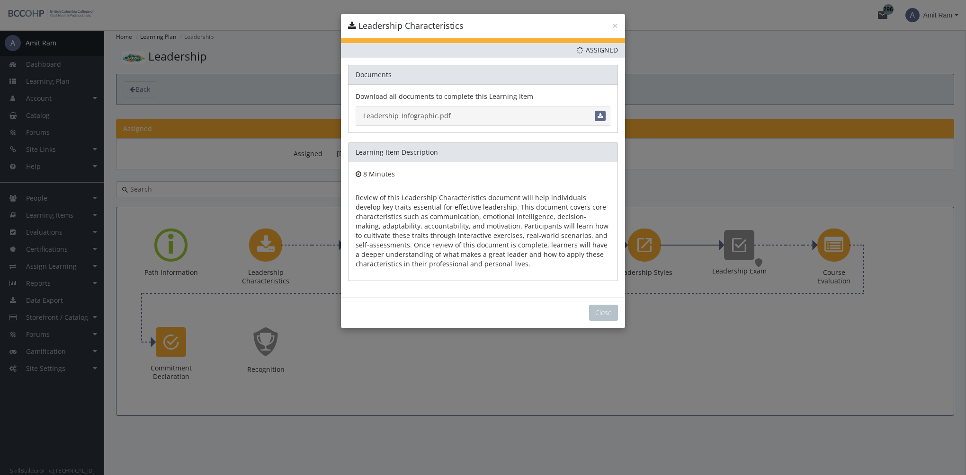
drag, startPoint x: 429, startPoint y: 115, endPoint x: 446, endPoint y: 138, distance: 28.1
click at [429, 115] on link "Leadership_Infographic.pdf" at bounding box center [482, 116] width 255 height 20
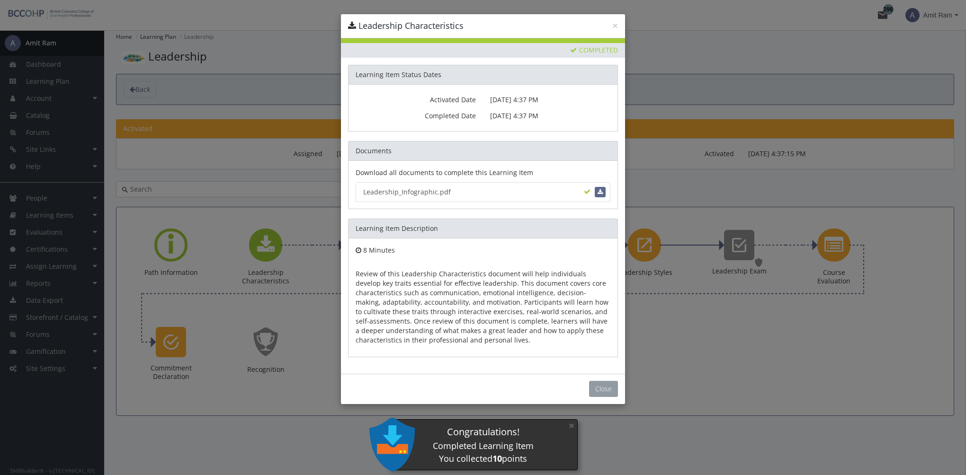
click at [602, 382] on button "Close" at bounding box center [603, 389] width 29 height 16
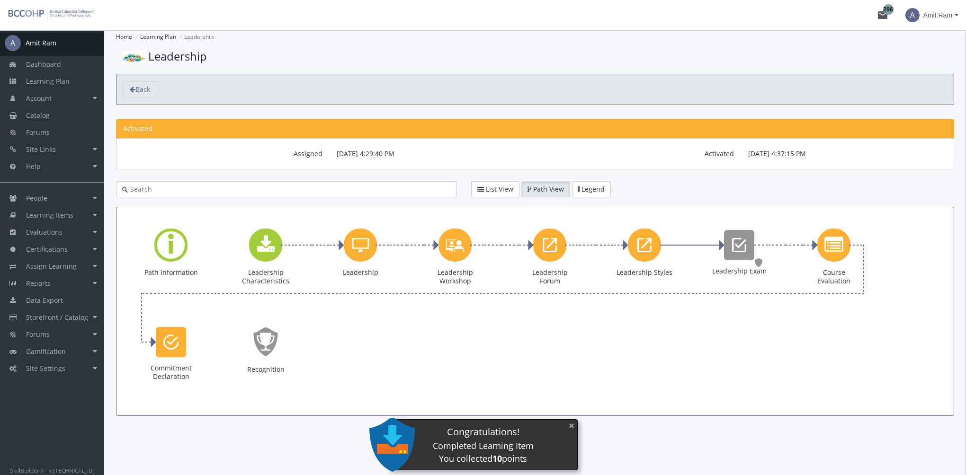
click at [575, 425] on button "×" at bounding box center [571, 425] width 15 height 19
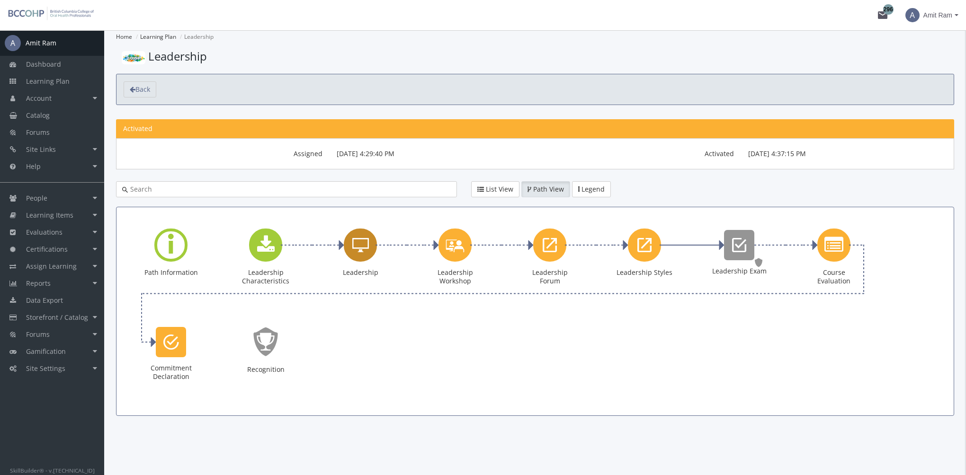
click at [369, 250] on div "Leadership" at bounding box center [360, 245] width 33 height 33
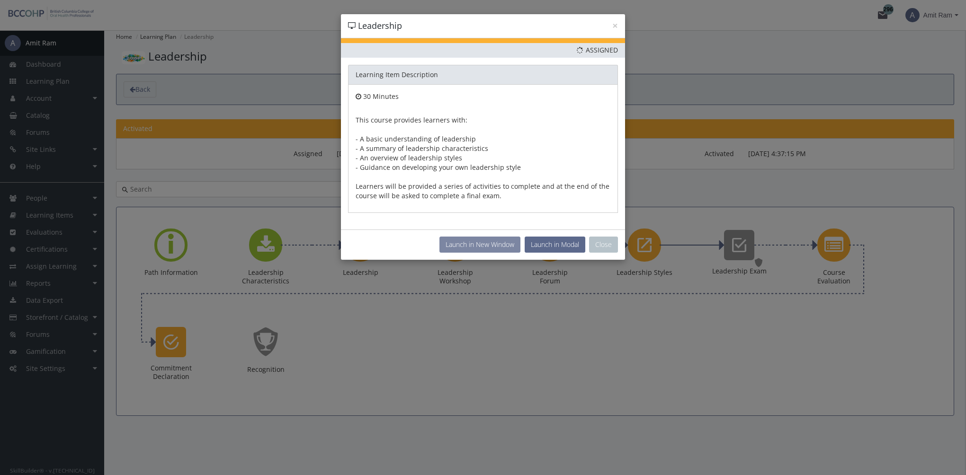
click at [482, 237] on button "Launch in New Window" at bounding box center [479, 245] width 81 height 16
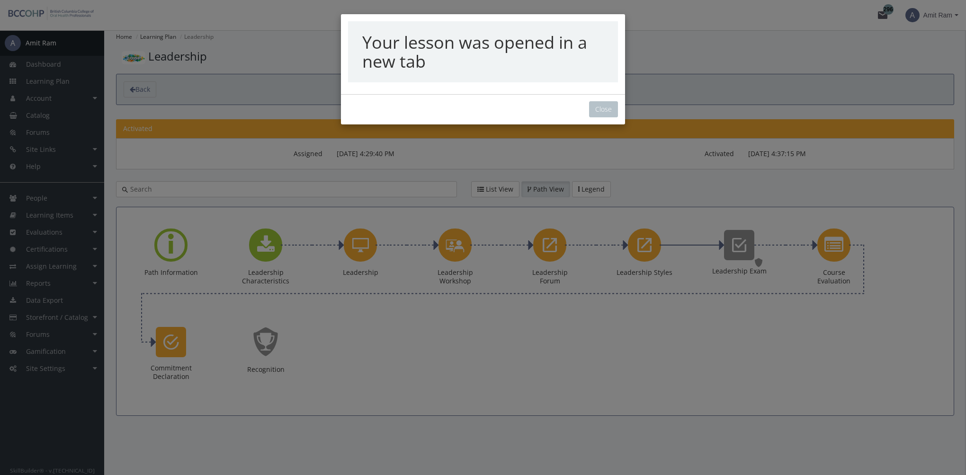
click at [600, 104] on div "Your lesson was opened in a new tab Close" at bounding box center [483, 237] width 966 height 475
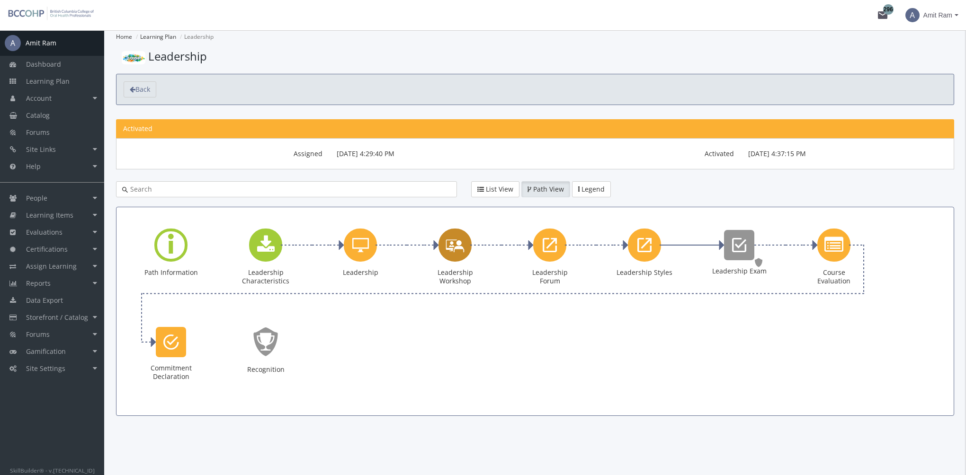
click at [459, 249] on icon "Leadership Workshop" at bounding box center [454, 244] width 19 height 27
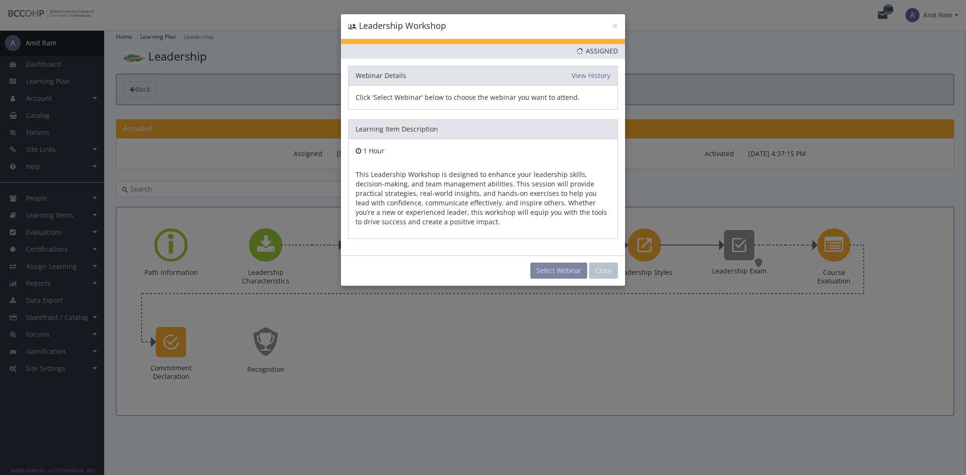
click at [552, 274] on button "Select Webinar" at bounding box center [558, 271] width 57 height 16
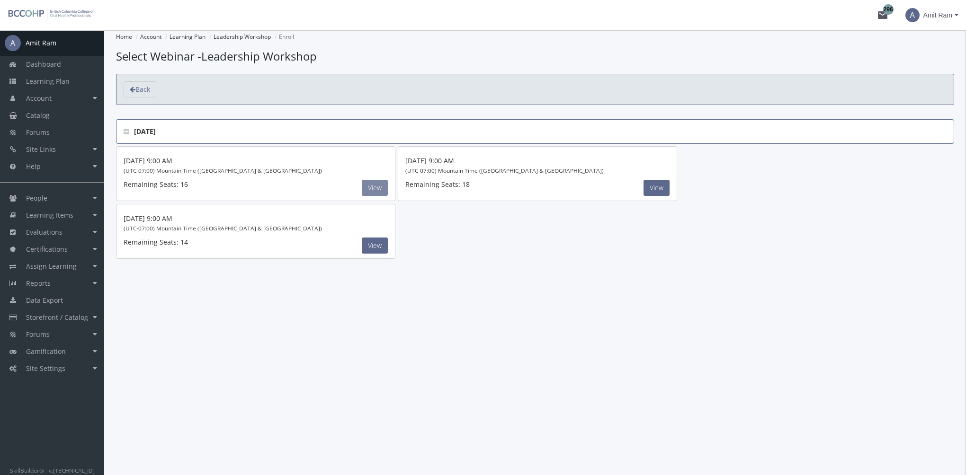
click at [381, 189] on button "View" at bounding box center [375, 188] width 26 height 16
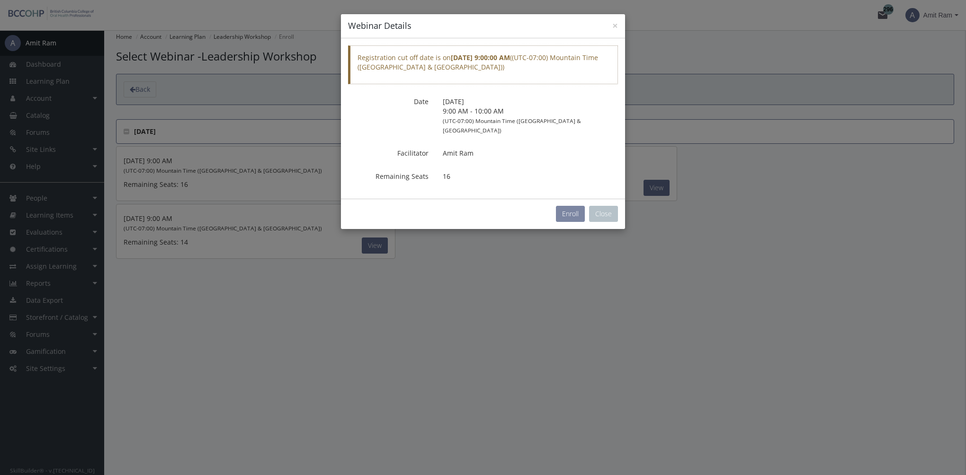
click at [565, 206] on button "Enroll" at bounding box center [570, 214] width 29 height 16
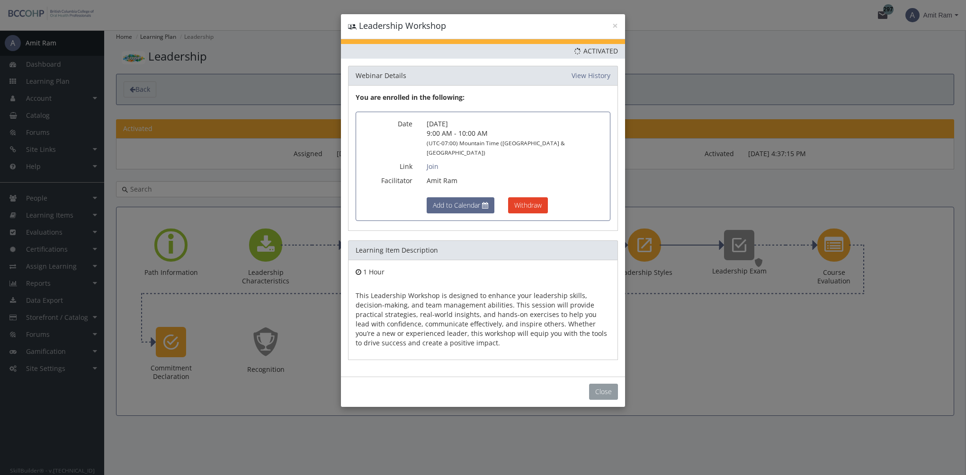
click at [613, 384] on button "Close" at bounding box center [603, 392] width 29 height 16
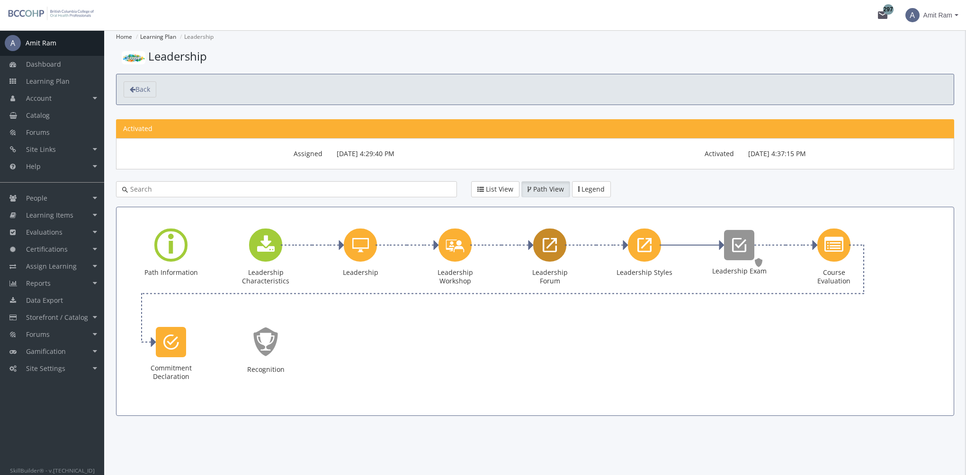
click at [543, 248] on icon "Leadership Forum" at bounding box center [549, 245] width 14 height 19
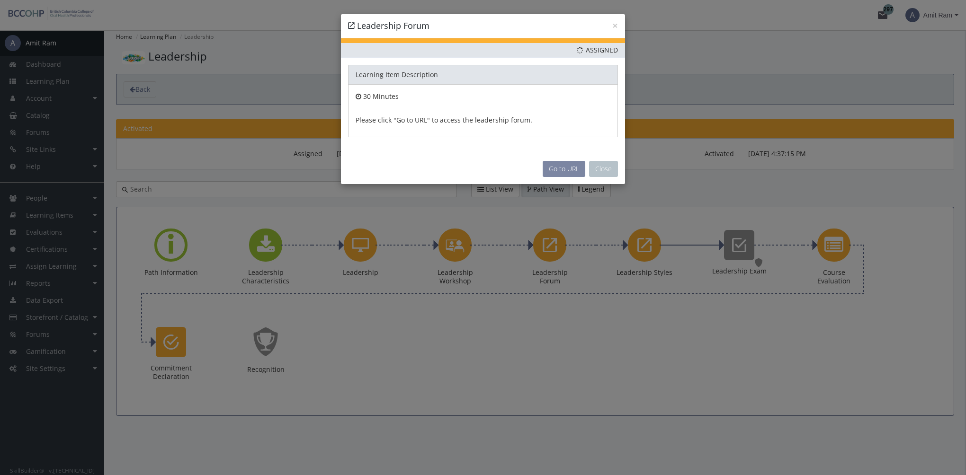
click at [563, 171] on link "Go to URL" at bounding box center [563, 169] width 43 height 16
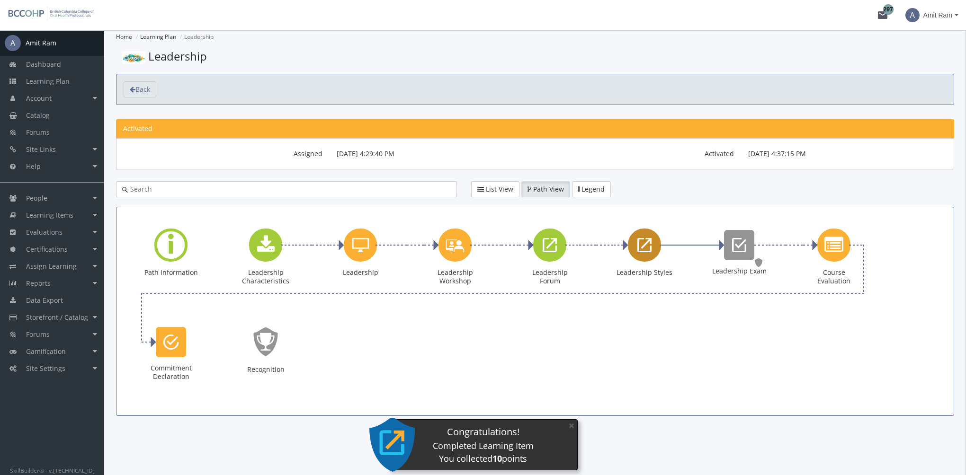
click at [647, 250] on icon "Leadership Styles" at bounding box center [644, 245] width 14 height 19
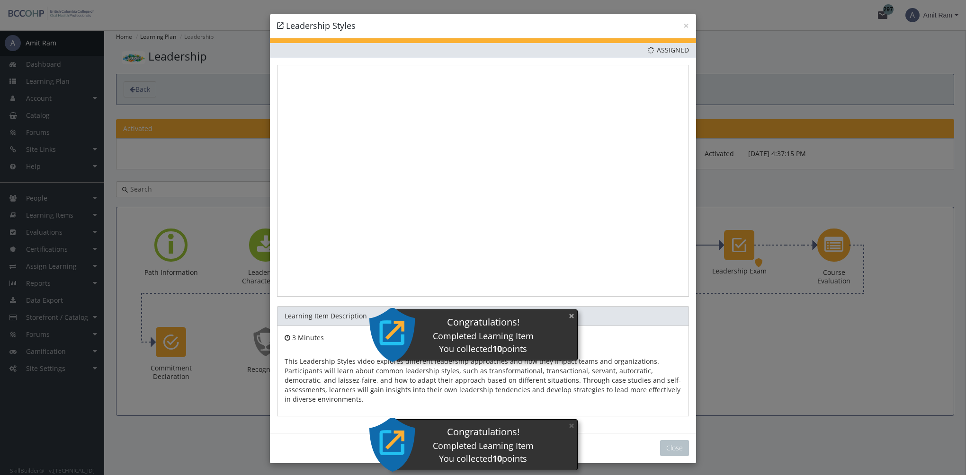
click at [575, 320] on button "×" at bounding box center [571, 315] width 15 height 19
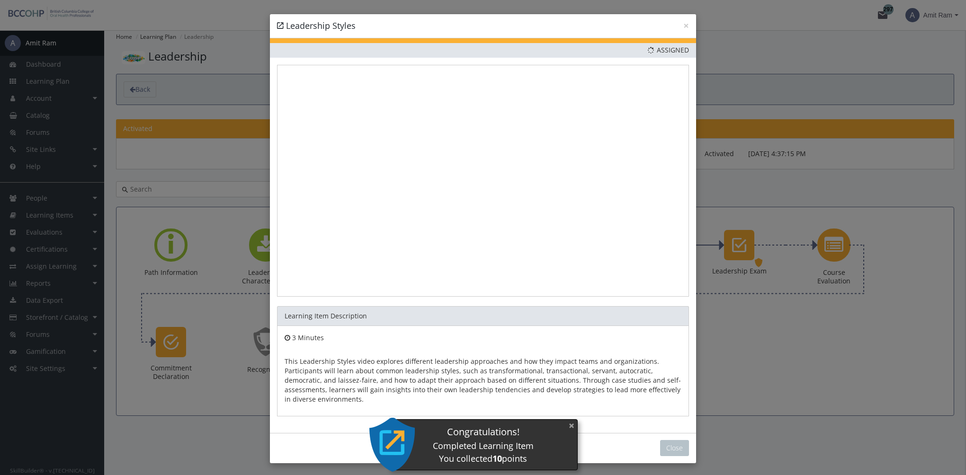
click at [570, 427] on button "×" at bounding box center [571, 425] width 15 height 19
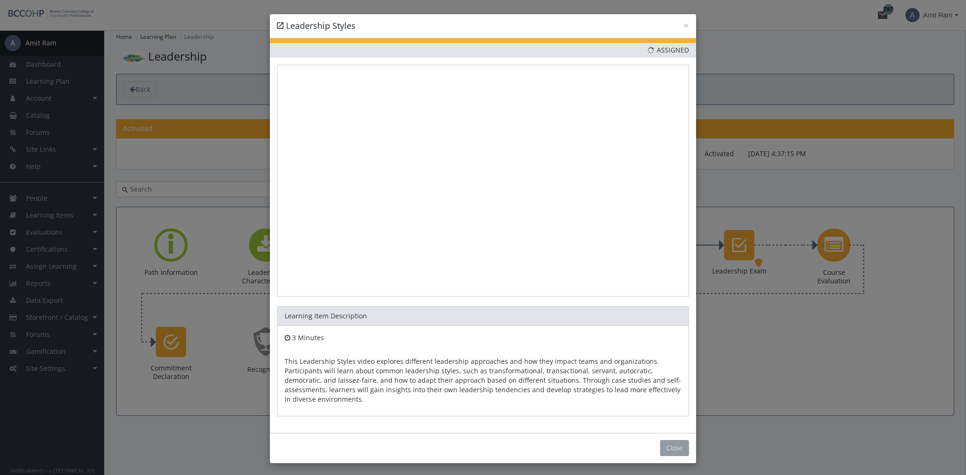
click at [660, 448] on button "Close" at bounding box center [674, 448] width 29 height 16
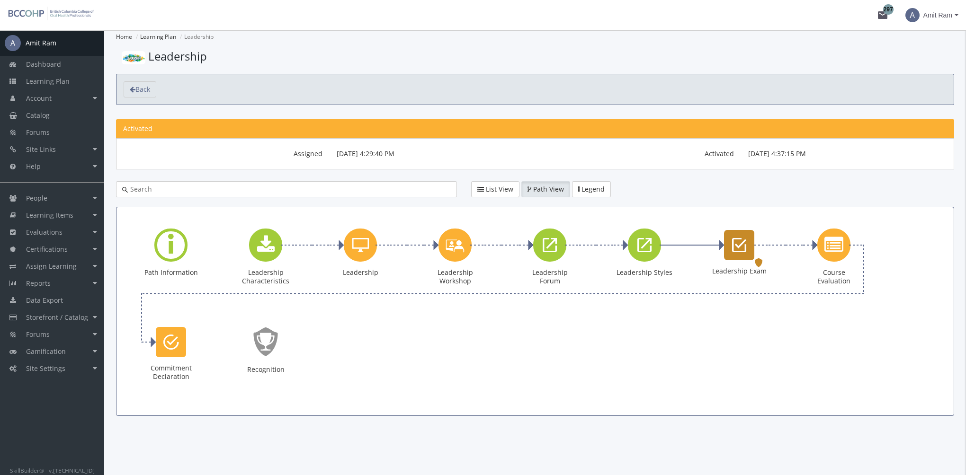
click at [737, 251] on icon "Leadership Exam" at bounding box center [739, 245] width 14 height 19
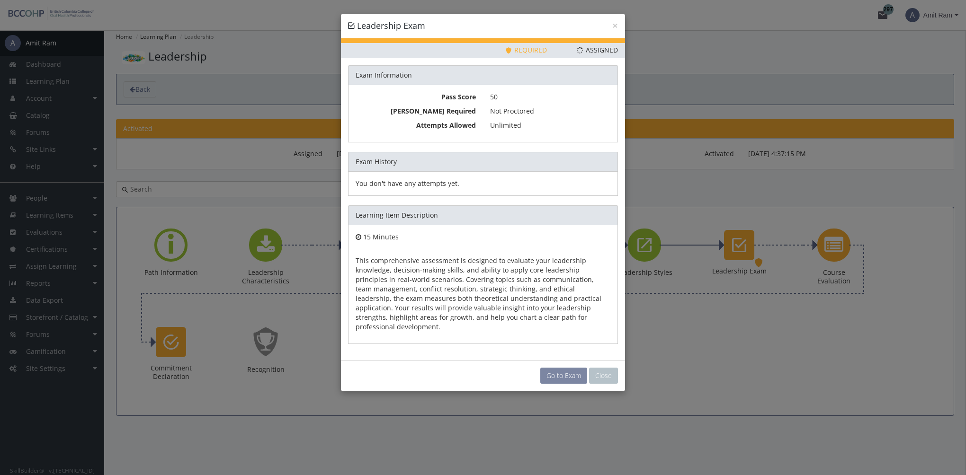
click at [566, 368] on link "Go to Exam" at bounding box center [563, 376] width 47 height 16
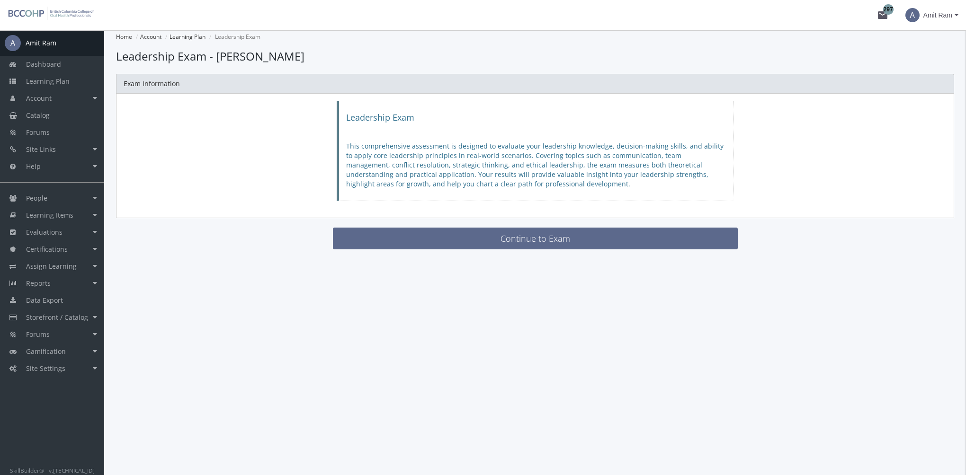
click at [438, 248] on main-section "Home Account Learning Plan Leadership Exam Loading... Leadership Exam - Amit Ra…" at bounding box center [535, 143] width 838 height 226
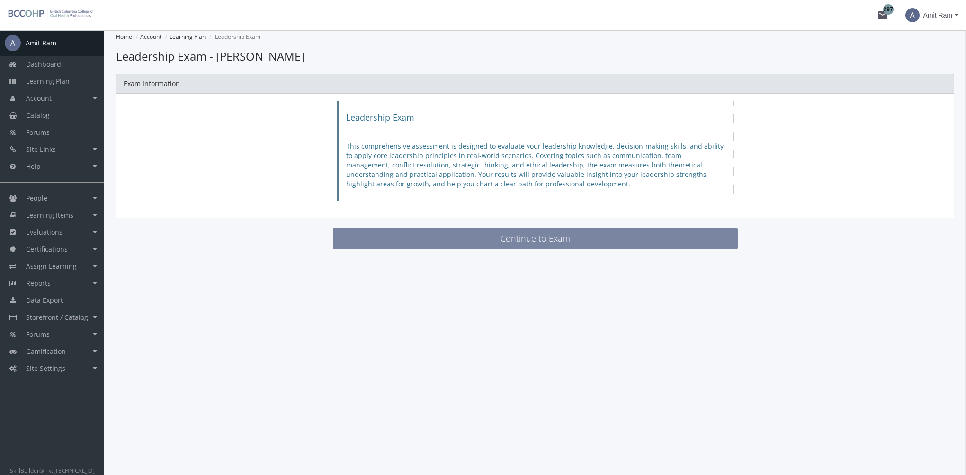
click at [437, 241] on button "Continue to Exam" at bounding box center [535, 239] width 405 height 22
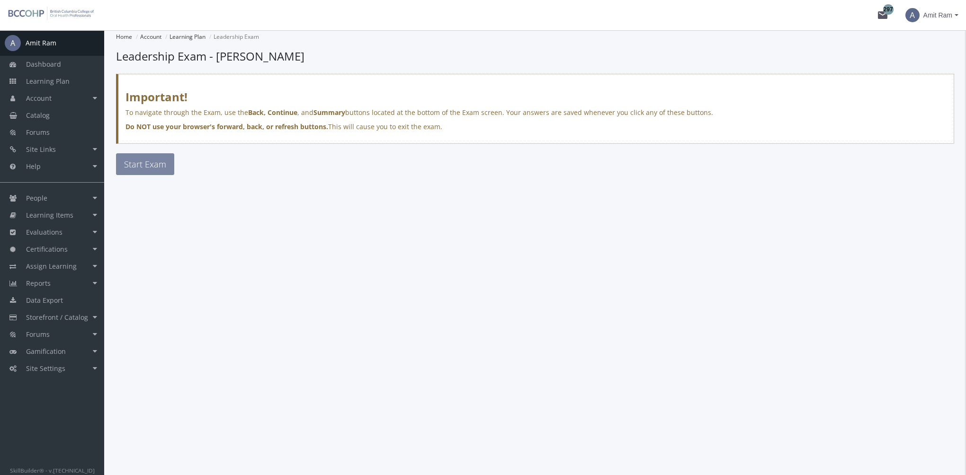
click at [147, 166] on span "Start Exam" at bounding box center [145, 164] width 42 height 11
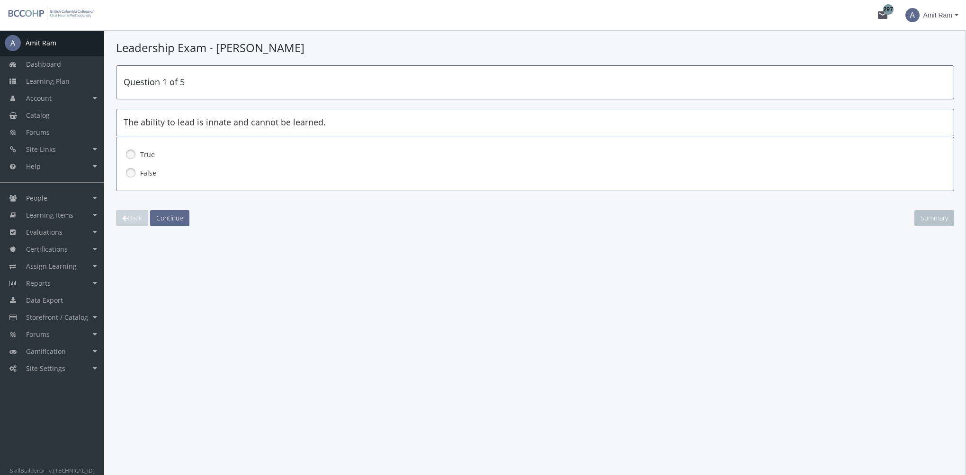
click at [148, 172] on label "False" at bounding box center [510, 172] width 740 height 9
click at [169, 213] on span "Continue" at bounding box center [169, 217] width 27 height 9
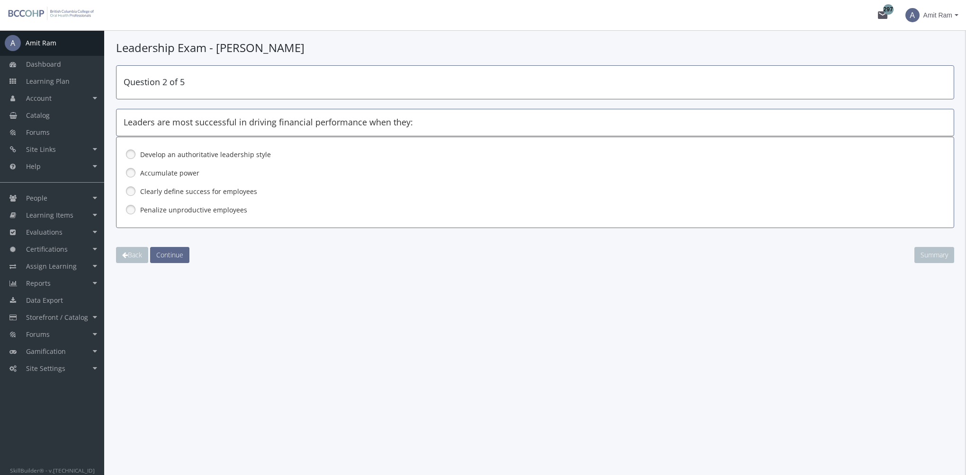
click at [194, 195] on label "Clearly define success for employees" at bounding box center [510, 191] width 740 height 9
click at [177, 254] on span "Continue" at bounding box center [169, 254] width 27 height 9
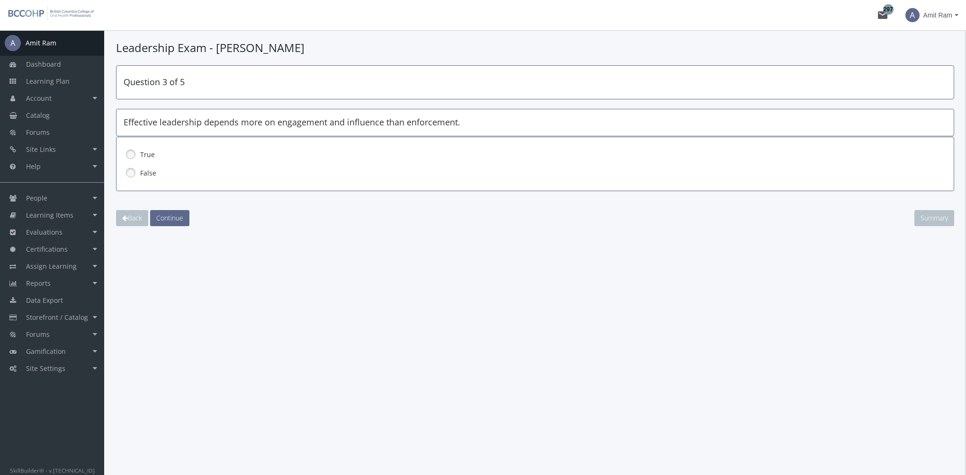
click at [151, 153] on label "True" at bounding box center [510, 154] width 740 height 9
click at [176, 214] on span "Continue" at bounding box center [169, 217] width 27 height 9
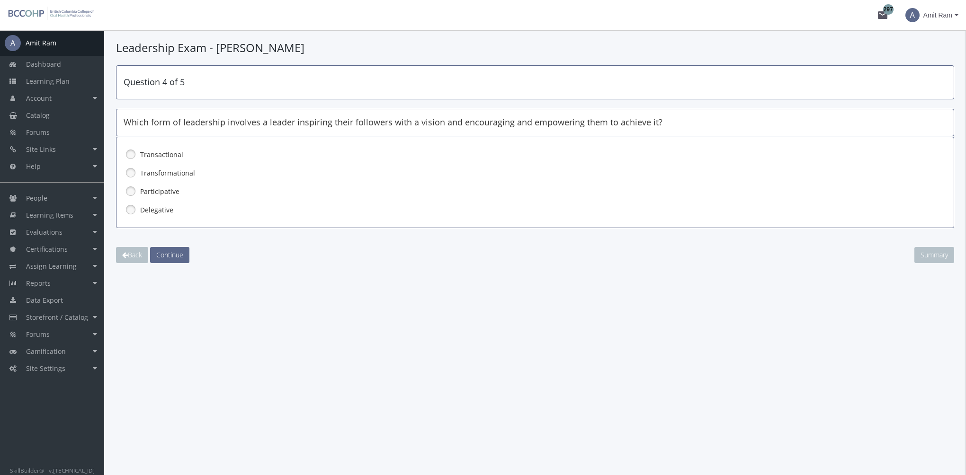
click at [178, 170] on label "Transformational" at bounding box center [510, 172] width 740 height 9
click at [186, 251] on button "Continue" at bounding box center [169, 255] width 39 height 16
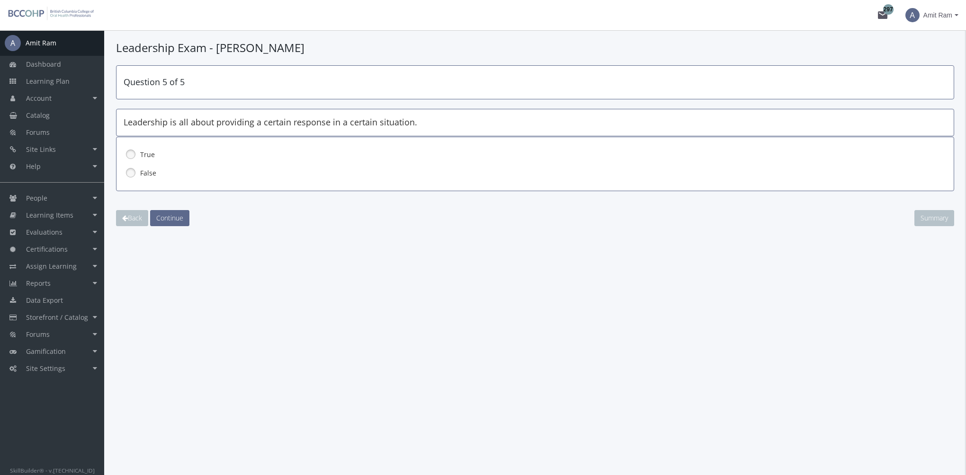
click at [154, 173] on label "False" at bounding box center [510, 172] width 740 height 9
click at [179, 214] on span "Continue" at bounding box center [169, 217] width 27 height 9
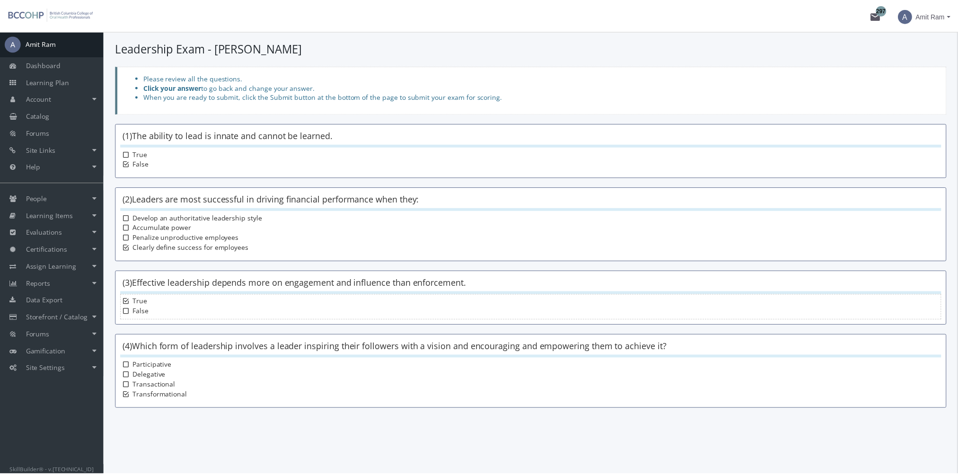
scroll to position [74, 0]
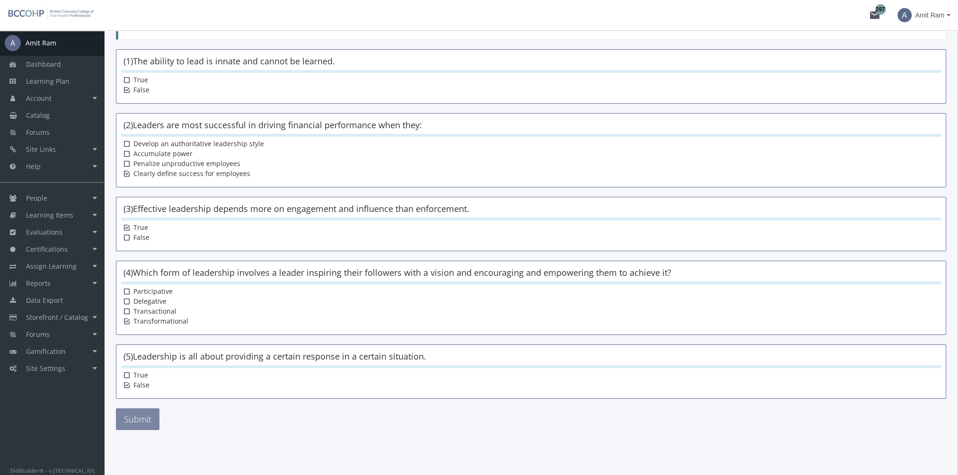
click at [154, 412] on button "Submit" at bounding box center [138, 419] width 44 height 22
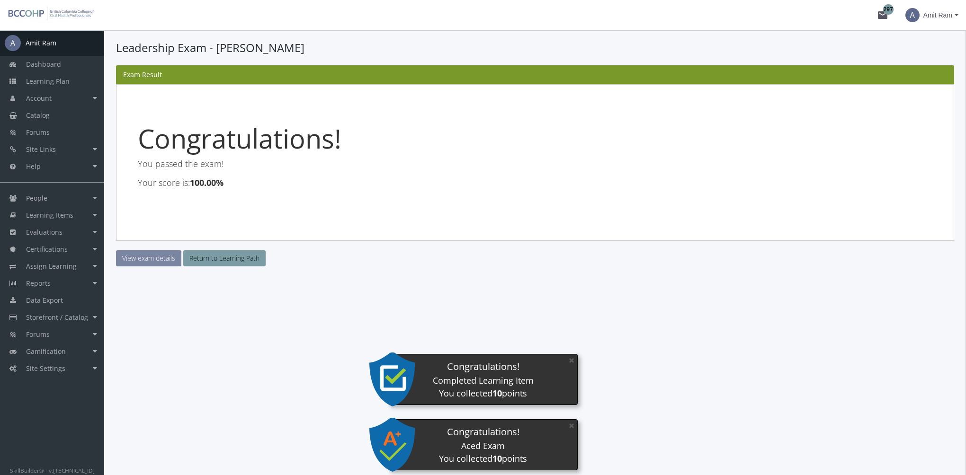
click at [159, 259] on link "View exam details" at bounding box center [148, 258] width 65 height 16
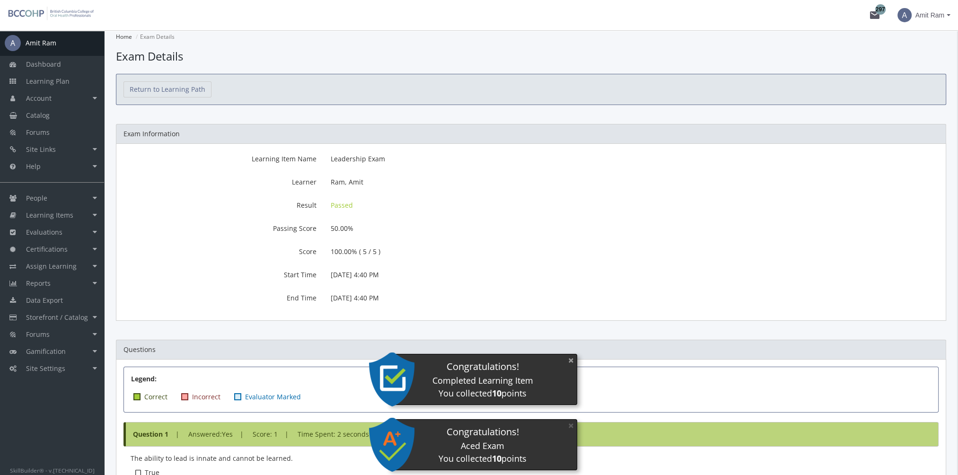
click at [565, 360] on button "×" at bounding box center [571, 360] width 15 height 19
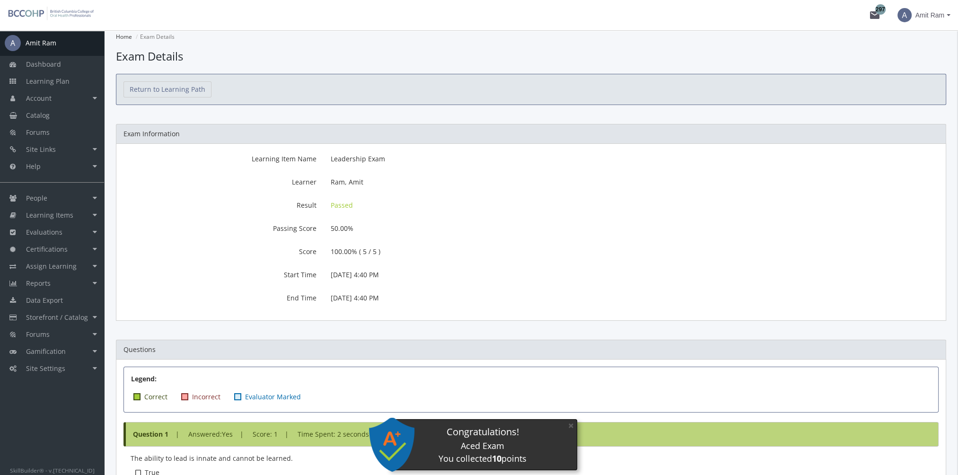
click at [579, 422] on div "Question 1 | Answered : Yes | Score : 1 | Time Spent: 2 seconds | Category : Un…" at bounding box center [531, 434] width 815 height 25
click at [576, 423] on button "×" at bounding box center [571, 425] width 15 height 19
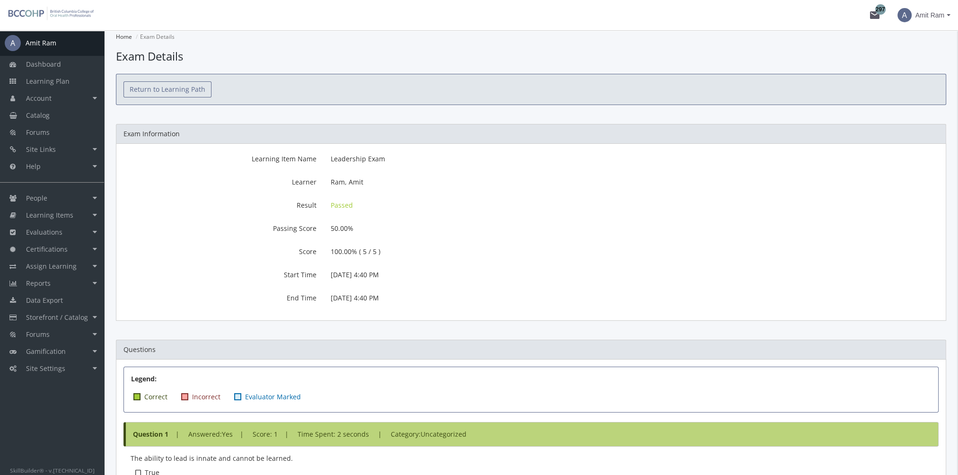
click at [172, 89] on link "Return to Learning Path" at bounding box center [168, 89] width 88 height 16
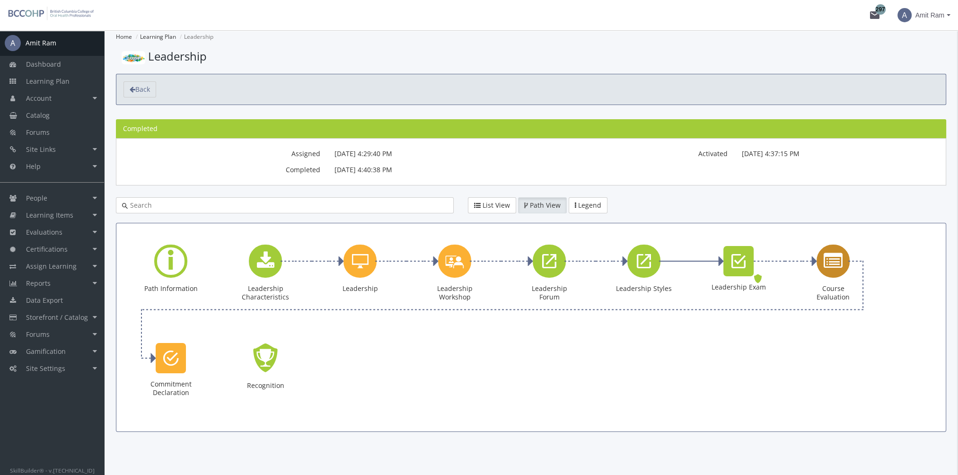
click at [818, 264] on div "Course Evaluation" at bounding box center [833, 261] width 33 height 33
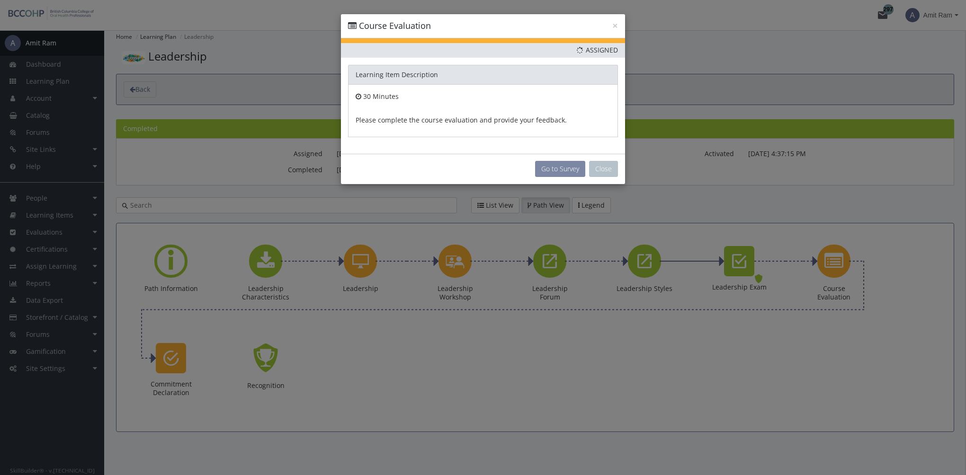
click at [557, 172] on button "Go to Survey" at bounding box center [560, 169] width 50 height 16
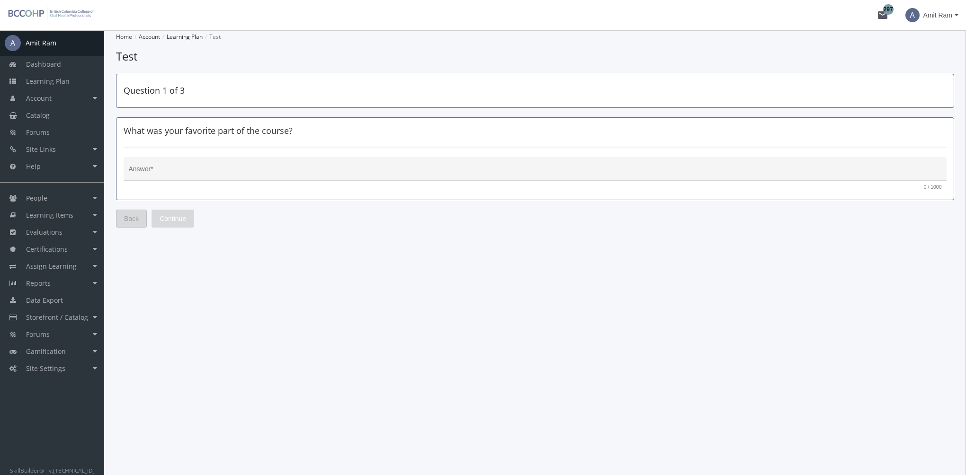
click at [183, 178] on div "Answer *" at bounding box center [535, 171] width 813 height 19
type textarea "vxcvxc"
click at [180, 214] on span "Continue" at bounding box center [173, 218] width 27 height 17
click at [171, 174] on textarea "Answer *" at bounding box center [535, 172] width 813 height 9
type textarea "dfsdf"
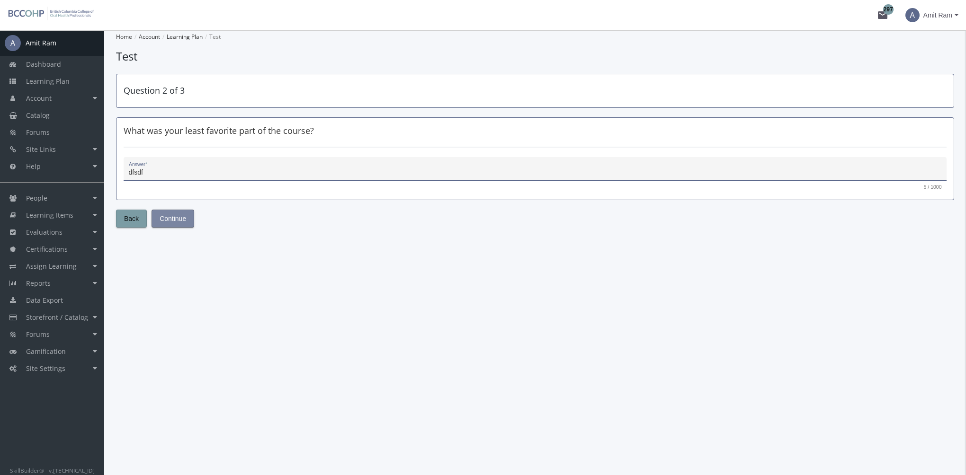
click at [169, 221] on span "Continue" at bounding box center [173, 218] width 27 height 17
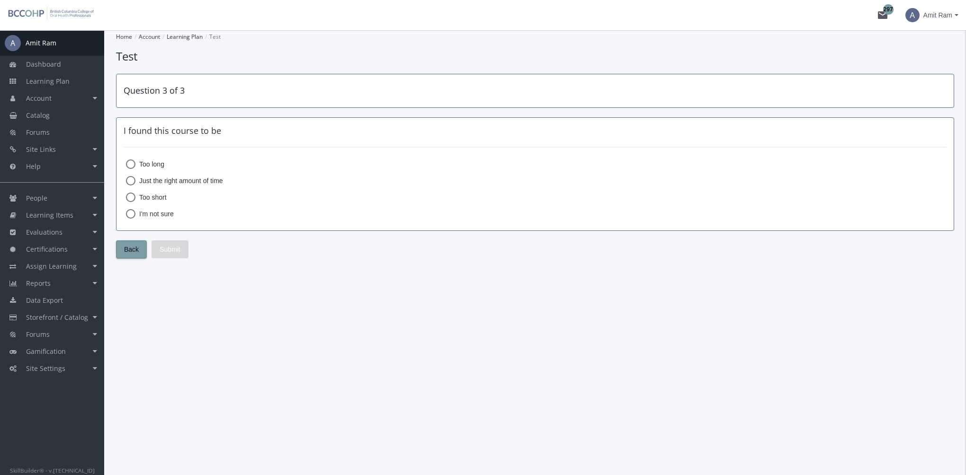
click at [152, 199] on span "Too short" at bounding box center [150, 197] width 31 height 9
click at [135, 199] on input "Too short" at bounding box center [130, 199] width 9 height 9
radio input "true"
click at [181, 252] on button "Submit" at bounding box center [169, 249] width 37 height 18
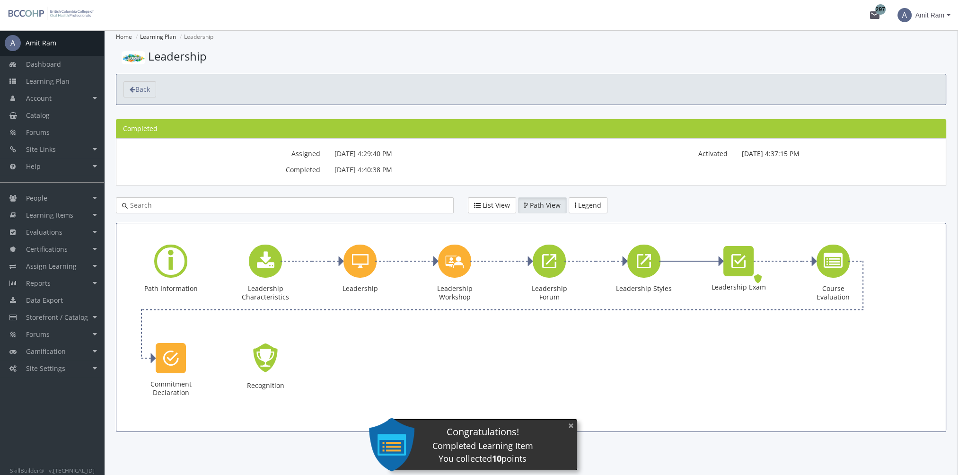
click at [567, 426] on button "×" at bounding box center [571, 425] width 15 height 19
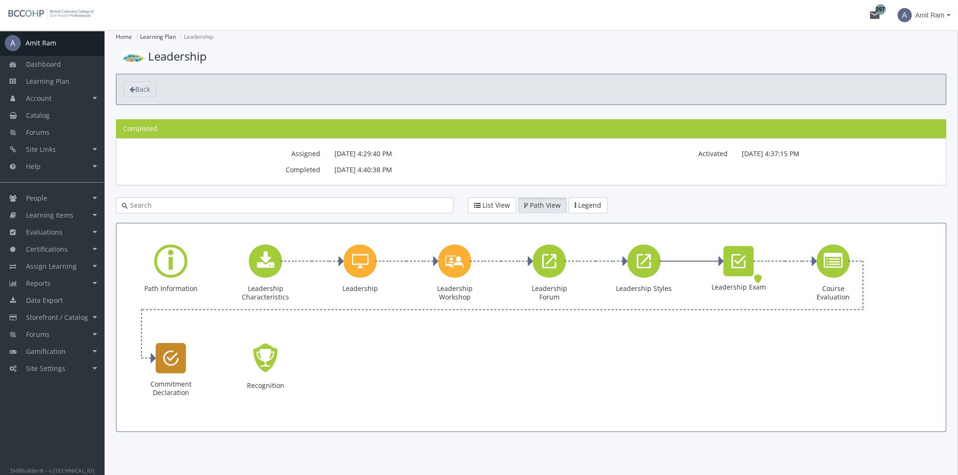
click at [181, 362] on div "Commitment Declaration" at bounding box center [171, 358] width 30 height 30
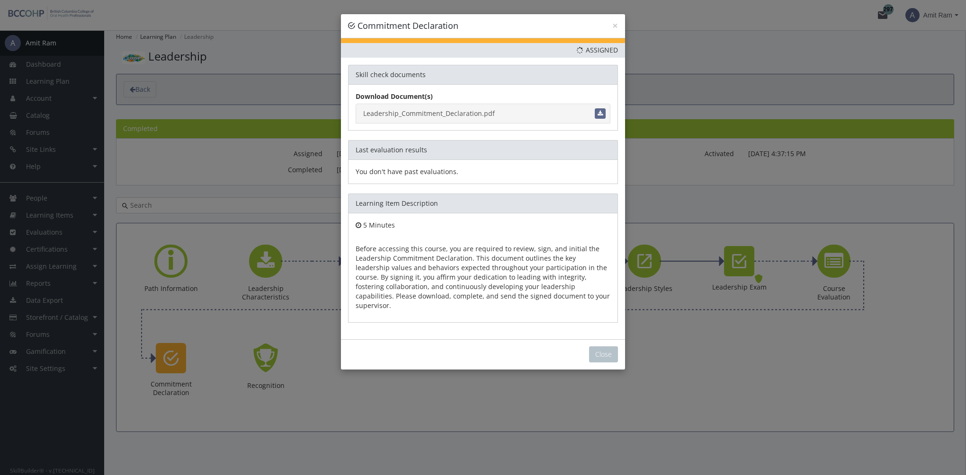
click at [446, 115] on link "Leadership_Commitment_Declaration.pdf" at bounding box center [482, 114] width 255 height 20
click at [612, 346] on button "Close" at bounding box center [603, 354] width 29 height 16
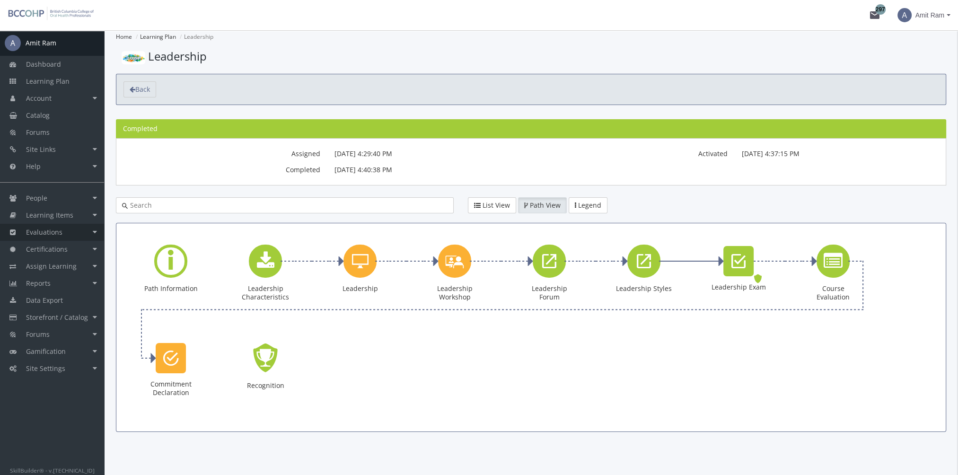
click at [64, 233] on link "Evaluations" at bounding box center [52, 232] width 104 height 17
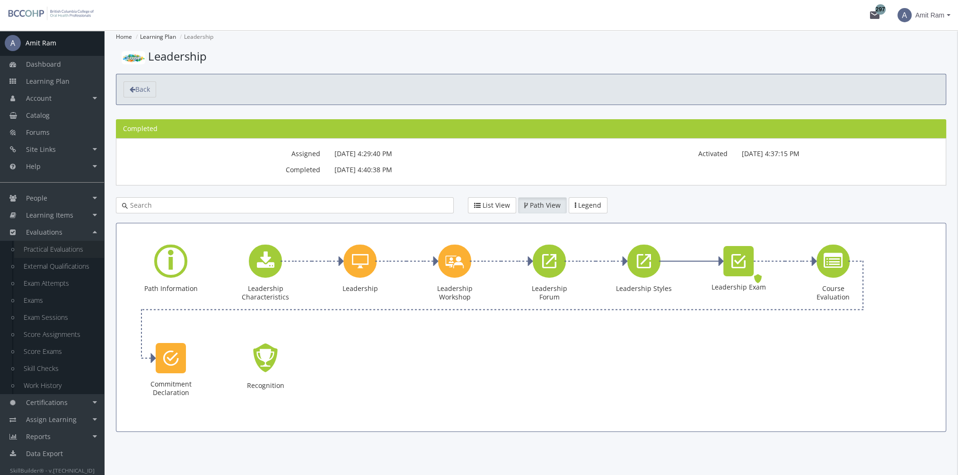
click at [71, 252] on link "Practical Evaluations" at bounding box center [59, 249] width 90 height 17
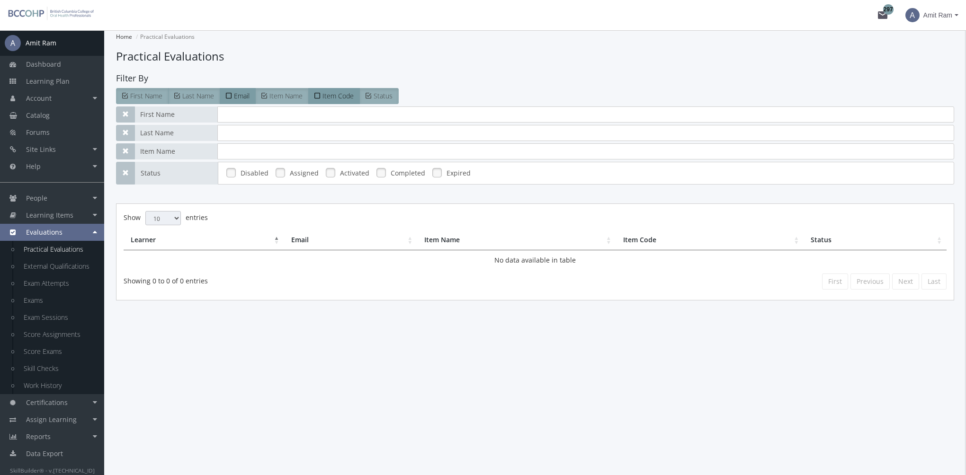
click at [282, 172] on link at bounding box center [280, 173] width 14 height 14
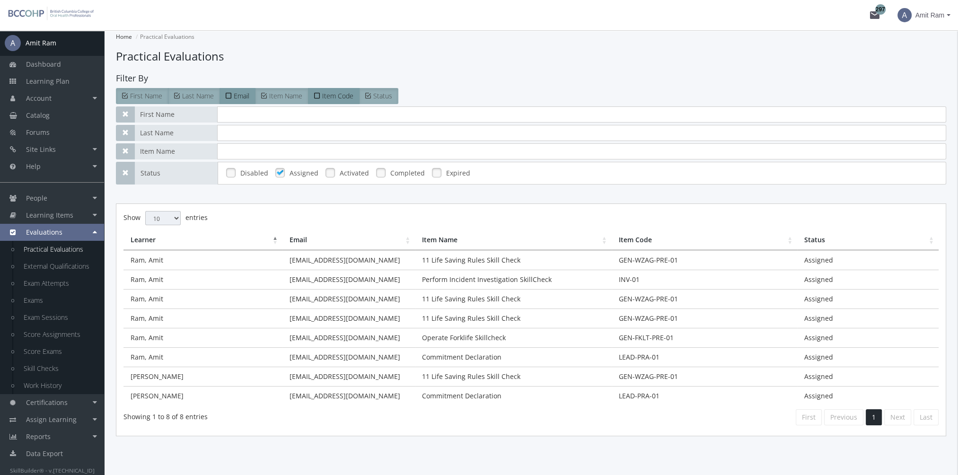
click at [392, 394] on td "[EMAIL_ADDRESS][DOMAIN_NAME]" at bounding box center [349, 395] width 133 height 19
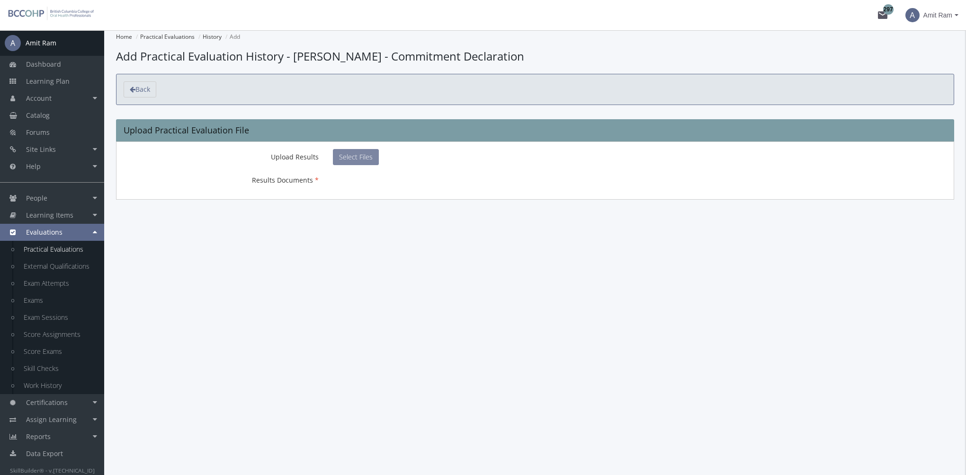
click at [351, 158] on span "Select Files" at bounding box center [356, 156] width 34 height 9
type input "C:\fakepath\Leadership_Commitment_Declaration_Signed.pdf"
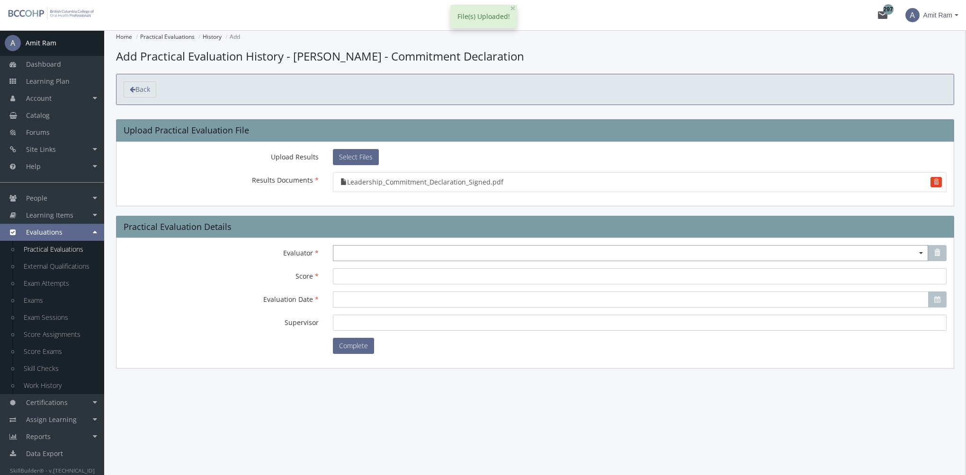
click at [345, 251] on span "Select box activate" at bounding box center [630, 253] width 595 height 16
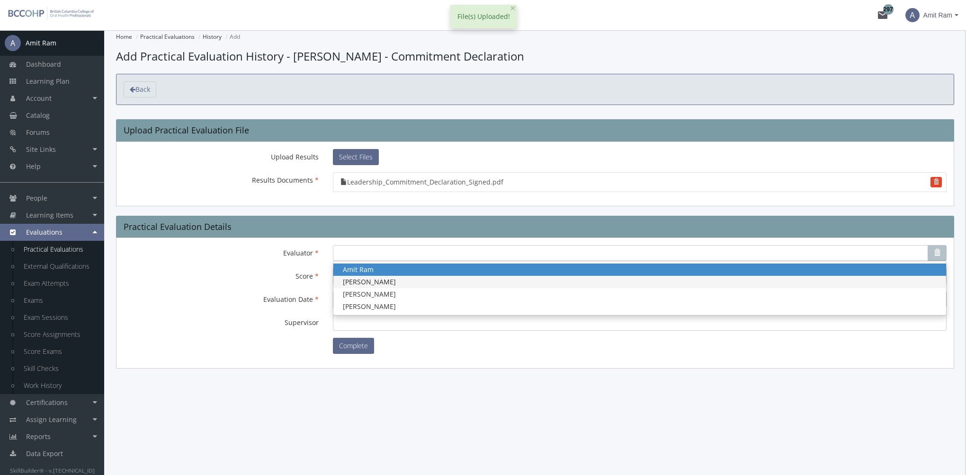
click at [361, 277] on span "[PERSON_NAME]" at bounding box center [369, 281] width 53 height 9
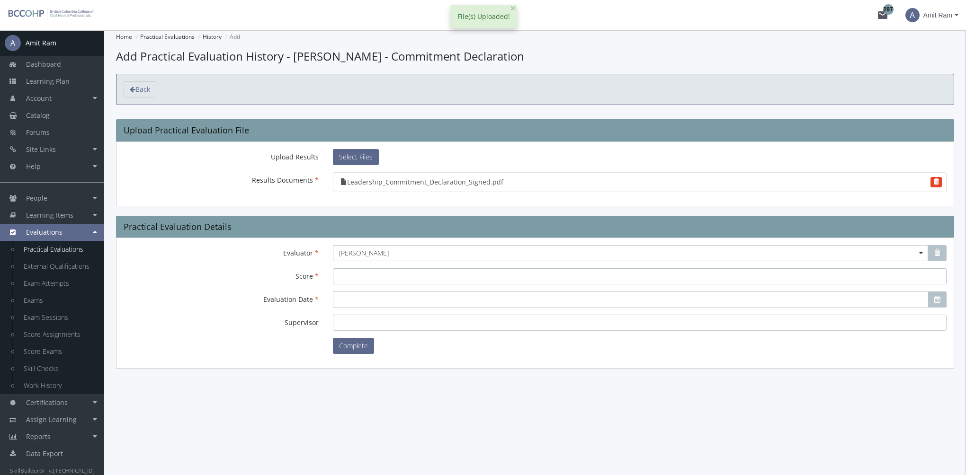
click at [362, 278] on input "Score" at bounding box center [639, 276] width 613 height 16
type input "100"
click at [369, 296] on input "Evaluation Date" at bounding box center [630, 300] width 595 height 16
drag, startPoint x: 348, startPoint y: 386, endPoint x: 354, endPoint y: 384, distance: 6.2
click at [348, 386] on td "34" at bounding box center [341, 386] width 16 height 15
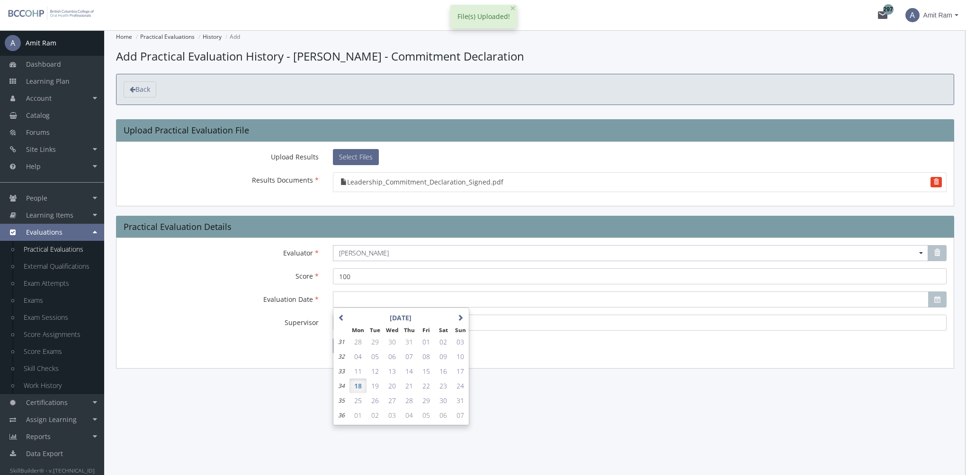
click at [358, 381] on span "18" at bounding box center [358, 385] width 8 height 9
type input "[DATE]"
click at [348, 323] on input "Supervisor" at bounding box center [639, 323] width 613 height 16
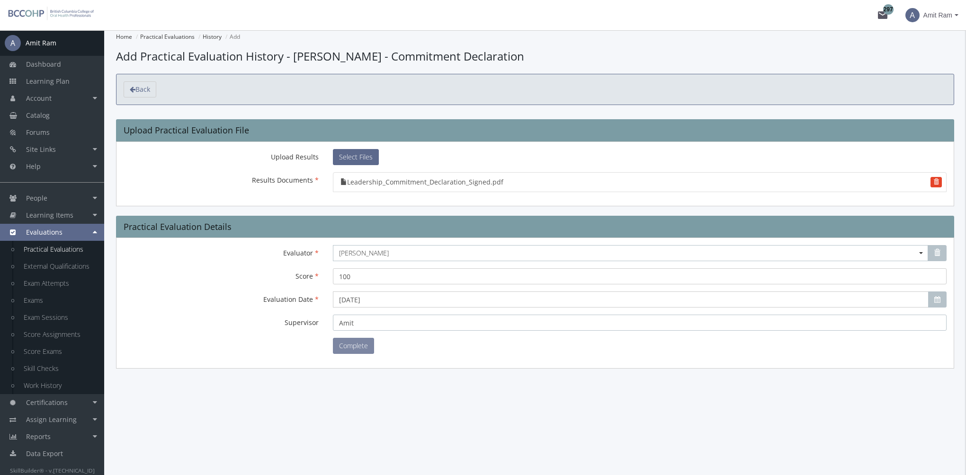
type input "Amit"
click at [348, 349] on button "Complete" at bounding box center [353, 346] width 41 height 16
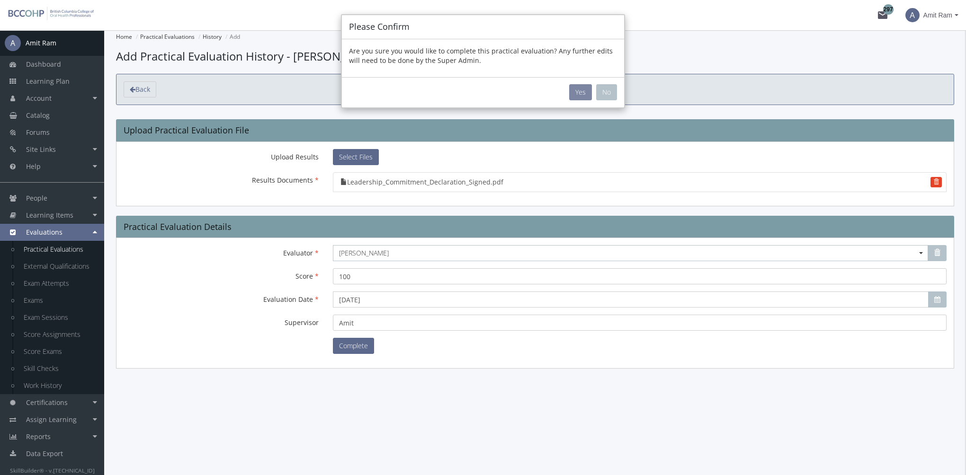
click at [578, 93] on button "Yes" at bounding box center [580, 92] width 23 height 16
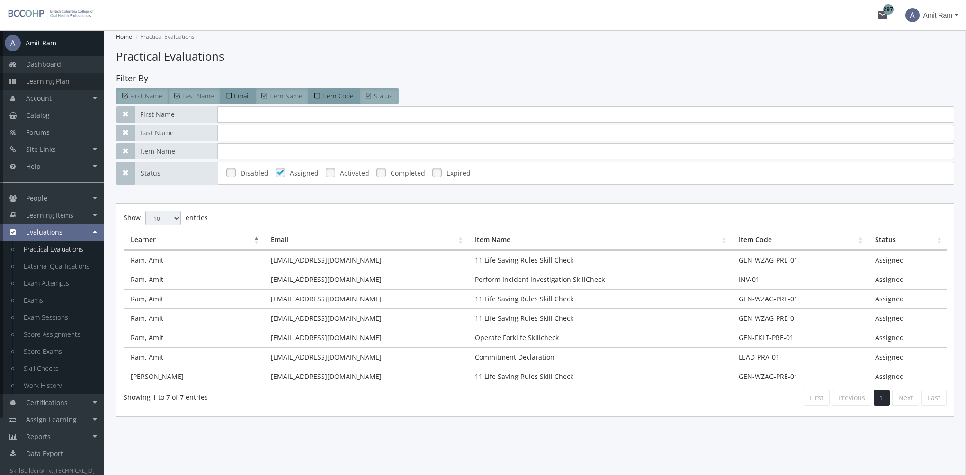
click at [78, 82] on link "Learning Plan" at bounding box center [52, 81] width 104 height 17
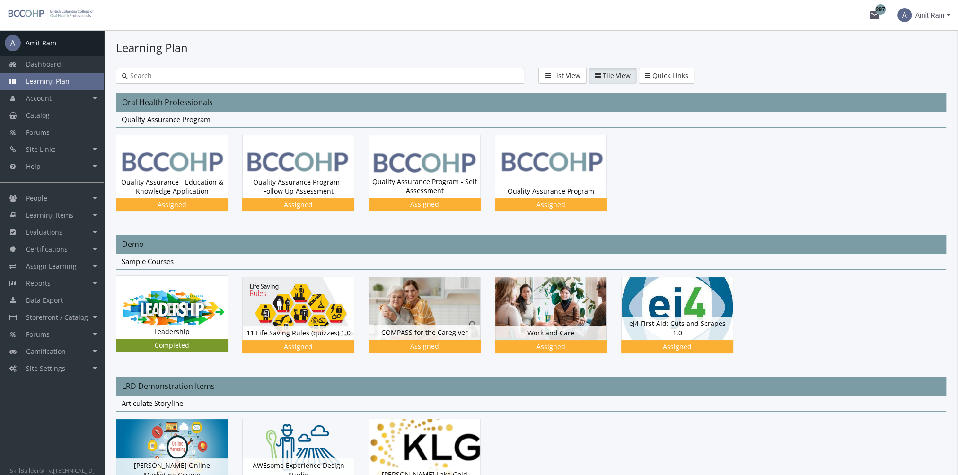
click at [199, 305] on img at bounding box center [171, 307] width 111 height 62
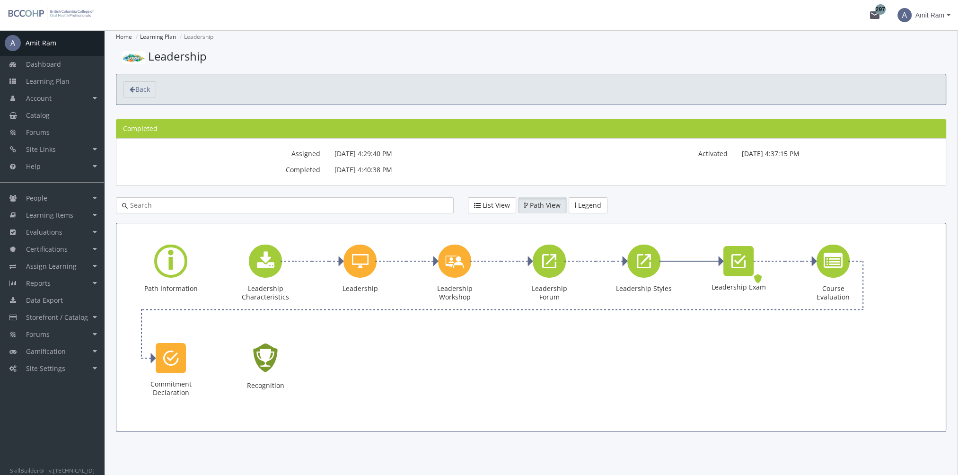
click at [269, 357] on icon "Recognition - Completed" at bounding box center [265, 358] width 30 height 43
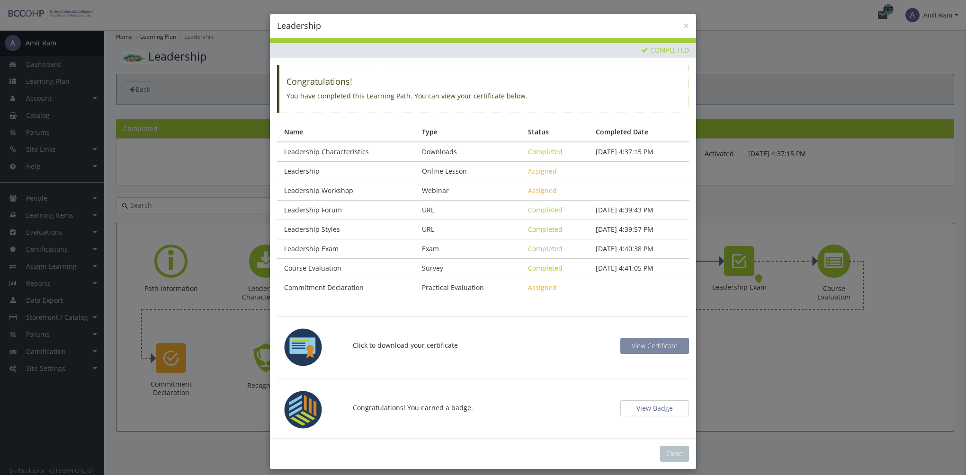
click at [640, 345] on span "View Certificate" at bounding box center [654, 345] width 46 height 9
click at [662, 405] on button "View Badge" at bounding box center [654, 408] width 69 height 16
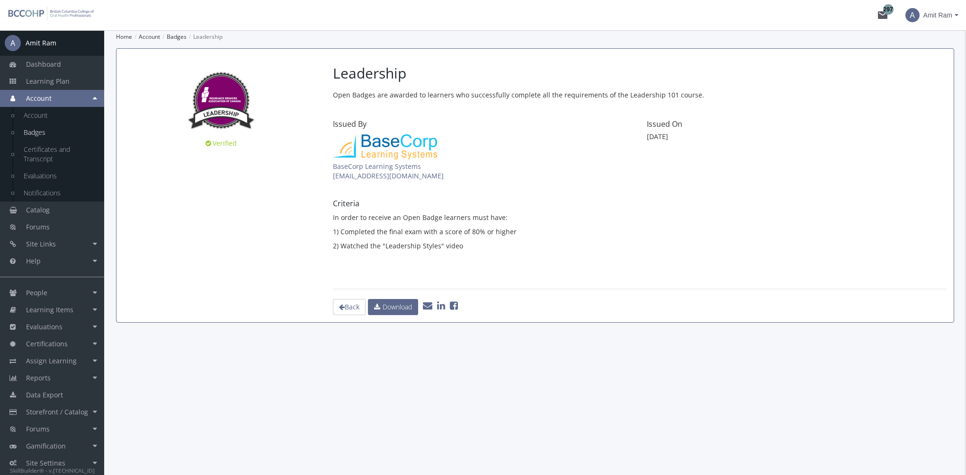
click at [445, 306] on icon at bounding box center [441, 305] width 8 height 9
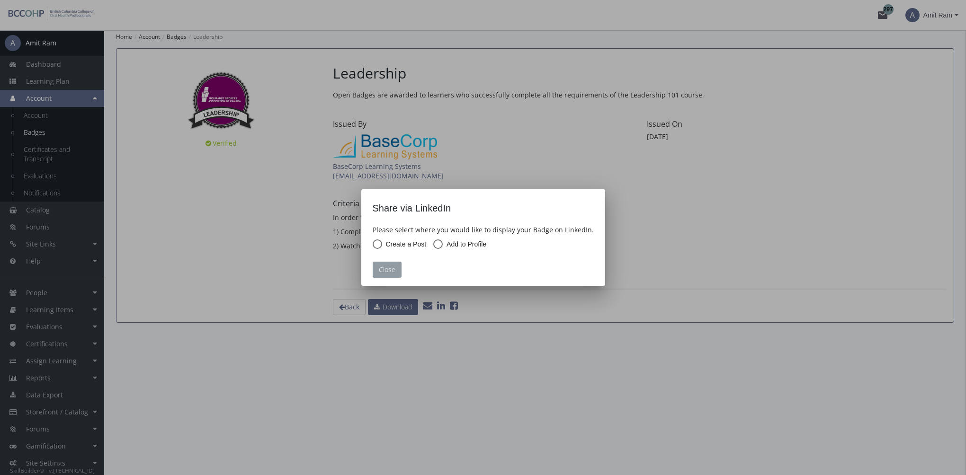
click at [390, 272] on button "Close" at bounding box center [386, 270] width 29 height 16
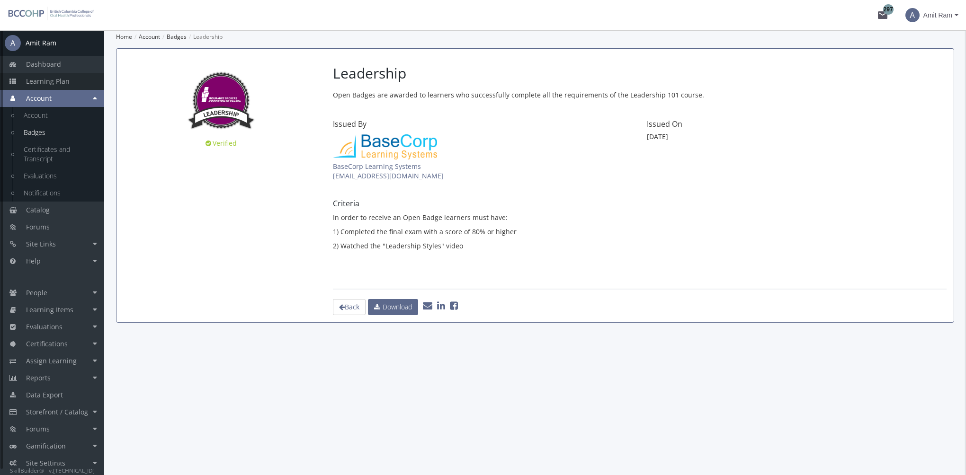
click at [72, 84] on link "Learning Plan" at bounding box center [52, 81] width 104 height 17
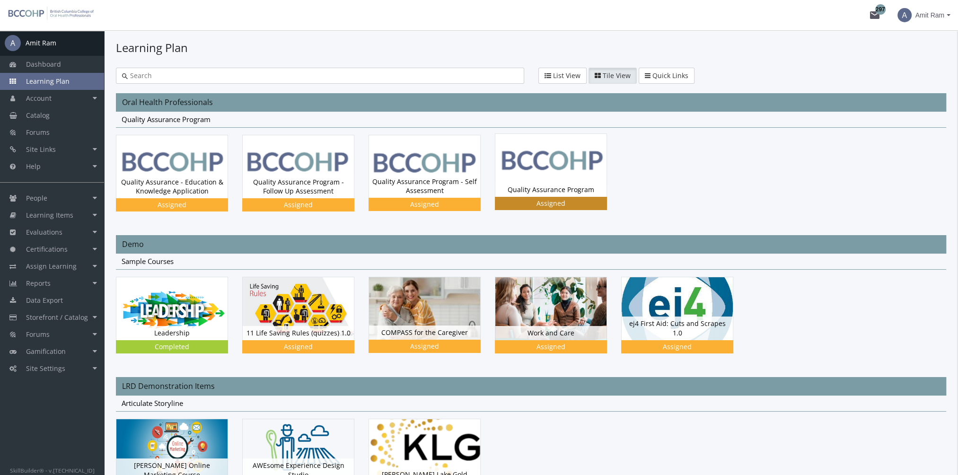
click at [549, 176] on img at bounding box center [551, 165] width 111 height 63
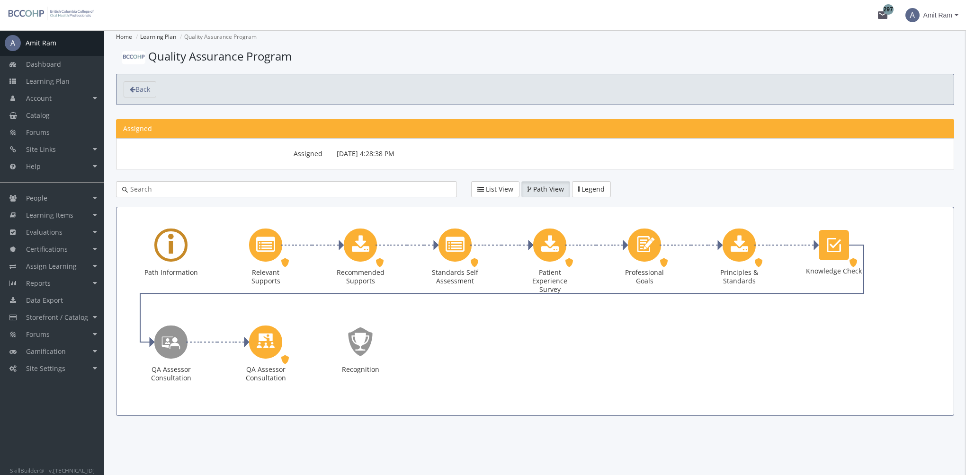
click at [185, 248] on div "Learning Path" at bounding box center [170, 245] width 33 height 33
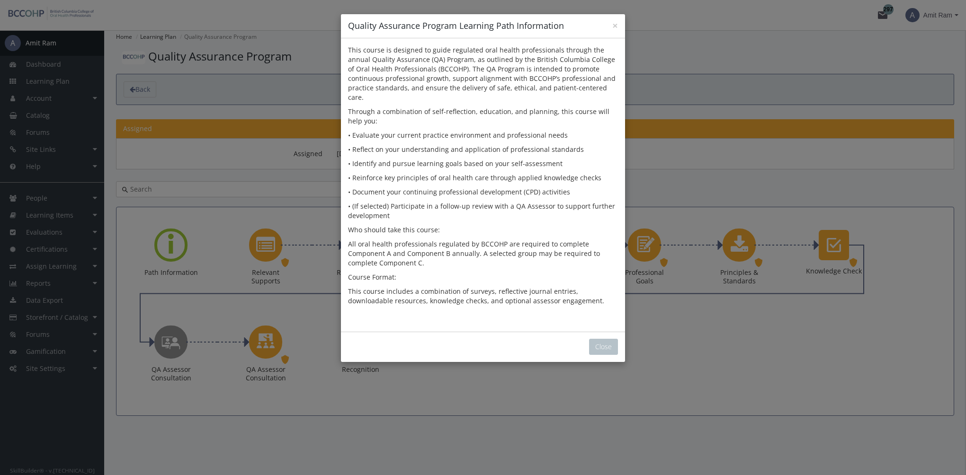
click at [618, 333] on div "Close" at bounding box center [483, 347] width 284 height 30
click at [612, 339] on button "Close" at bounding box center [603, 347] width 29 height 16
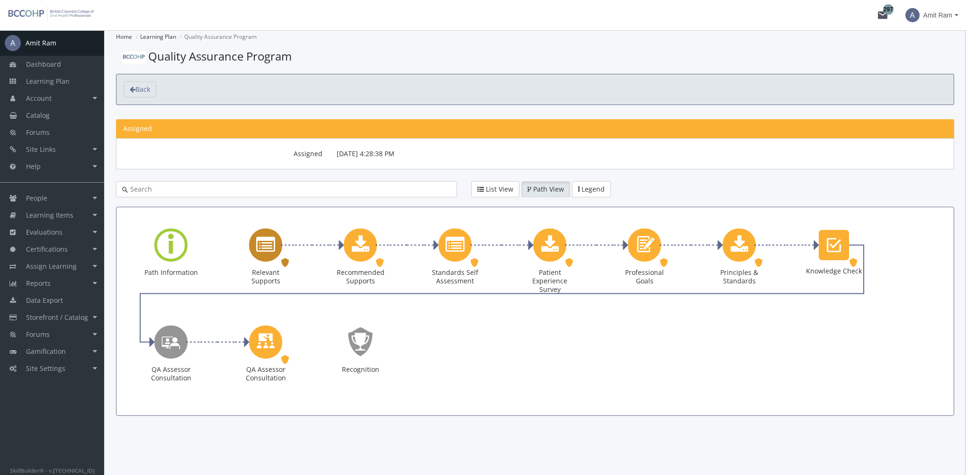
click at [268, 248] on icon "Relevant Supports" at bounding box center [265, 245] width 19 height 19
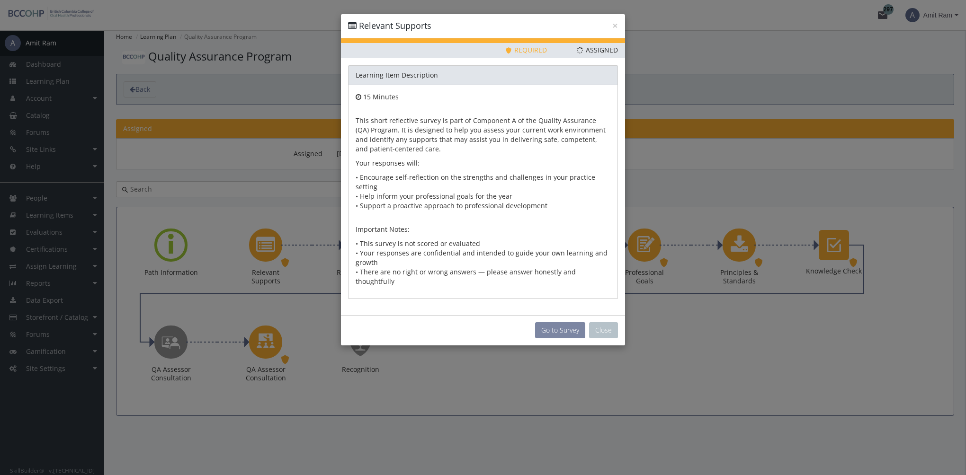
click at [553, 322] on button "Go to Survey" at bounding box center [560, 330] width 50 height 16
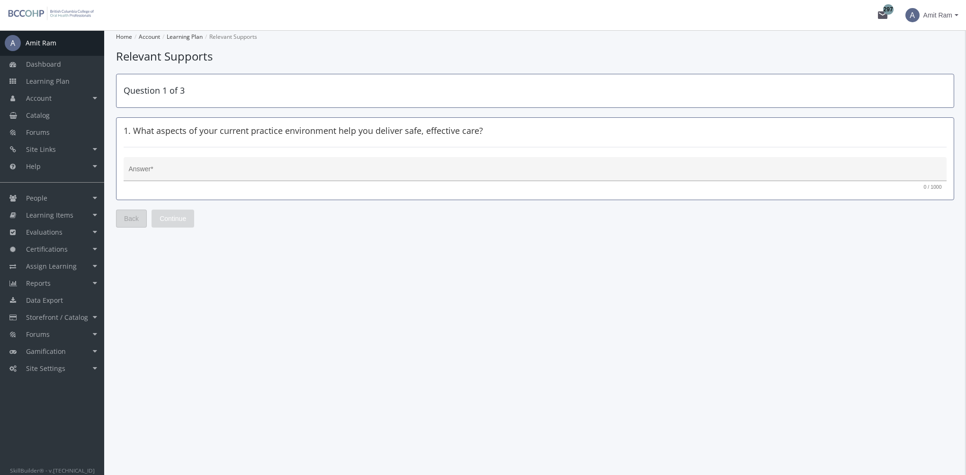
click at [265, 171] on textarea "Answer *" at bounding box center [535, 172] width 813 height 9
type textarea "xvxvc"
click at [185, 220] on span "Continue" at bounding box center [173, 218] width 27 height 17
click at [187, 166] on div "Answer *" at bounding box center [535, 171] width 813 height 19
type textarea "nbvnbvn"
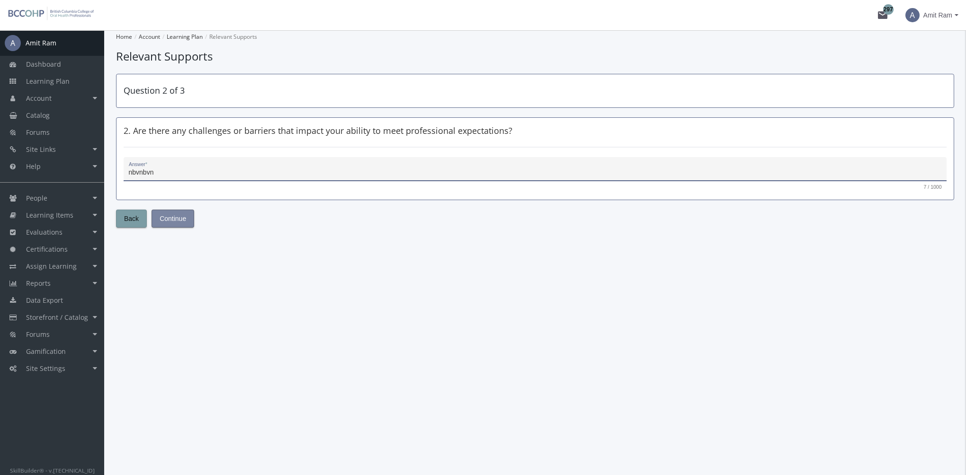
click at [177, 218] on span "Continue" at bounding box center [173, 218] width 27 height 17
click at [191, 176] on textarea "Answer *" at bounding box center [535, 172] width 813 height 9
type textarea "bvnvbnbv"
click at [177, 218] on span "Submit" at bounding box center [170, 218] width 21 height 17
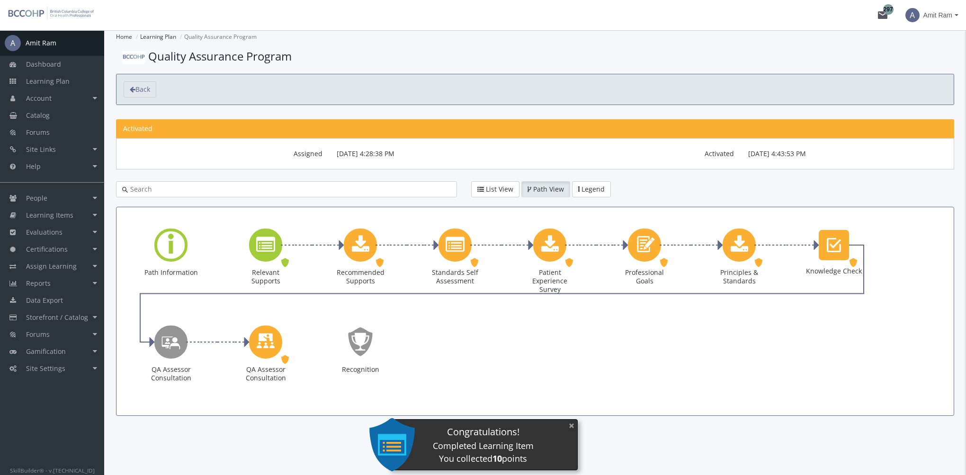
click at [570, 426] on button "×" at bounding box center [571, 425] width 15 height 19
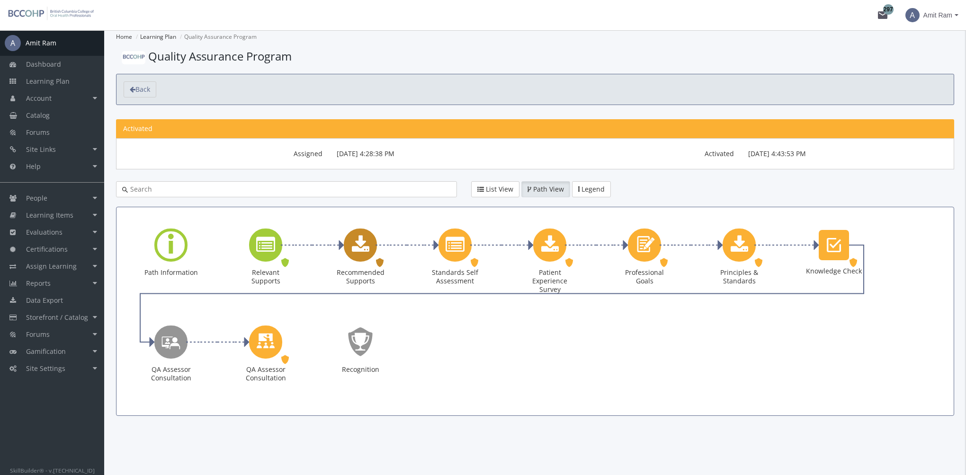
click at [367, 254] on icon "Recommended Supports" at bounding box center [361, 245] width 18 height 19
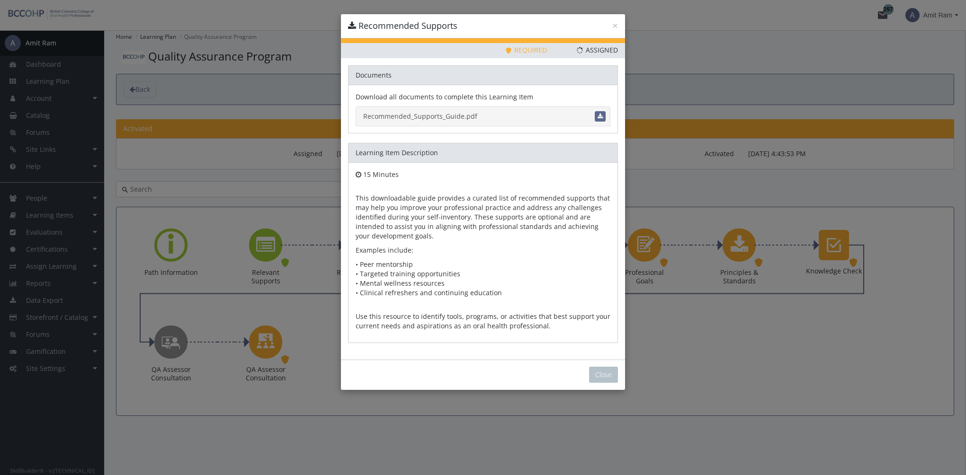
click at [429, 118] on link "Recommended_Supports_Guide.pdf" at bounding box center [482, 116] width 255 height 20
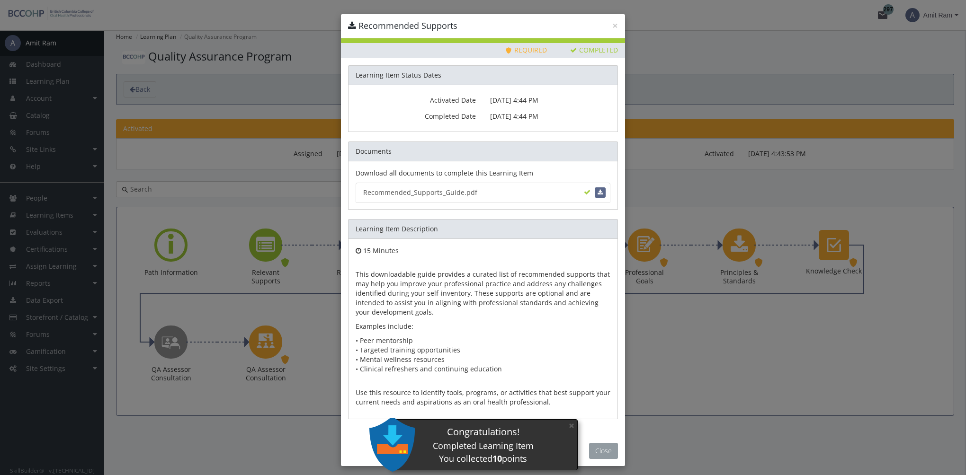
click at [591, 447] on button "Close" at bounding box center [603, 451] width 29 height 16
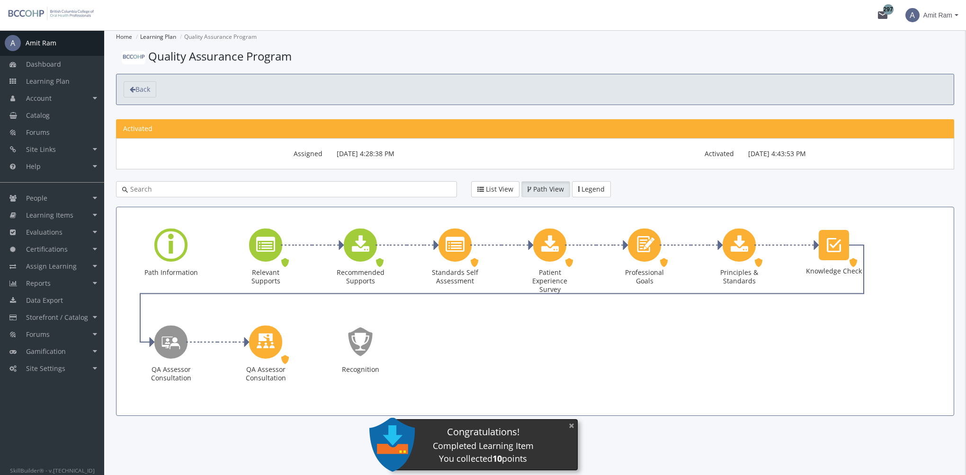
click at [574, 426] on button "×" at bounding box center [571, 425] width 15 height 19
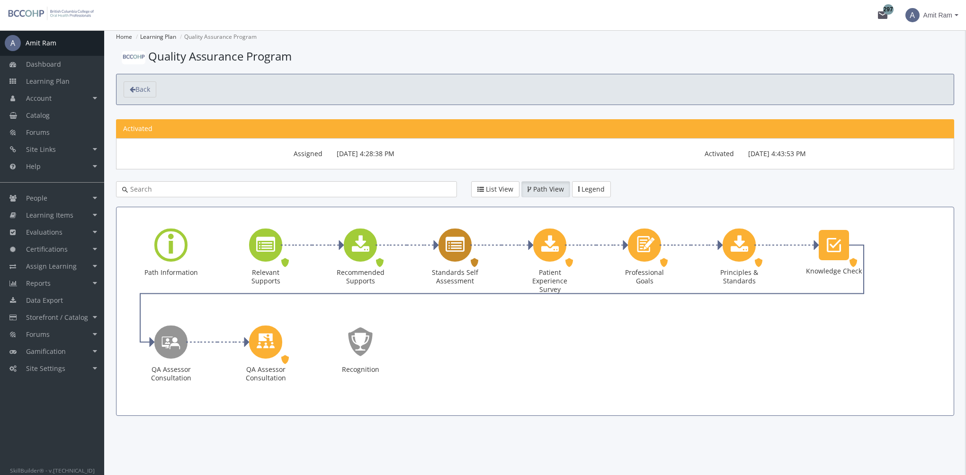
click at [451, 241] on icon "Standards Self Assessment" at bounding box center [454, 245] width 19 height 19
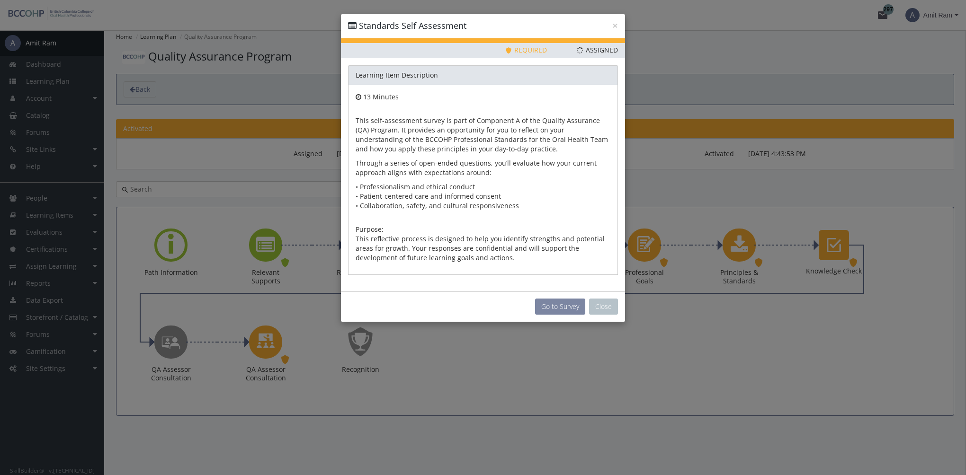
click at [557, 304] on button "Go to Survey" at bounding box center [560, 307] width 50 height 16
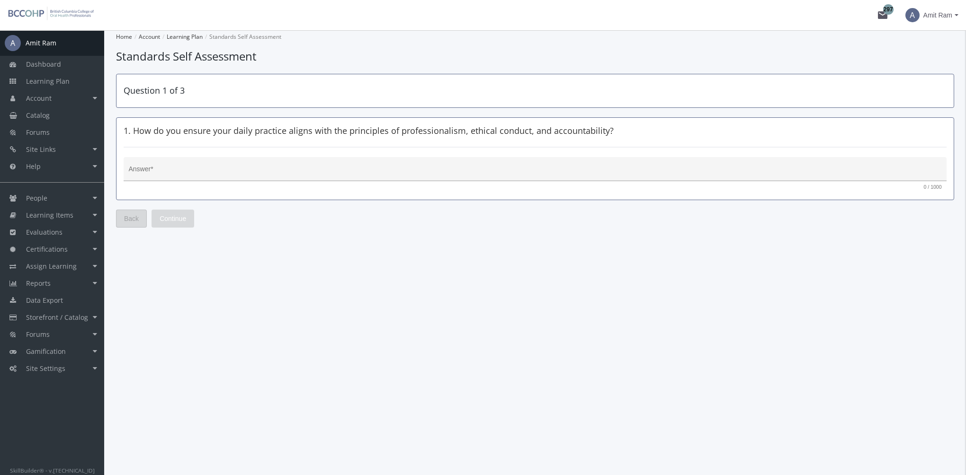
click at [245, 173] on textarea "Answer *" at bounding box center [535, 172] width 813 height 9
type textarea "gfdgf"
click at [176, 219] on span "Continue" at bounding box center [173, 218] width 27 height 17
click at [186, 175] on textarea "Answer *" at bounding box center [535, 172] width 813 height 9
type textarea "gfhgfhf"
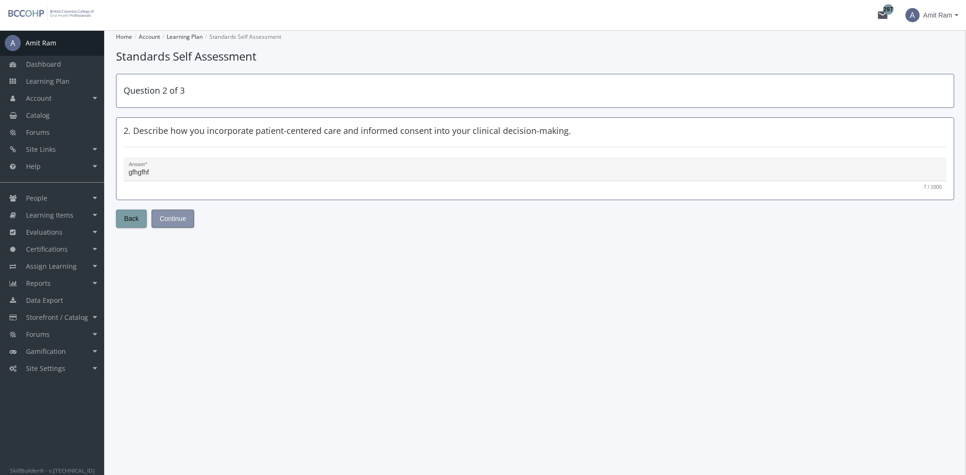
click at [180, 214] on span "Continue" at bounding box center [173, 218] width 27 height 17
click at [180, 174] on textarea "Answer *" at bounding box center [535, 172] width 813 height 9
type textarea "hfhfhf"
click at [174, 222] on span "Submit" at bounding box center [170, 218] width 21 height 17
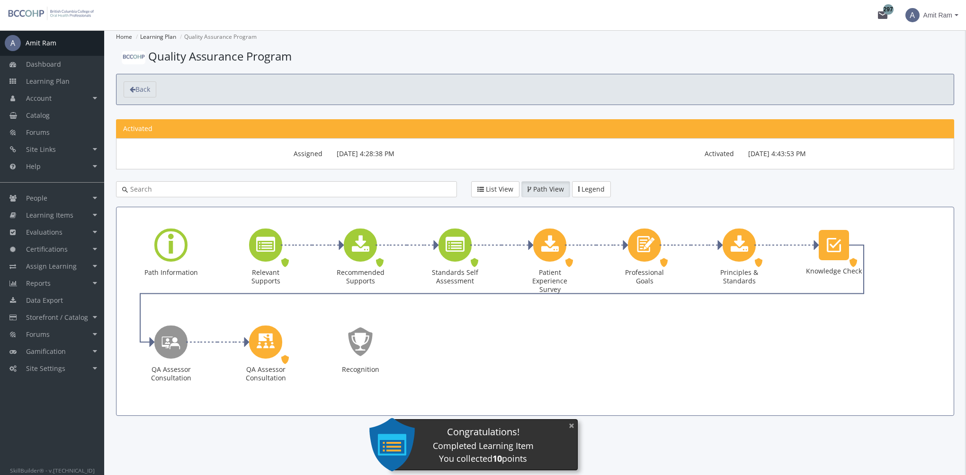
click at [576, 422] on button "×" at bounding box center [571, 425] width 15 height 19
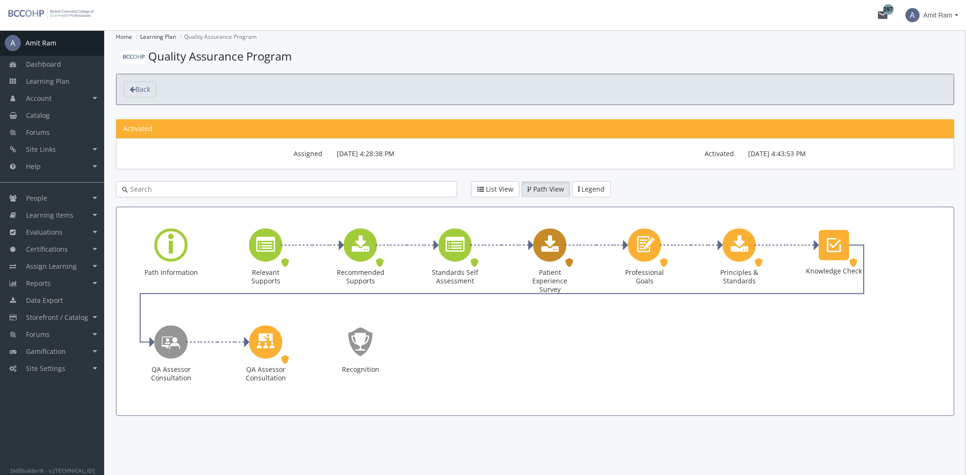
click at [550, 248] on icon "Patient Experience Survey" at bounding box center [550, 245] width 18 height 19
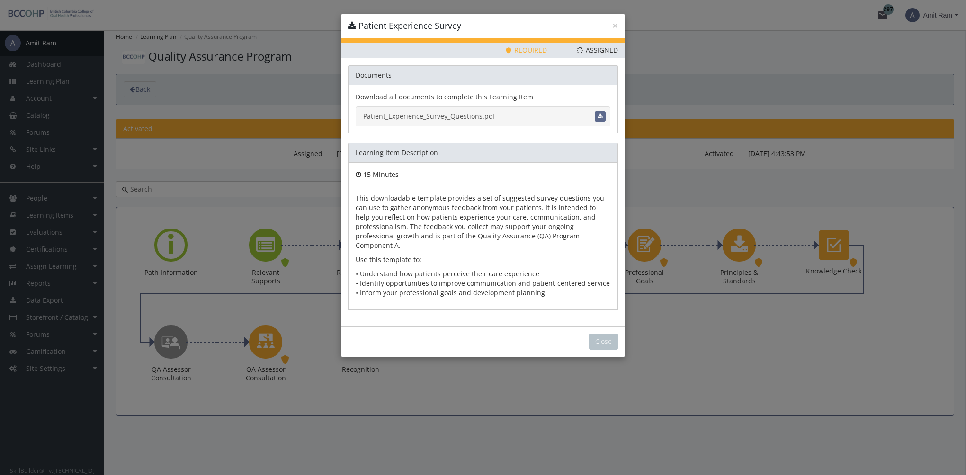
drag, startPoint x: 436, startPoint y: 116, endPoint x: 455, endPoint y: 138, distance: 29.5
click at [436, 116] on link "Patient_Experience_Survey_Questions.pdf" at bounding box center [482, 116] width 255 height 20
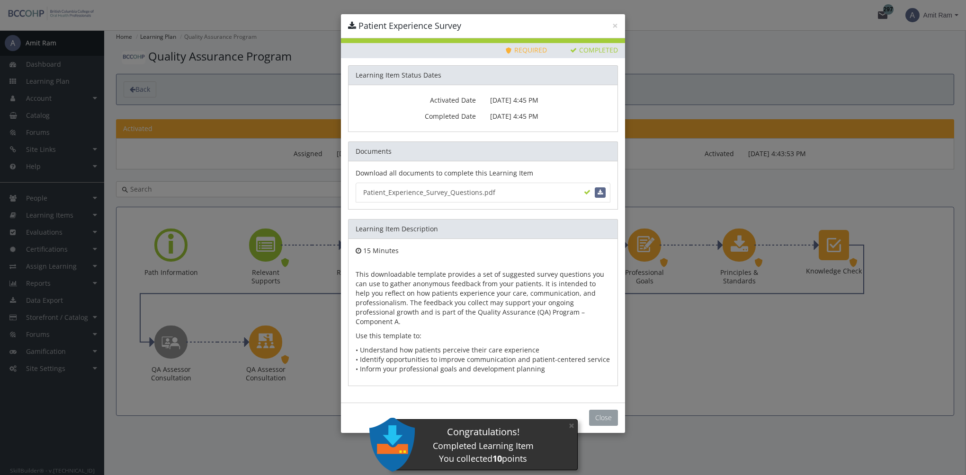
click at [598, 410] on button "Close" at bounding box center [603, 418] width 29 height 16
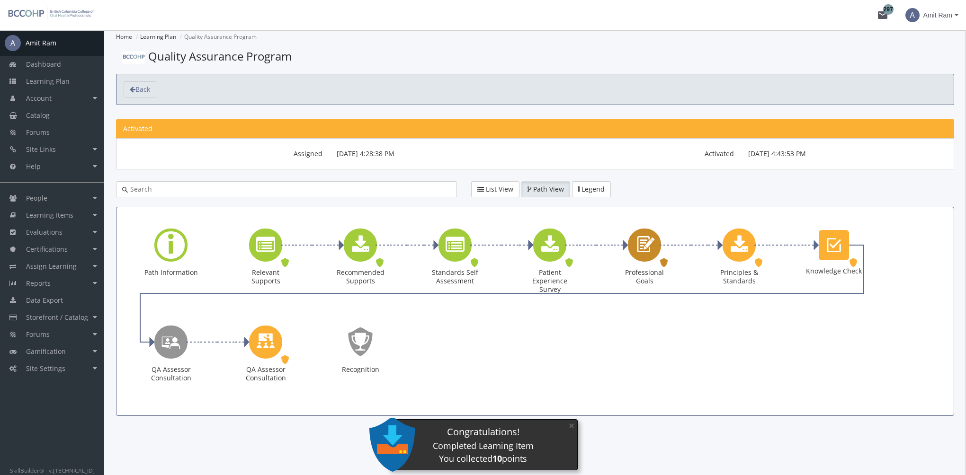
click at [647, 252] on icon "Professional Goals" at bounding box center [644, 244] width 22 height 27
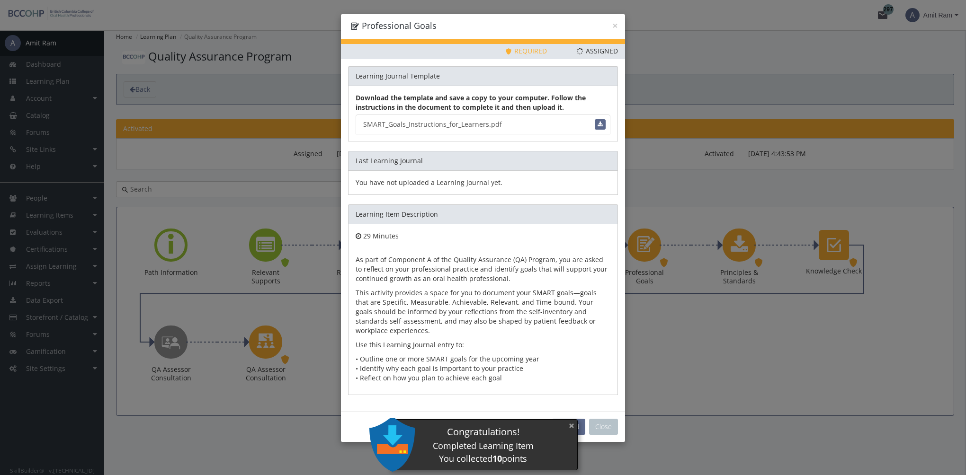
click at [569, 422] on button "×" at bounding box center [571, 425] width 15 height 19
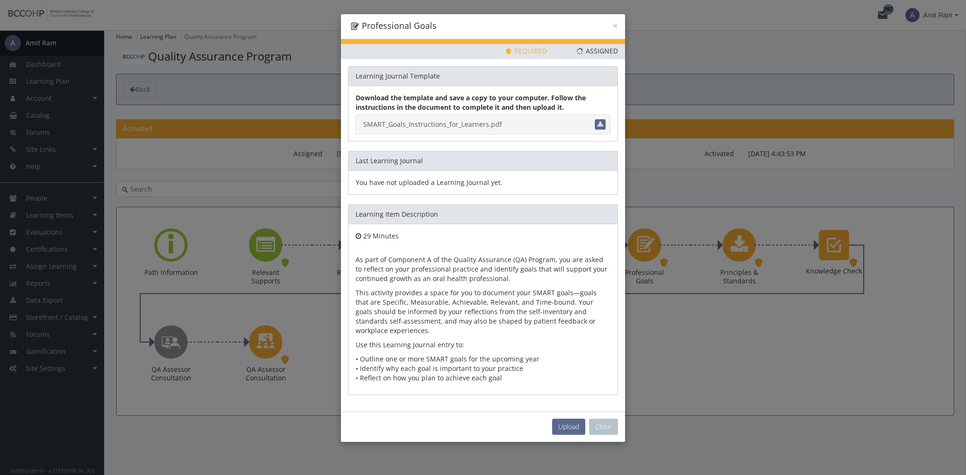
click at [476, 123] on link "SMART_Goals_Instructions_for_Learners.pdf" at bounding box center [482, 125] width 255 height 20
click at [561, 424] on span "Upload" at bounding box center [568, 426] width 21 height 9
type input "C:\fakepath\SMART_Professional_Goals_Example_ANSWERS.pdf"
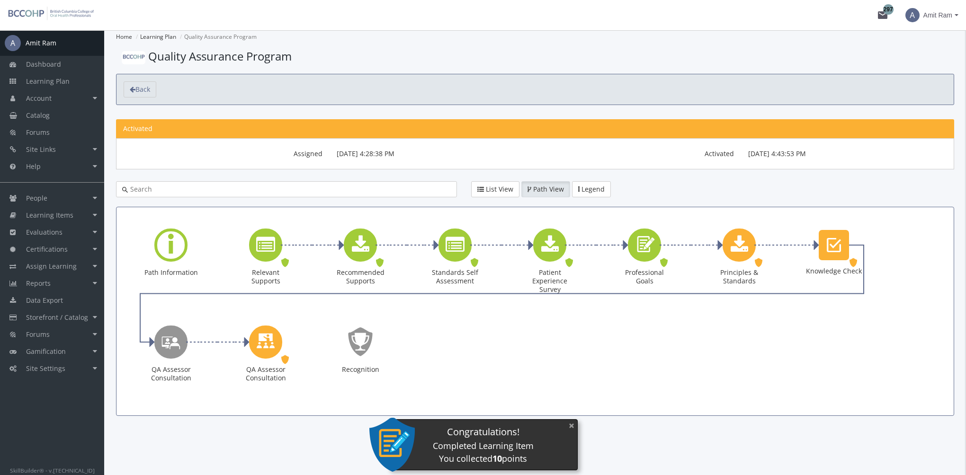
click at [572, 424] on button "×" at bounding box center [571, 425] width 15 height 19
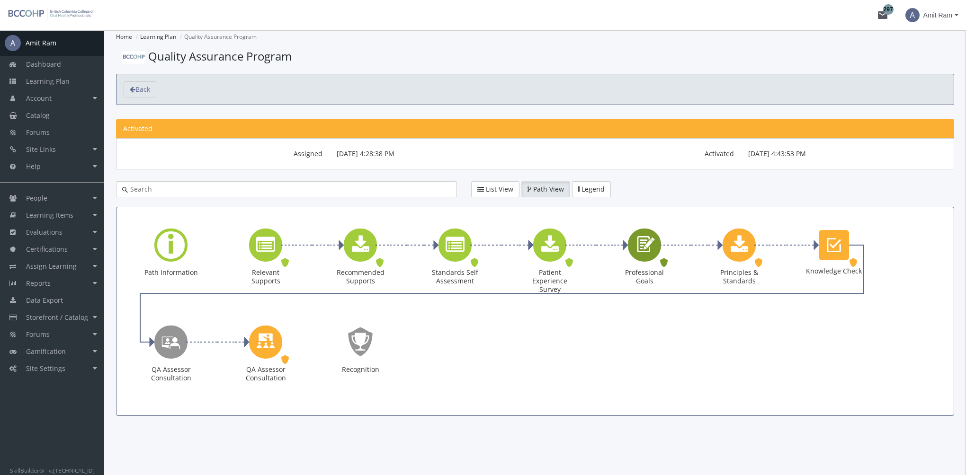
click at [641, 244] on icon "Professional Goals" at bounding box center [644, 244] width 22 height 27
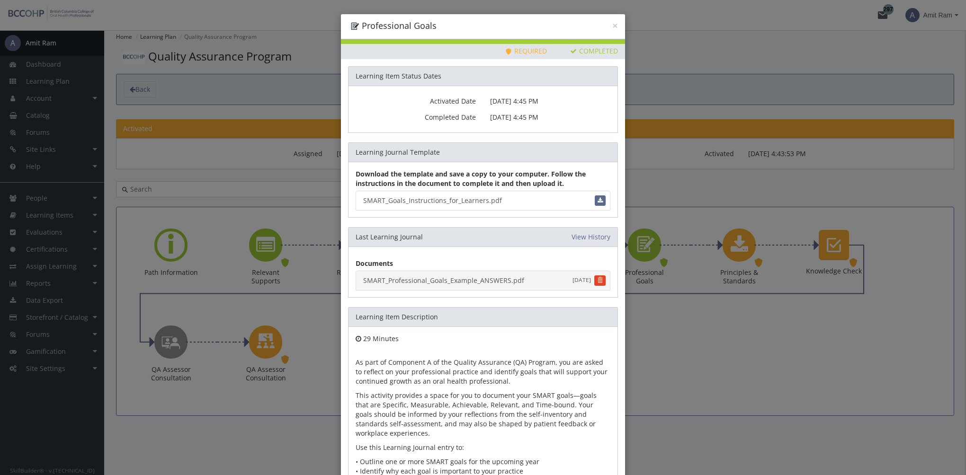
click at [475, 279] on link "SMART_Professional_Goals_Example_ANSWERS.pdf [DATE]" at bounding box center [482, 281] width 255 height 20
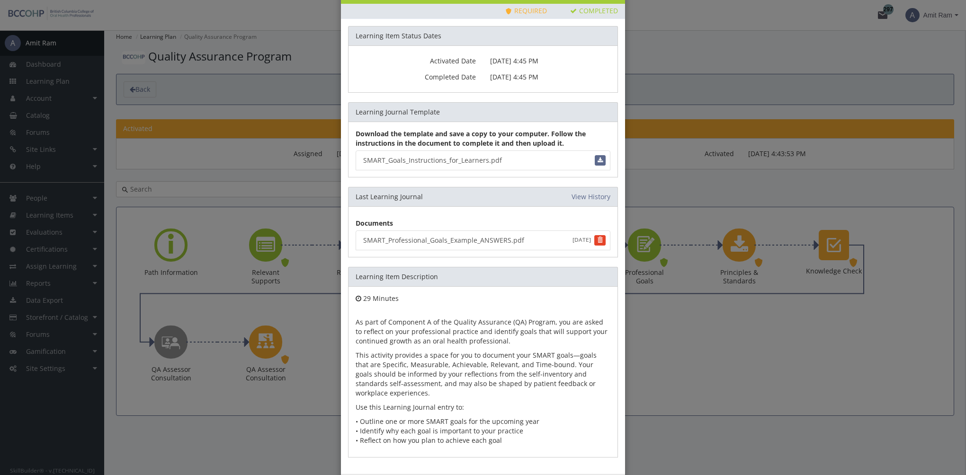
scroll to position [81, 0]
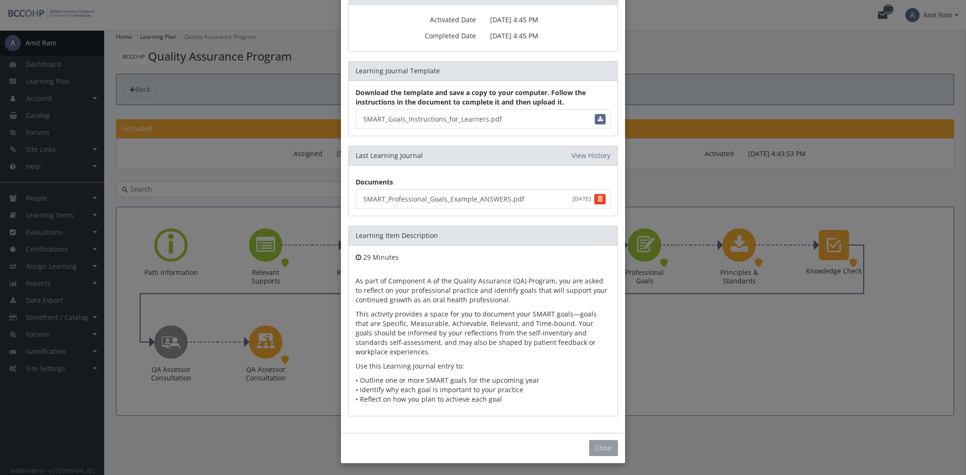
click at [595, 443] on button "Close" at bounding box center [603, 448] width 29 height 16
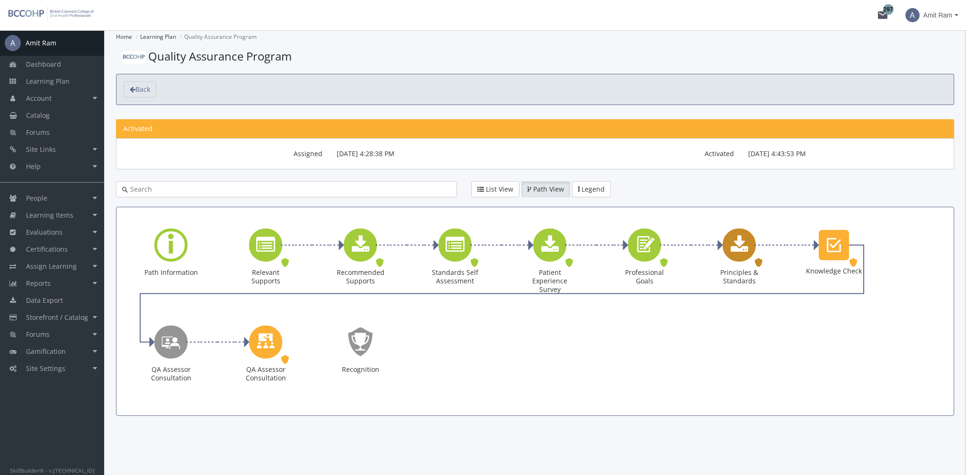
click at [727, 245] on div "Principles & Standards" at bounding box center [738, 245] width 33 height 33
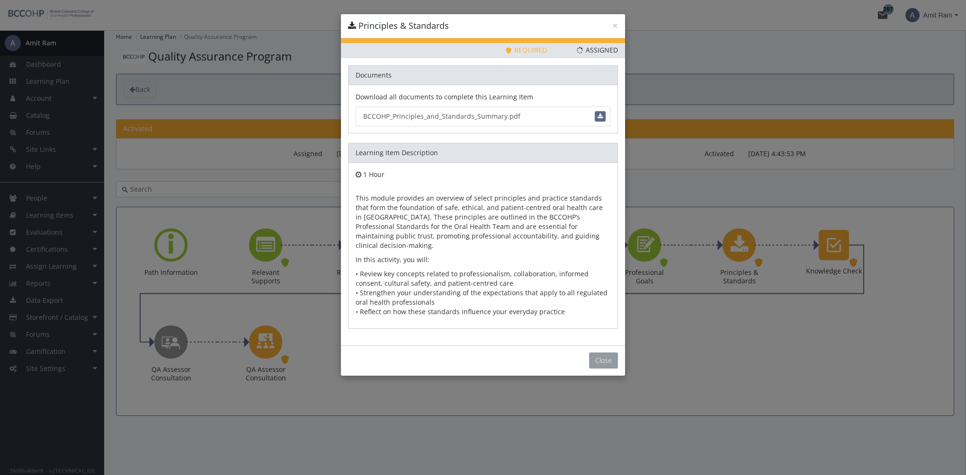
click at [595, 353] on button "Close" at bounding box center [603, 361] width 29 height 16
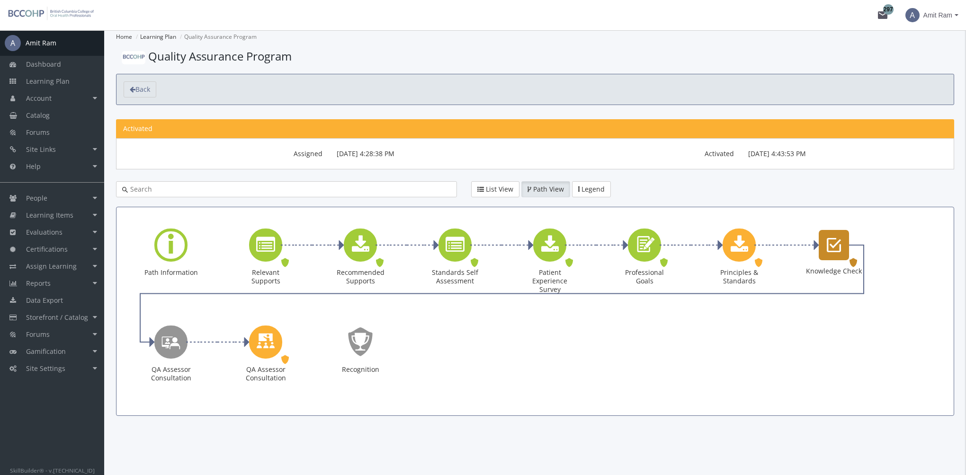
click at [839, 247] on icon "Knowledge Check" at bounding box center [833, 245] width 14 height 19
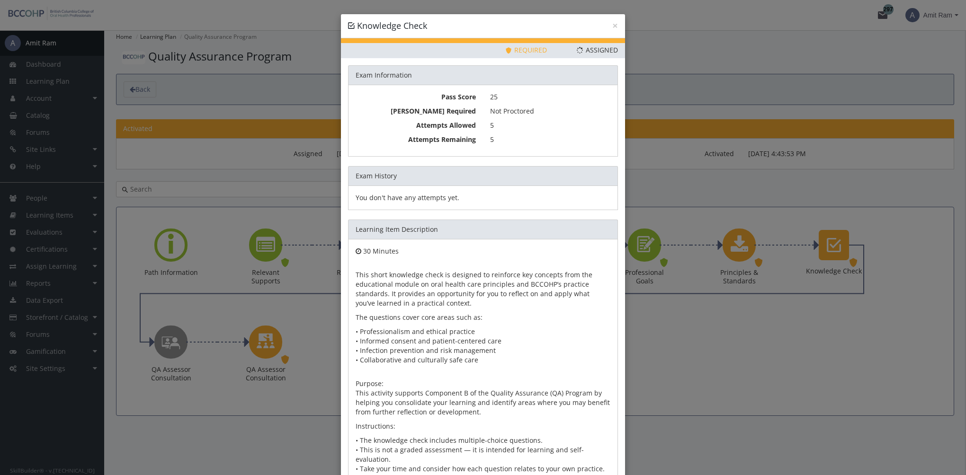
scroll to position [61, 0]
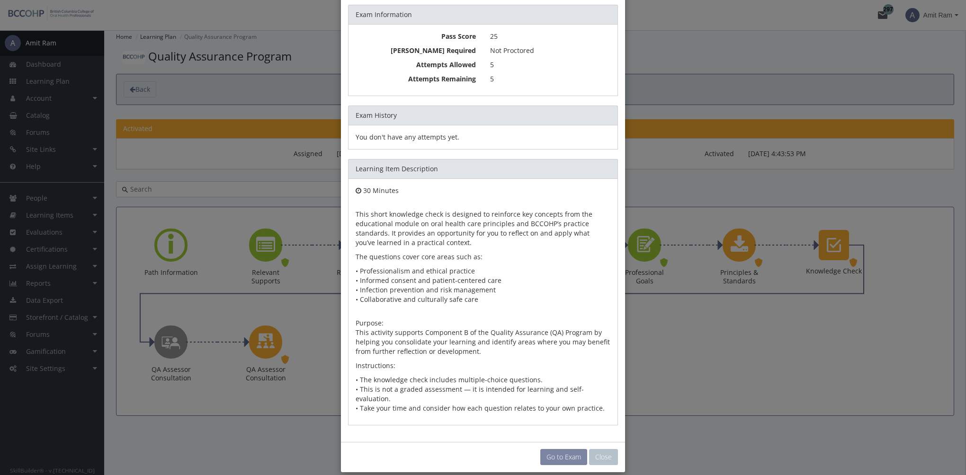
click at [558, 449] on link "Go to Exam" at bounding box center [563, 457] width 47 height 16
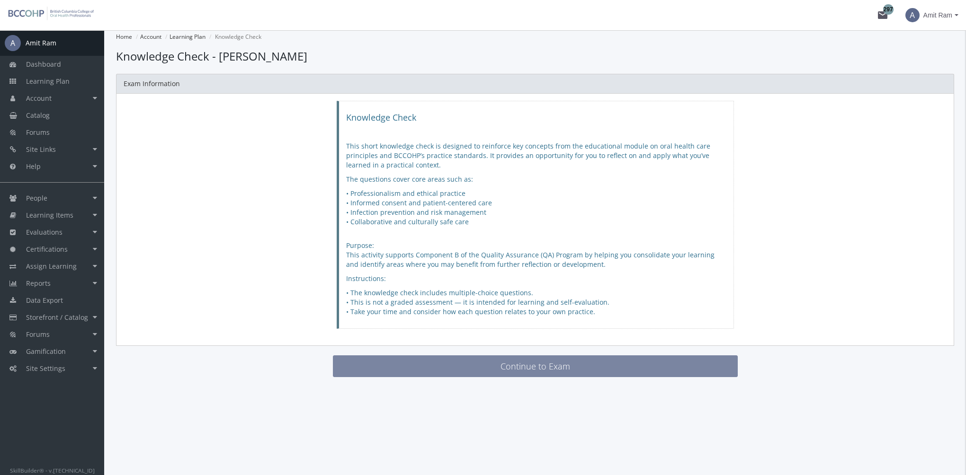
click at [539, 368] on button "Continue to Exam" at bounding box center [535, 366] width 405 height 22
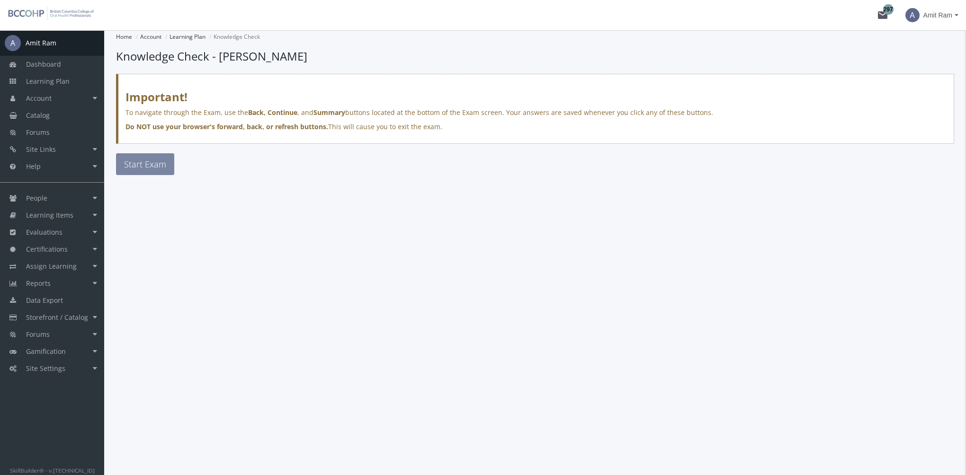
click at [170, 167] on button "Start Exam" at bounding box center [145, 164] width 58 height 22
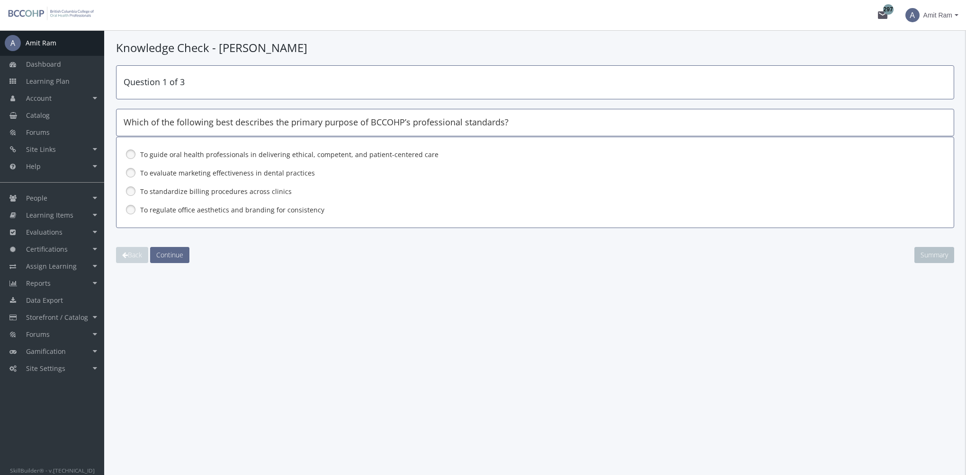
click at [163, 151] on label "To guide oral health professionals in delivering ethical, competent, and patien…" at bounding box center [510, 154] width 740 height 9
click at [174, 248] on button "Continue" at bounding box center [169, 255] width 39 height 16
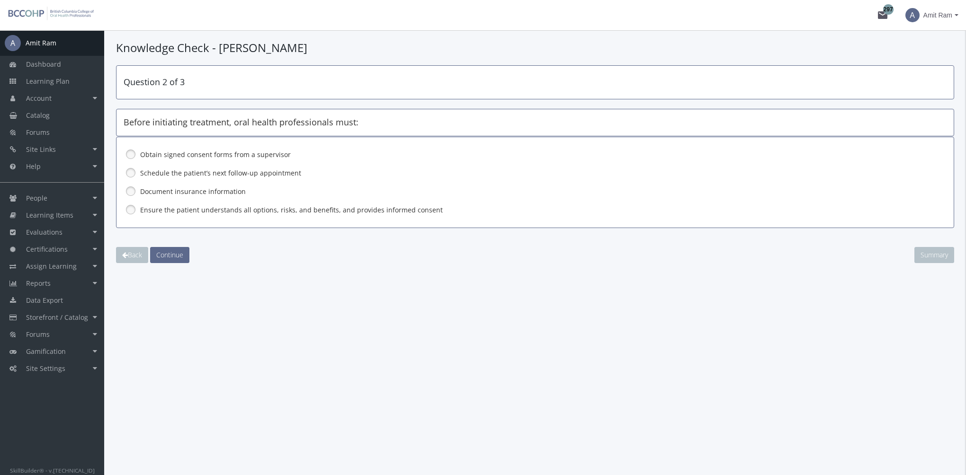
click at [191, 212] on label "Ensure the patient understands all options, risks, and benefits, and provides i…" at bounding box center [510, 209] width 740 height 9
click at [174, 258] on span "Continue" at bounding box center [169, 254] width 27 height 9
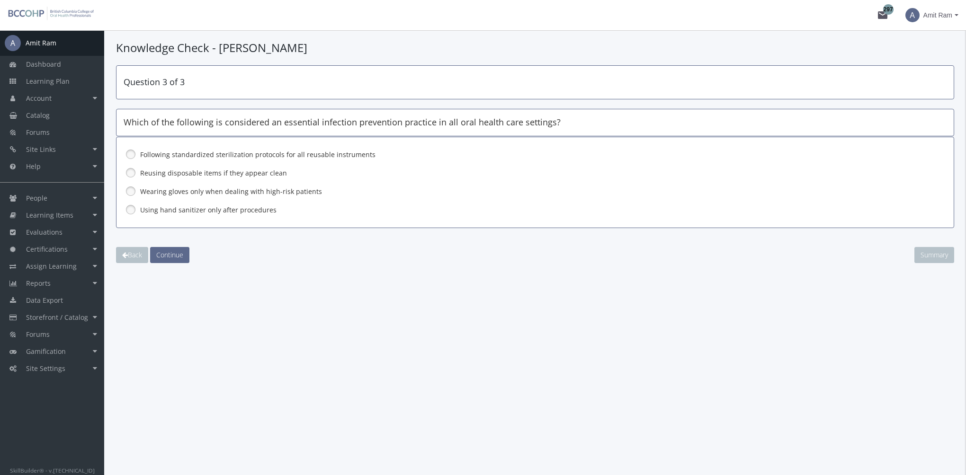
click at [171, 157] on label "Following standardized sterilization protocols for all reusable instruments" at bounding box center [510, 154] width 740 height 9
click at [167, 254] on span "Continue" at bounding box center [169, 254] width 27 height 9
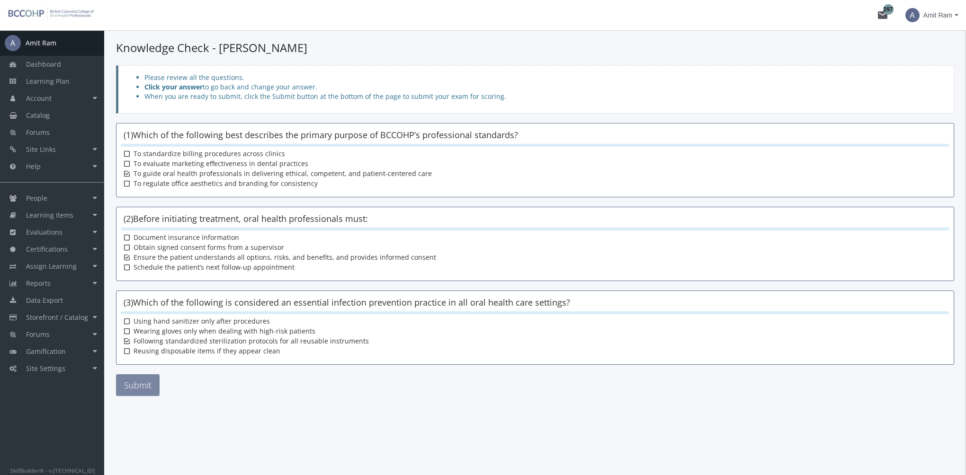
click at [152, 381] on button "Submit" at bounding box center [138, 385] width 44 height 22
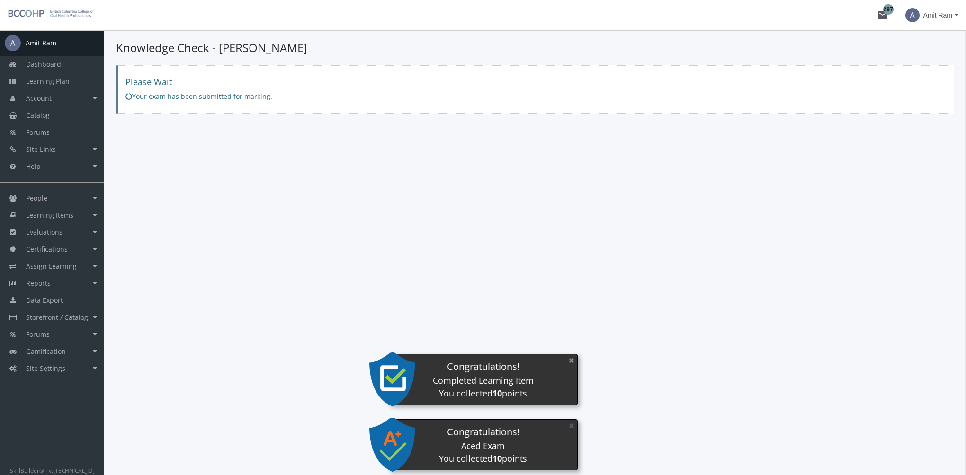
click at [568, 362] on button "×" at bounding box center [571, 360] width 15 height 19
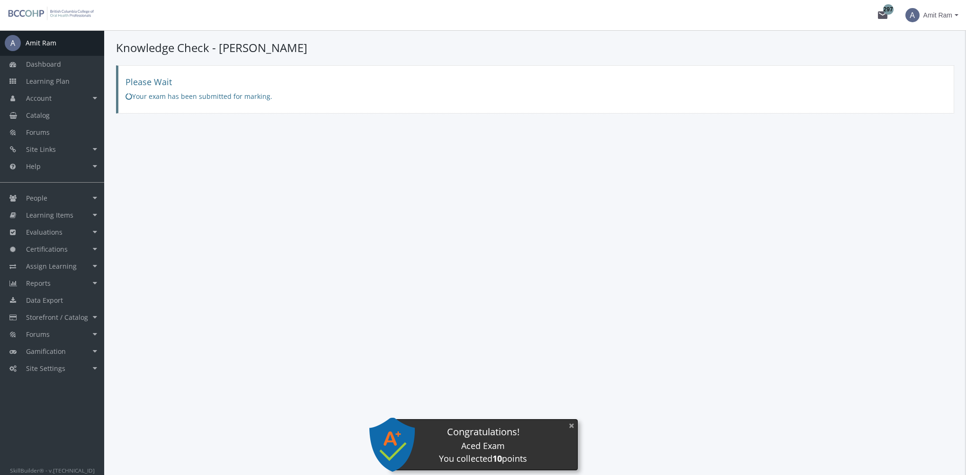
click at [567, 427] on button "×" at bounding box center [571, 425] width 15 height 19
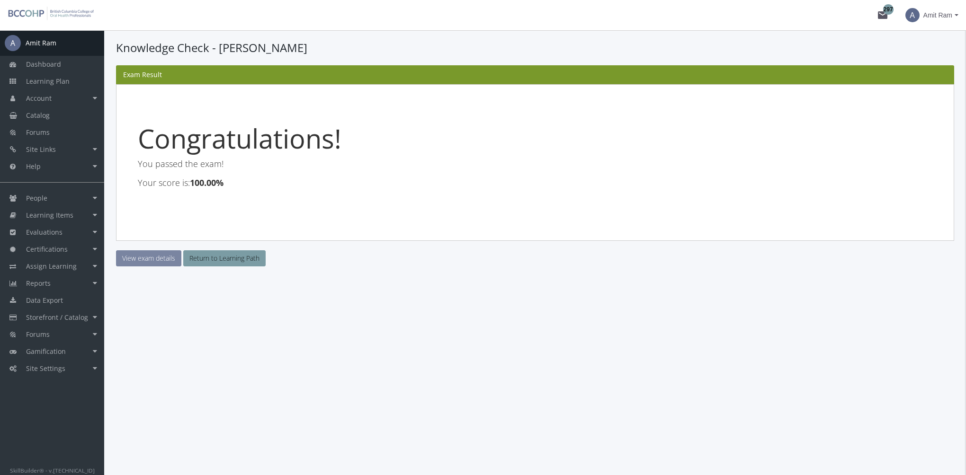
click at [163, 257] on link "View exam details" at bounding box center [148, 258] width 65 height 16
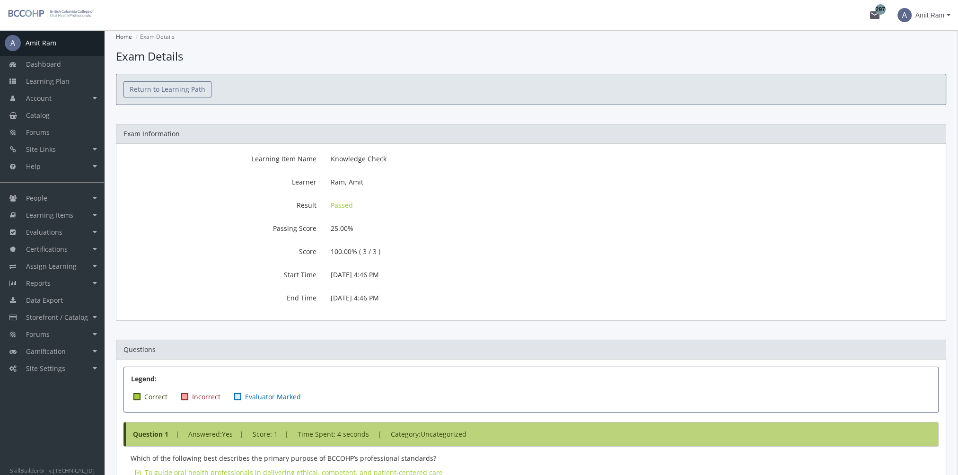
click at [166, 86] on link "Return to Learning Path" at bounding box center [168, 89] width 88 height 16
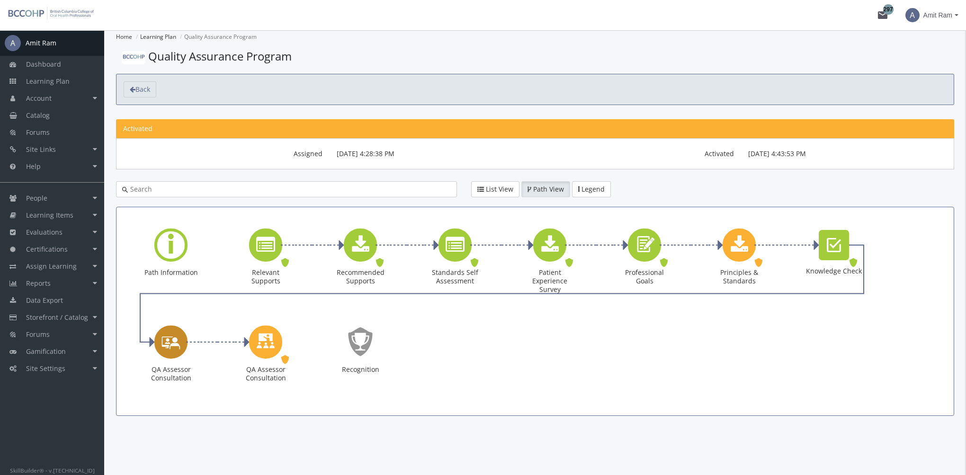
click at [173, 341] on icon "QA Assessor Consultation" at bounding box center [170, 341] width 19 height 27
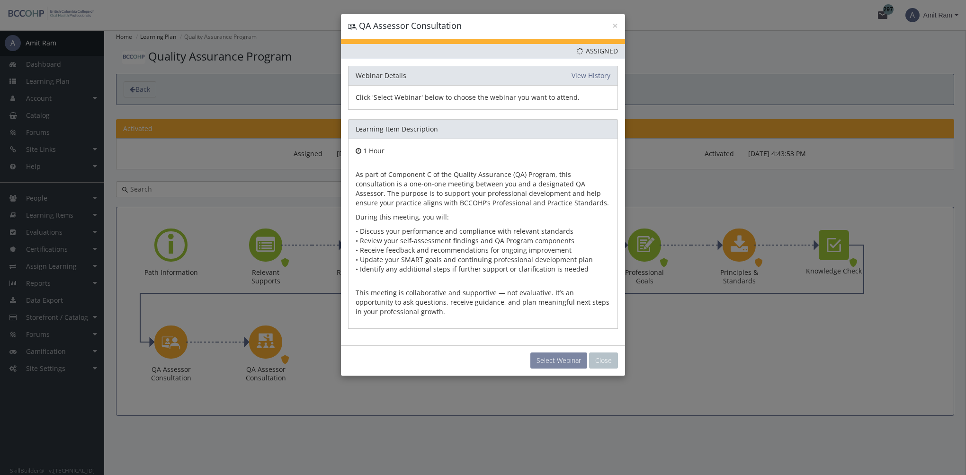
click at [560, 360] on button "Select Webinar" at bounding box center [558, 361] width 57 height 16
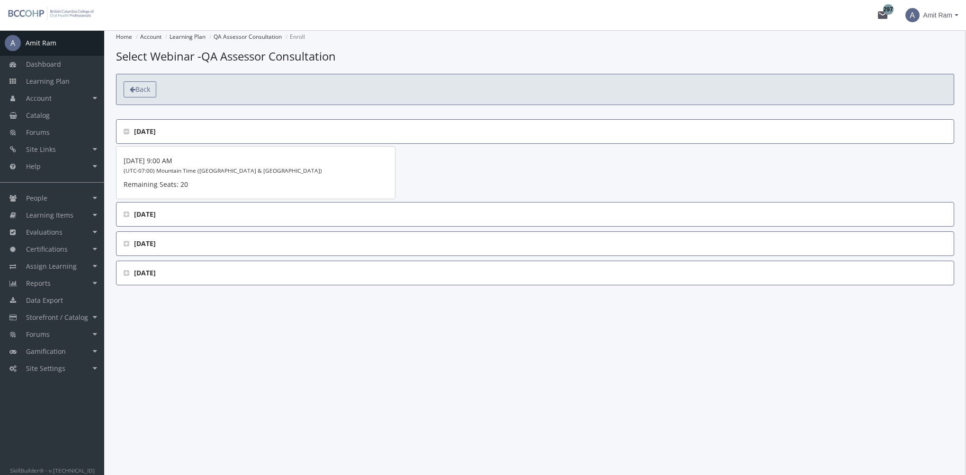
click at [148, 95] on link "Back" at bounding box center [140, 89] width 33 height 16
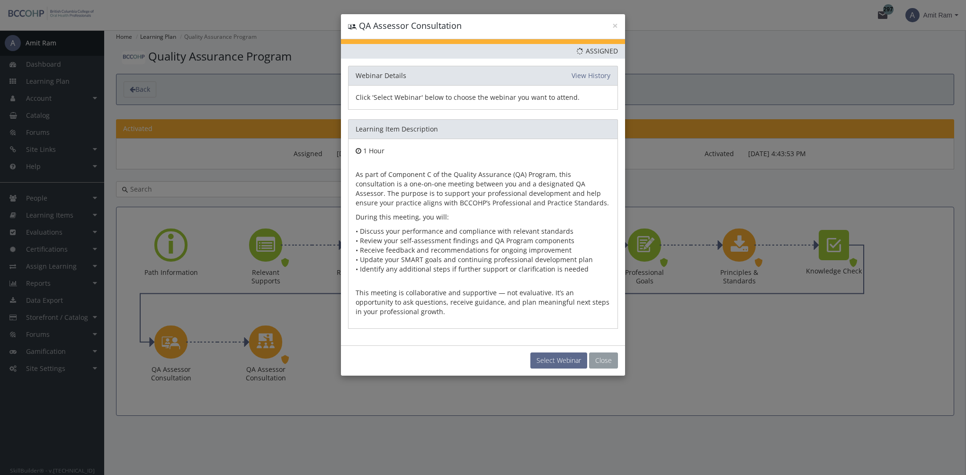
click at [594, 361] on button "Close" at bounding box center [603, 361] width 29 height 16
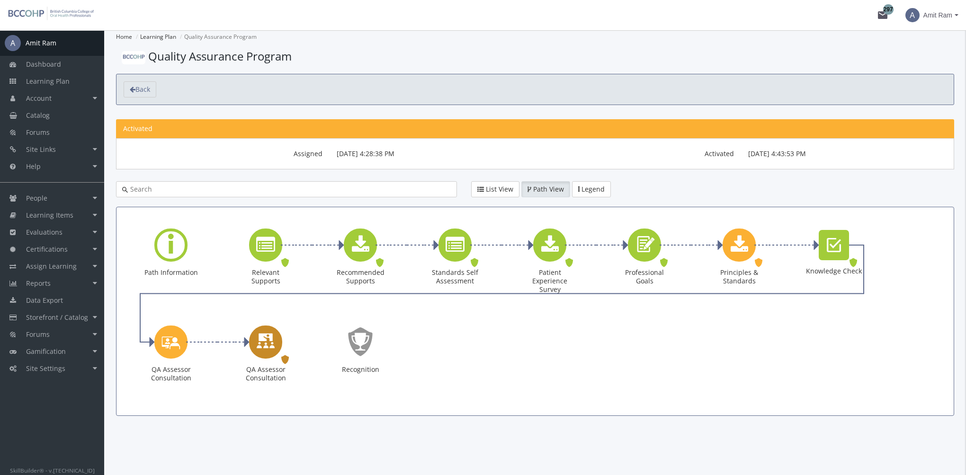
click at [262, 337] on icon "QA Assessor Consultation" at bounding box center [265, 341] width 19 height 27
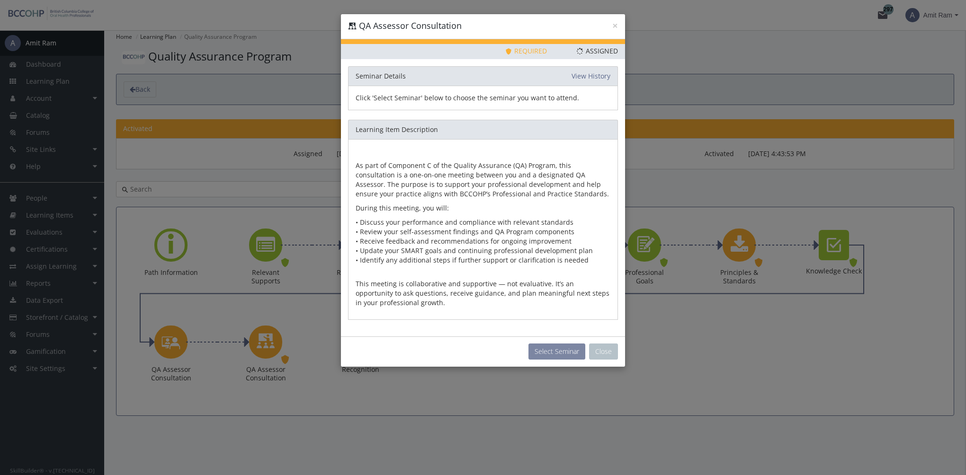
click at [550, 355] on button "Select Seminar" at bounding box center [556, 352] width 57 height 16
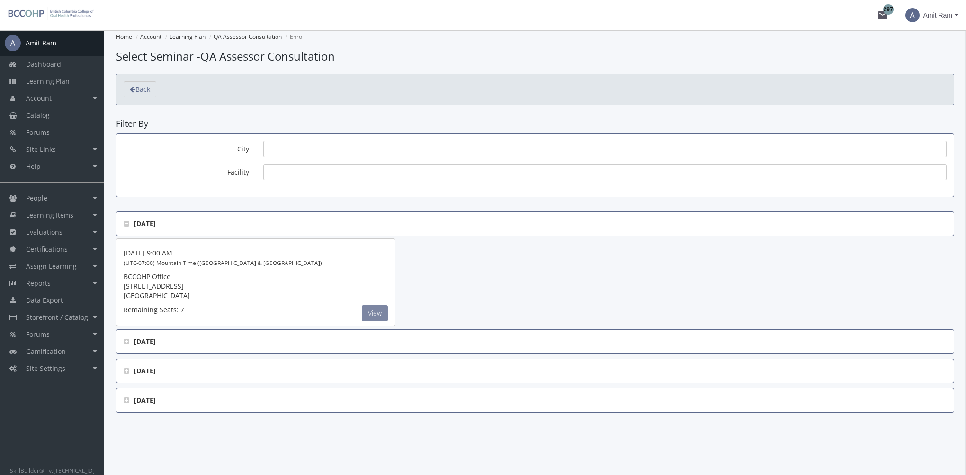
click at [381, 312] on button "View" at bounding box center [375, 313] width 26 height 16
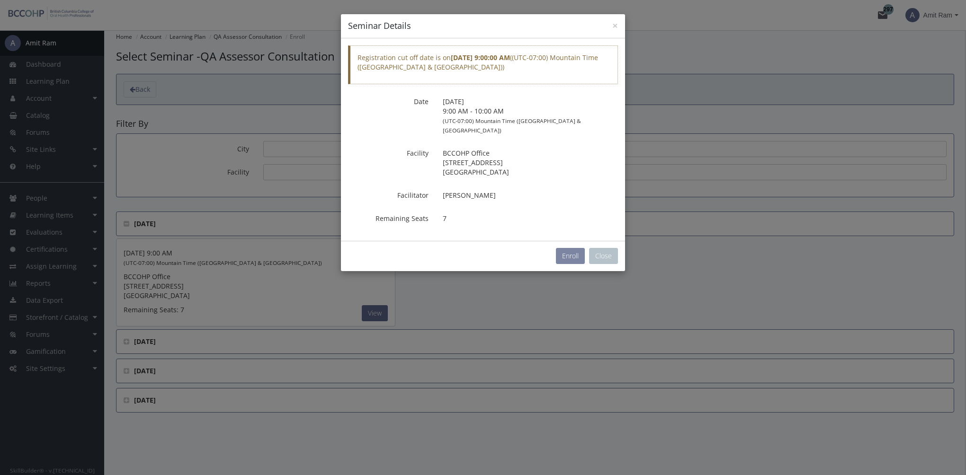
click at [564, 248] on button "Enroll" at bounding box center [570, 256] width 29 height 16
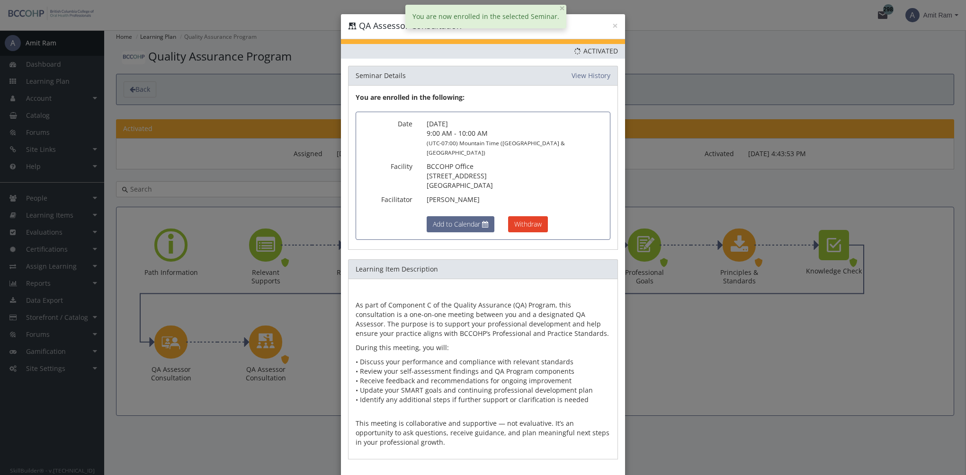
scroll to position [34, 0]
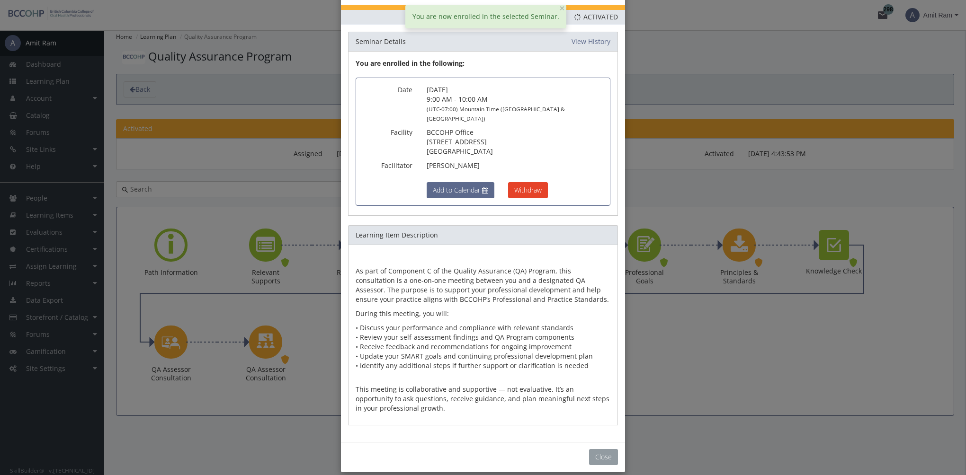
click at [599, 450] on button "Close" at bounding box center [603, 457] width 29 height 16
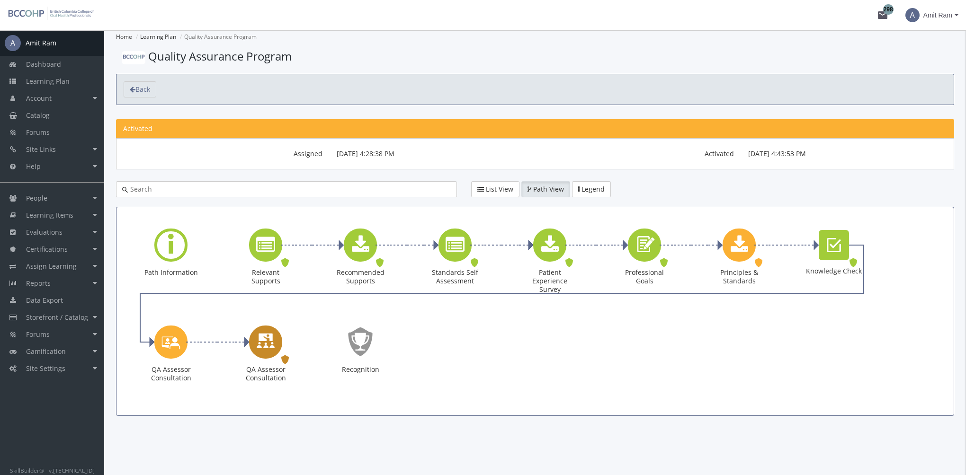
click at [259, 349] on icon "QA Assessor Consultation" at bounding box center [265, 341] width 19 height 27
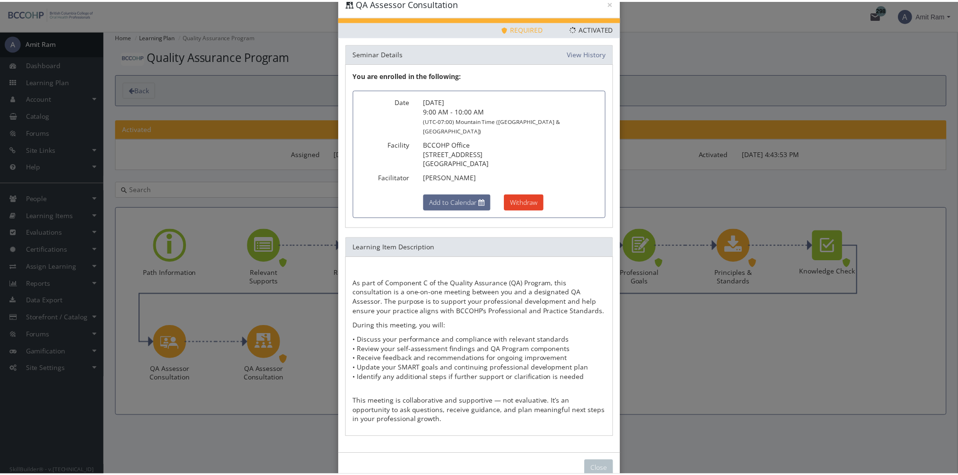
scroll to position [35, 0]
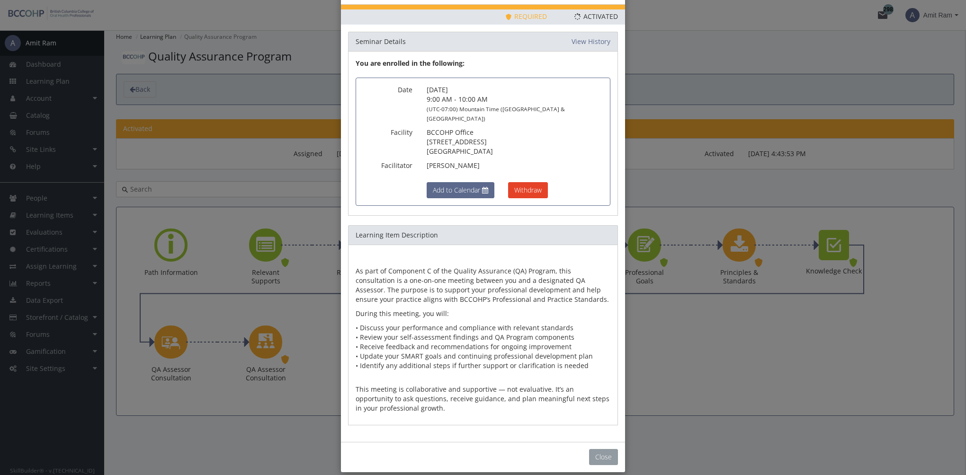
click at [592, 449] on button "Close" at bounding box center [603, 457] width 29 height 16
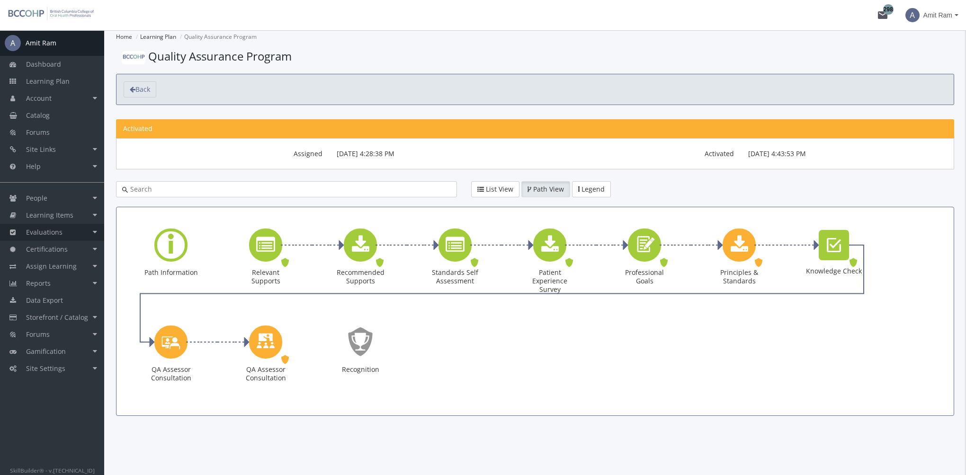
click at [64, 230] on link "Evaluations" at bounding box center [52, 232] width 104 height 17
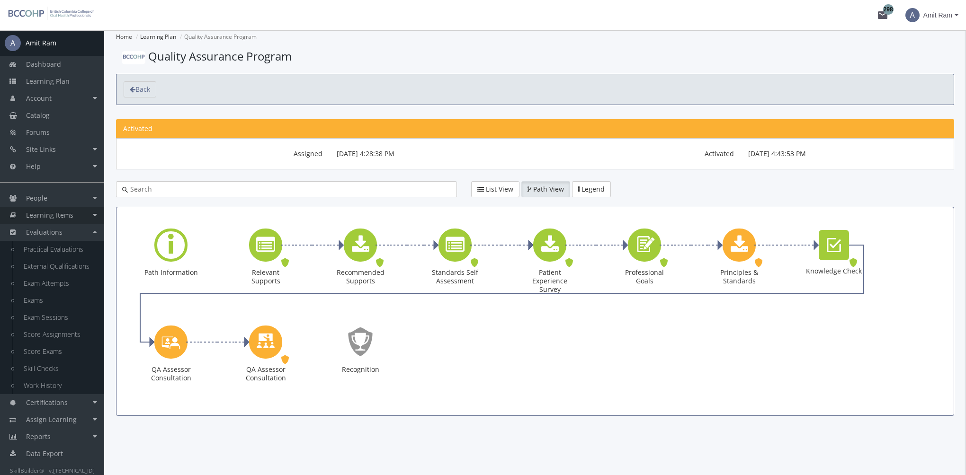
click at [61, 213] on span "Learning Items" at bounding box center [49, 215] width 47 height 9
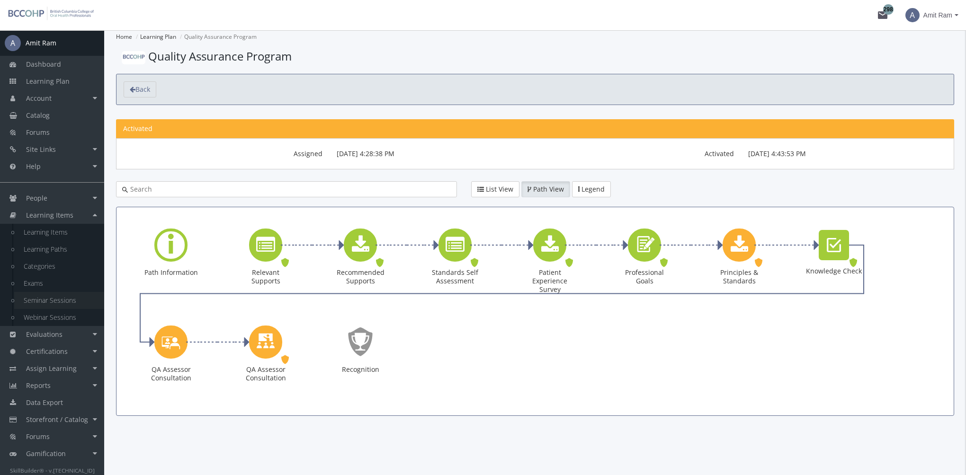
click at [70, 303] on link "Seminar Sessions" at bounding box center [59, 300] width 90 height 17
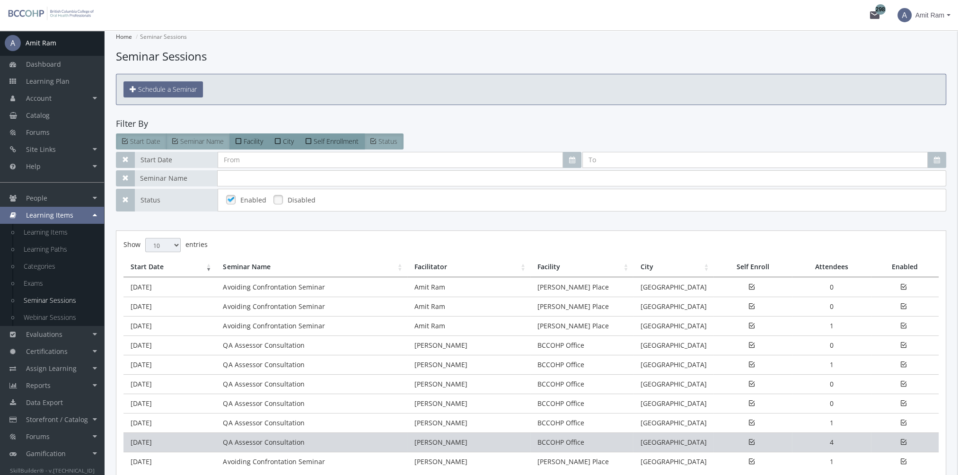
click at [178, 440] on td "[DATE]" at bounding box center [170, 442] width 92 height 19
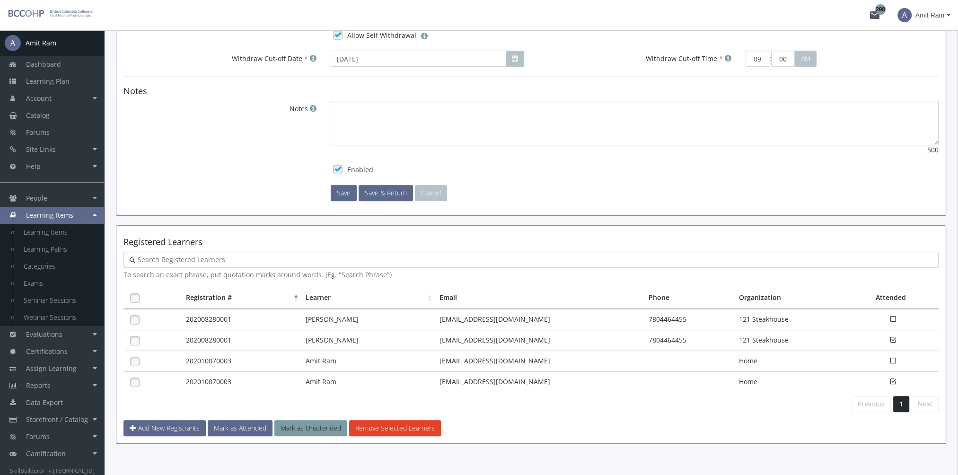
scroll to position [585, 0]
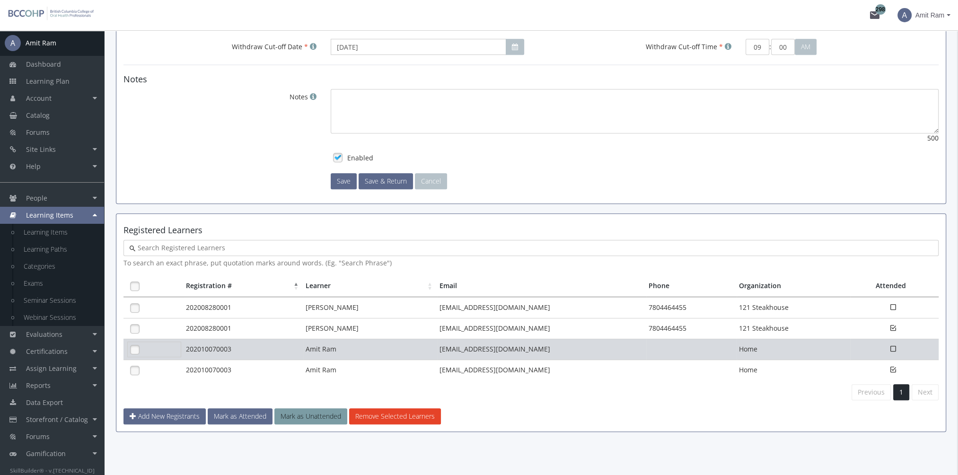
click at [135, 345] on link at bounding box center [135, 350] width 14 height 14
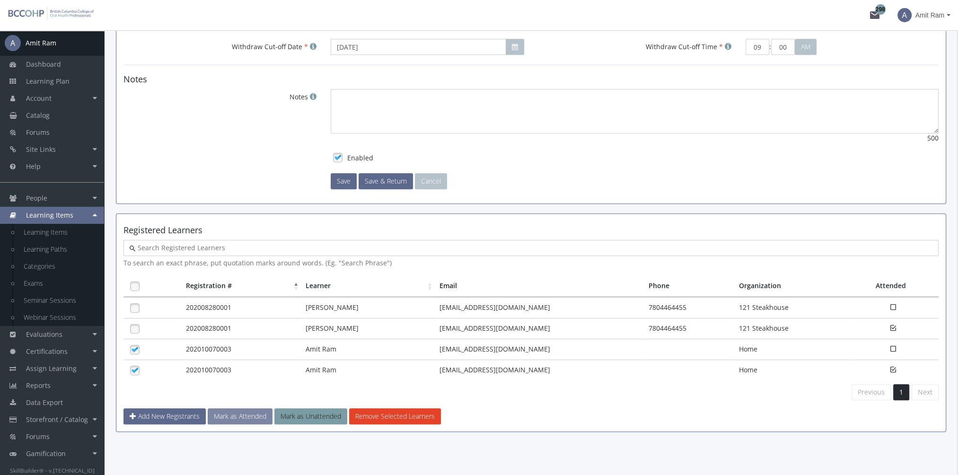
click at [235, 411] on button "Mark as Attended" at bounding box center [240, 416] width 65 height 16
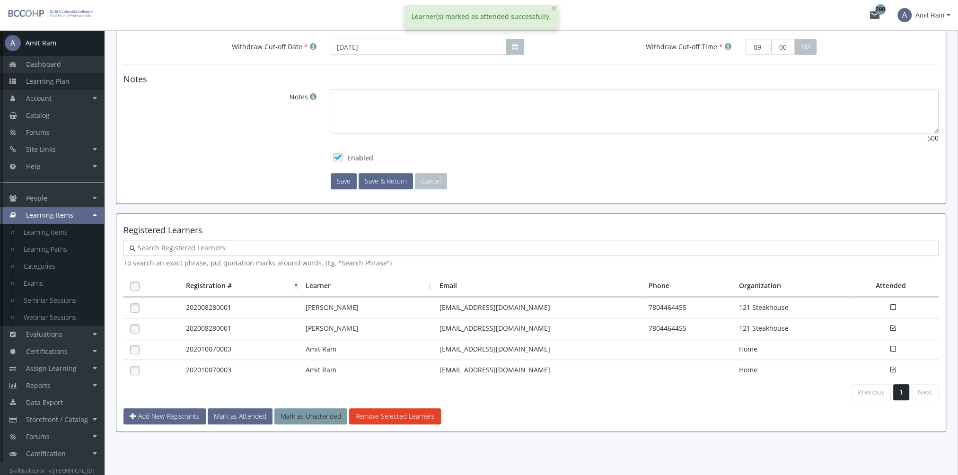
click at [58, 79] on span "Learning Plan" at bounding box center [48, 81] width 44 height 9
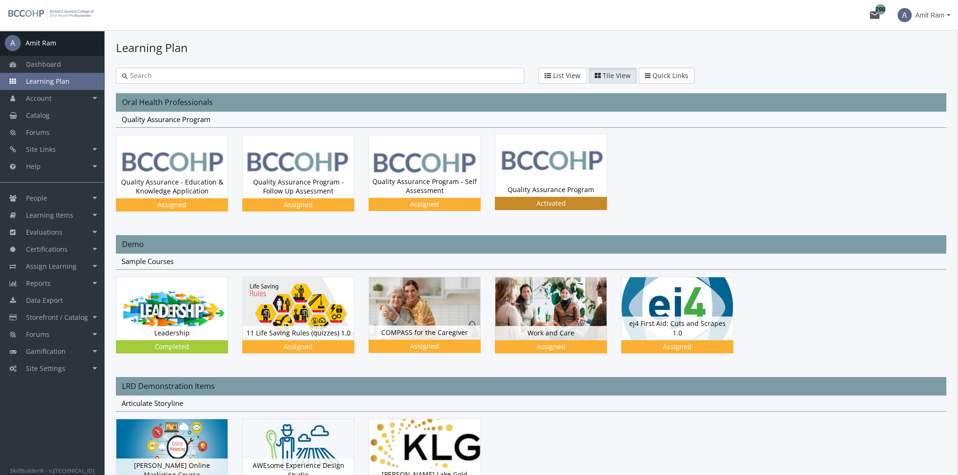
click at [548, 157] on img at bounding box center [551, 165] width 111 height 63
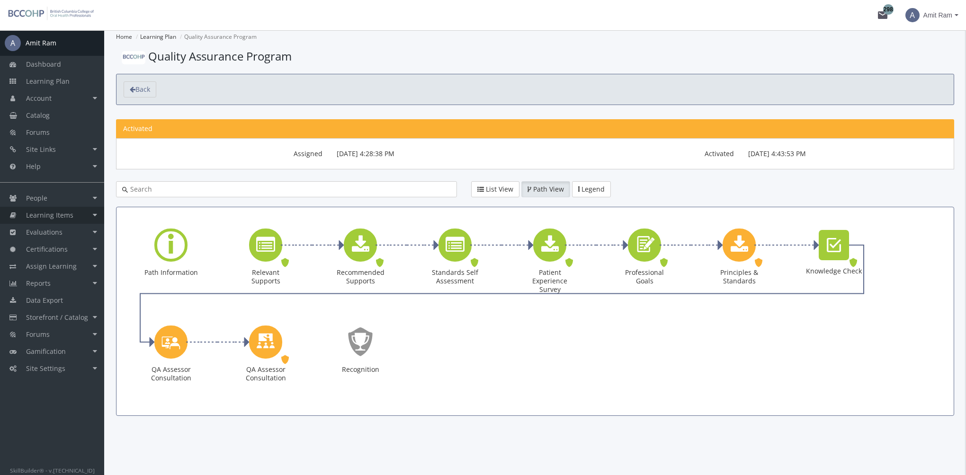
click at [66, 213] on span "Learning Items" at bounding box center [49, 215] width 47 height 9
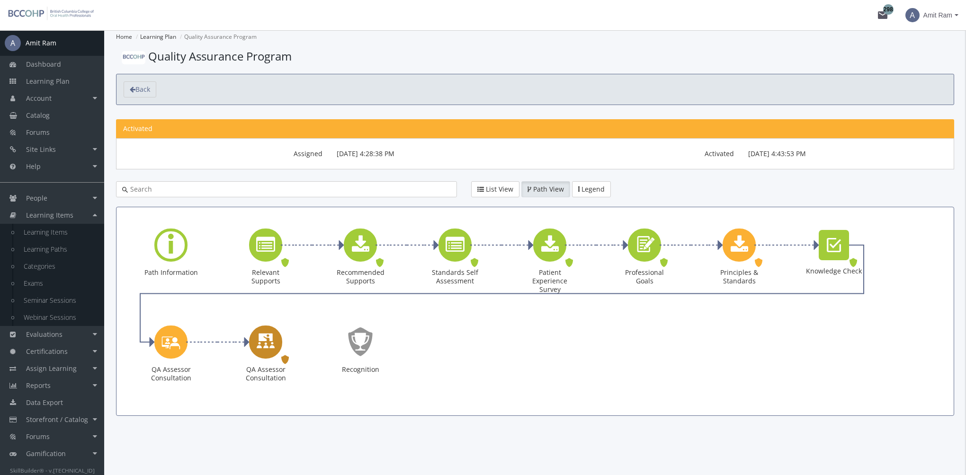
click at [268, 346] on icon "QA Assessor Consultation" at bounding box center [265, 341] width 19 height 27
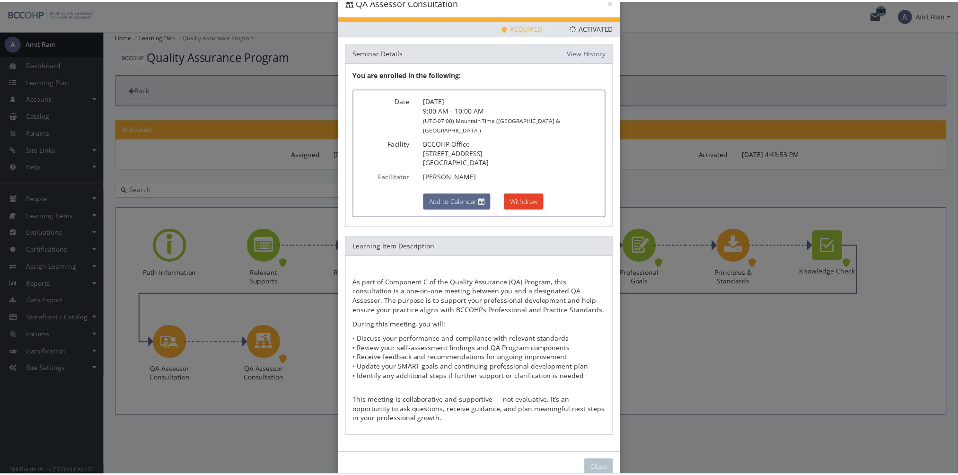
scroll to position [35, 0]
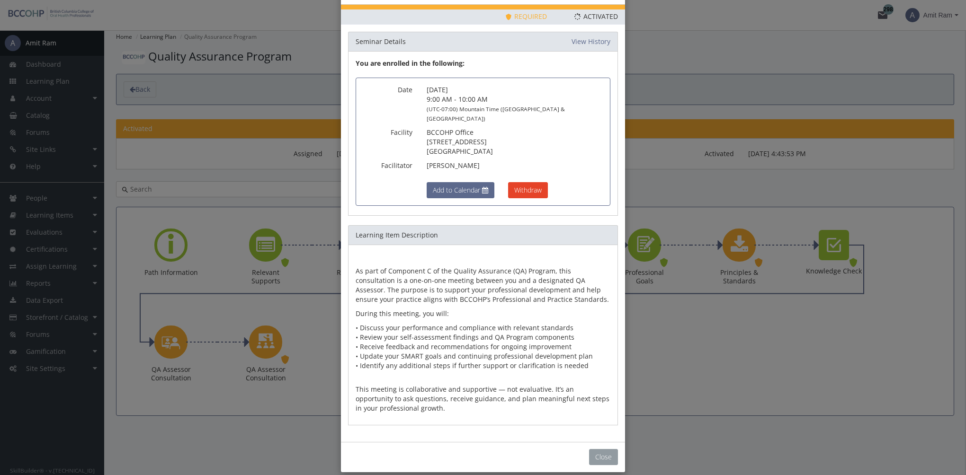
drag, startPoint x: 597, startPoint y: 441, endPoint x: 329, endPoint y: 346, distance: 284.1
click at [598, 449] on button "Close" at bounding box center [603, 457] width 29 height 16
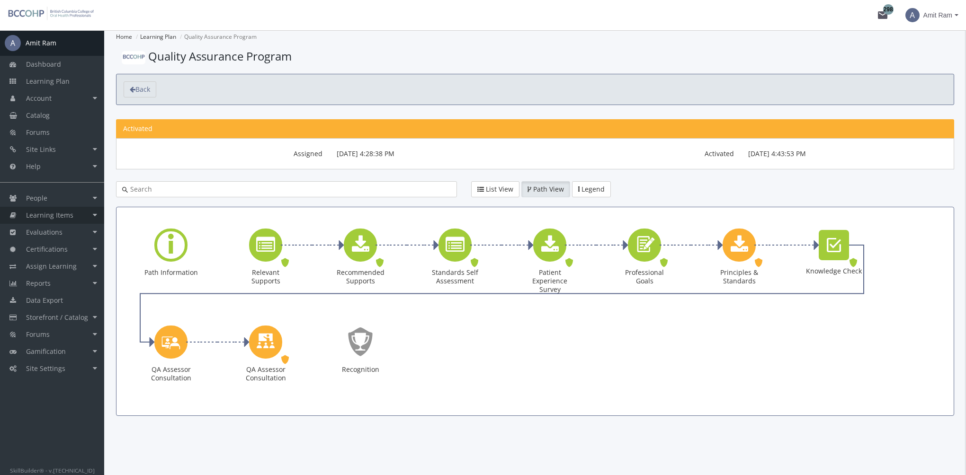
click at [57, 215] on span "Learning Items" at bounding box center [49, 215] width 47 height 9
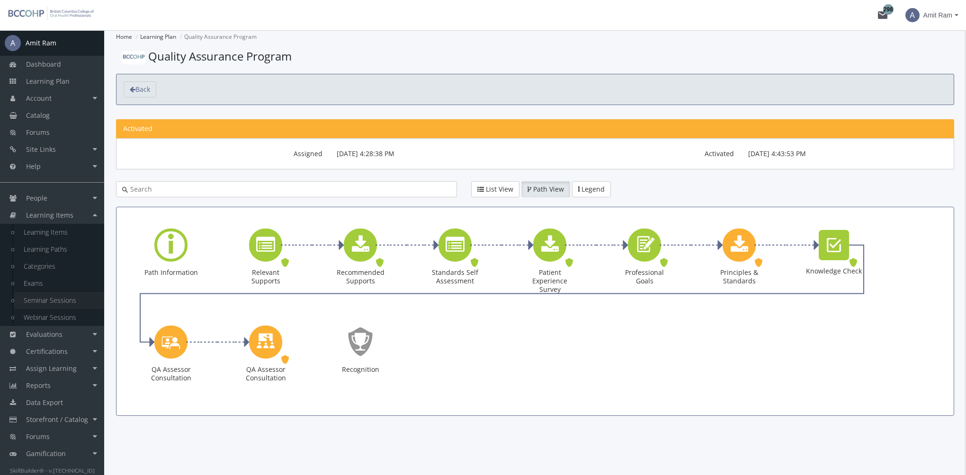
click at [57, 300] on link "Seminar Sessions" at bounding box center [59, 300] width 90 height 17
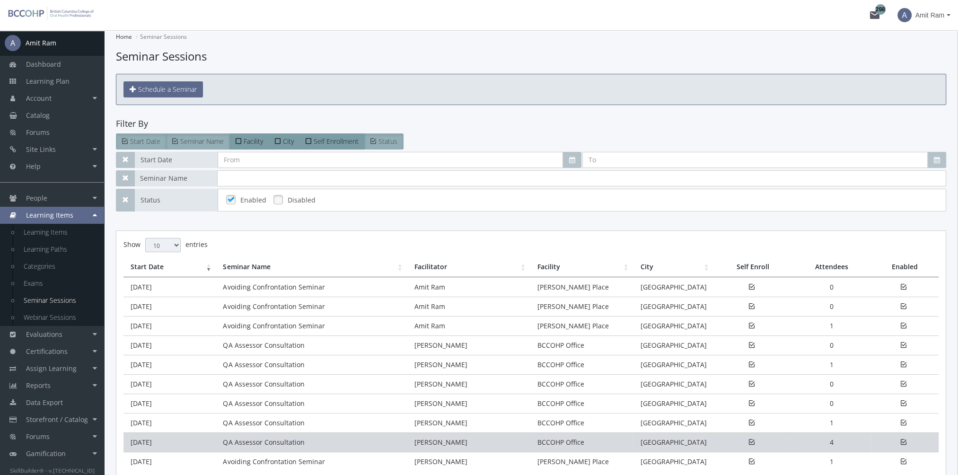
click at [177, 437] on td "[DATE]" at bounding box center [170, 442] width 92 height 19
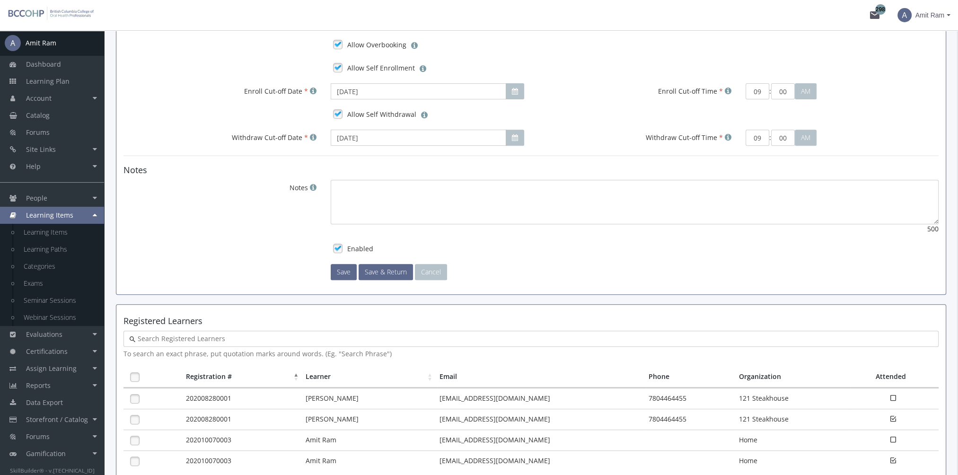
scroll to position [585, 0]
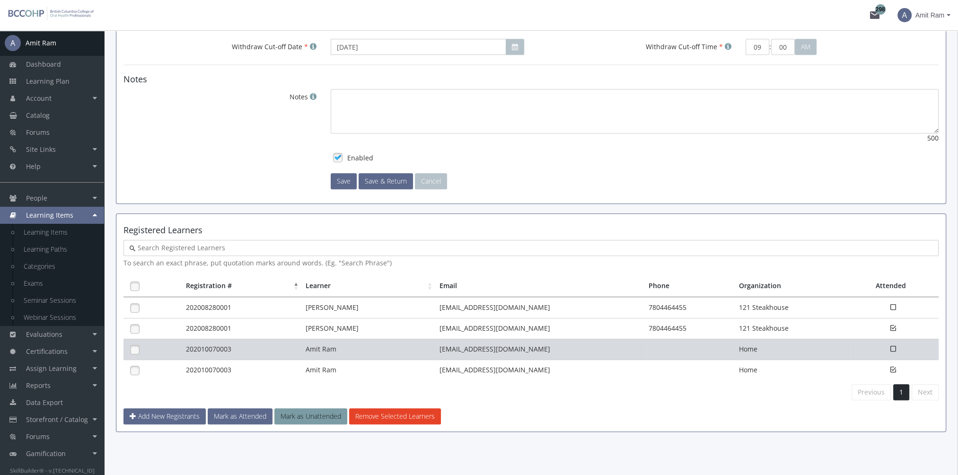
click at [191, 348] on td "202010070003" at bounding box center [244, 349] width 120 height 21
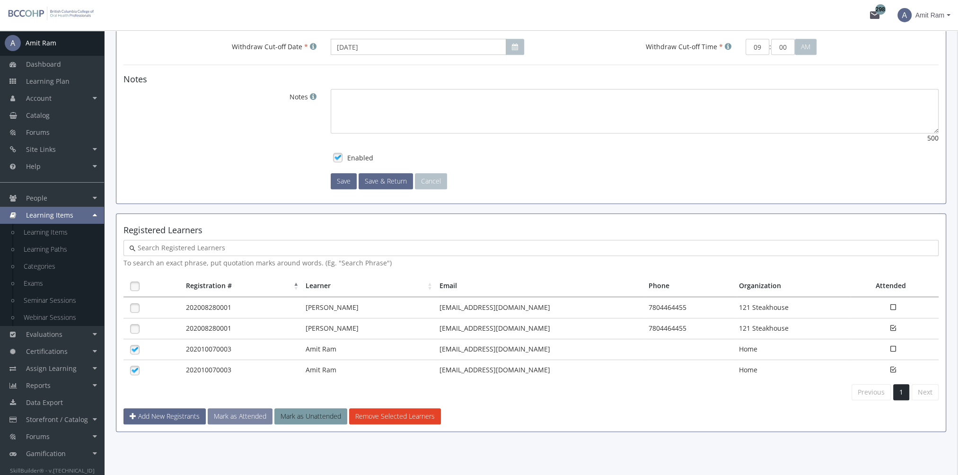
click at [234, 415] on button "Mark as Attended" at bounding box center [240, 416] width 65 height 16
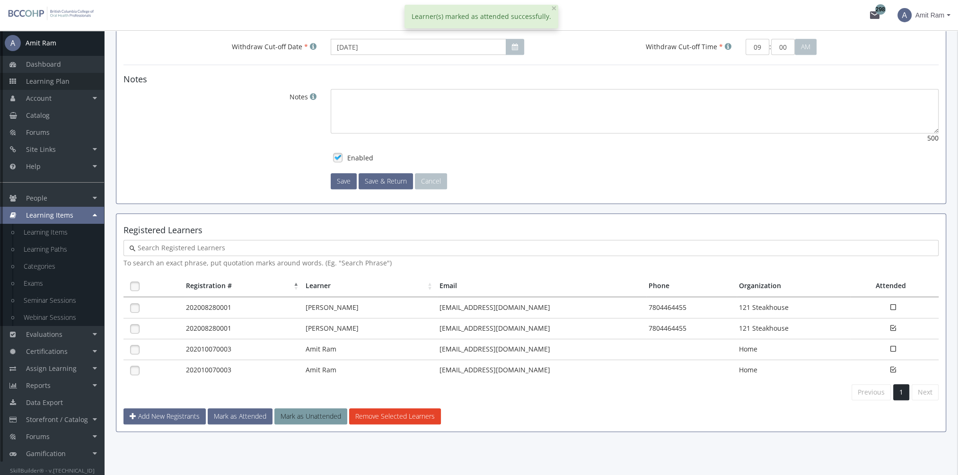
click at [73, 81] on link "Learning Plan" at bounding box center [52, 81] width 104 height 17
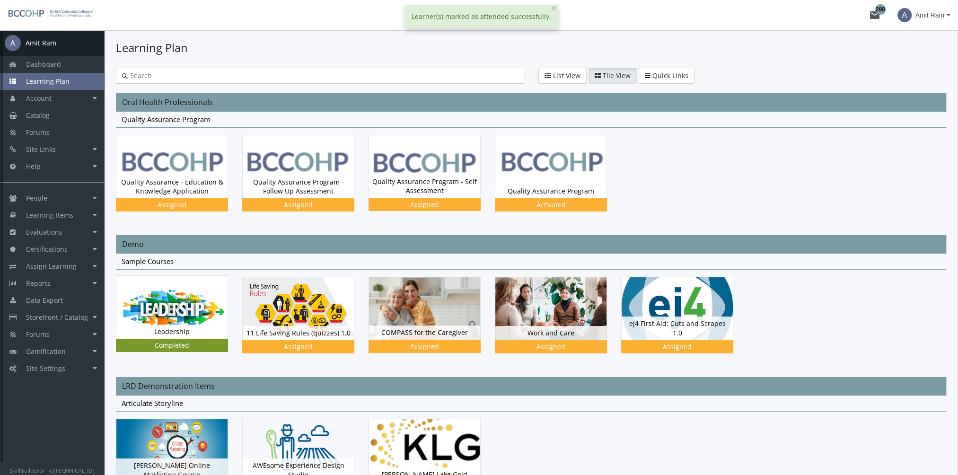
click at [231, 309] on div "Leadership Status Completed Completed" at bounding box center [179, 320] width 126 height 90
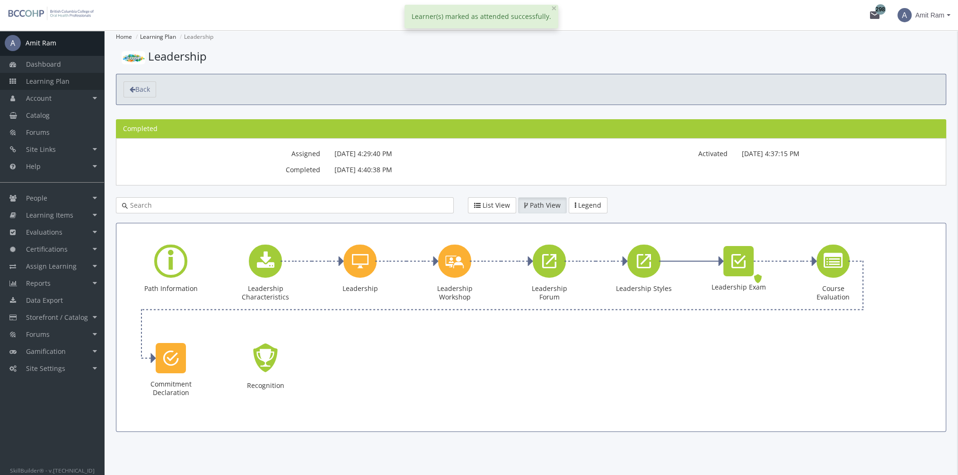
click at [61, 78] on span "Learning Plan" at bounding box center [48, 81] width 44 height 9
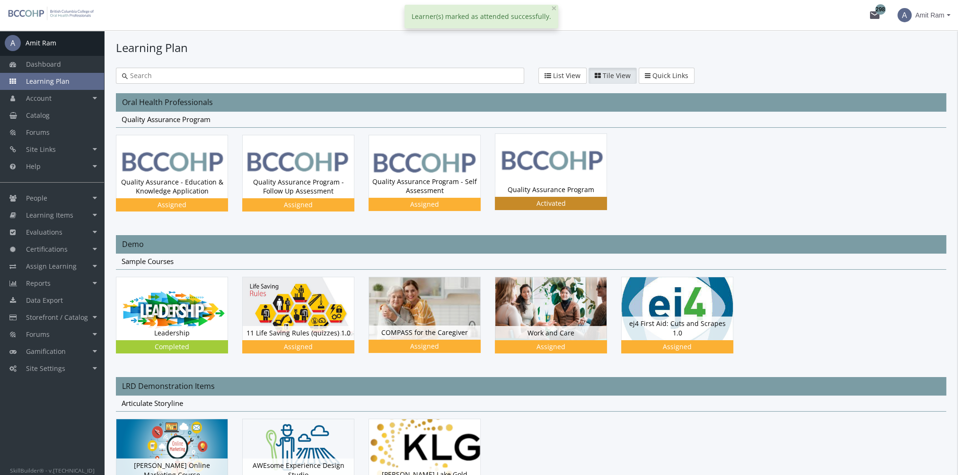
click at [540, 165] on img at bounding box center [551, 165] width 111 height 63
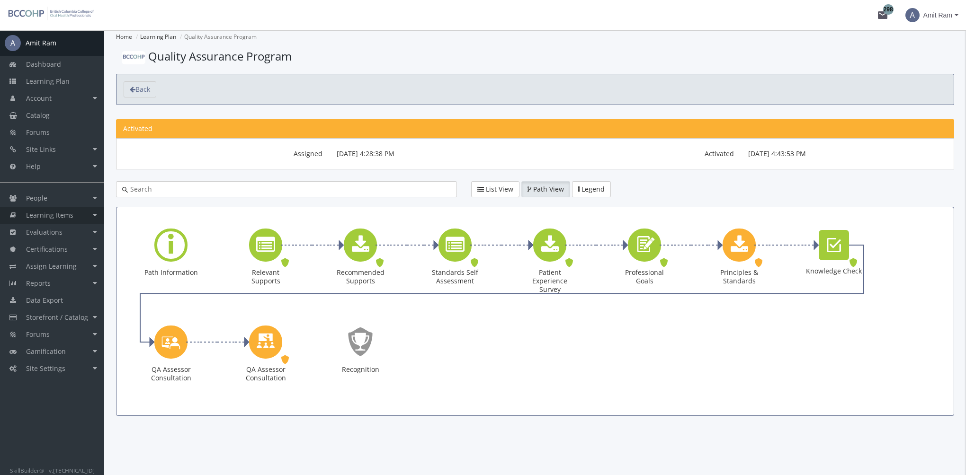
click at [62, 212] on span "Learning Items" at bounding box center [49, 215] width 47 height 9
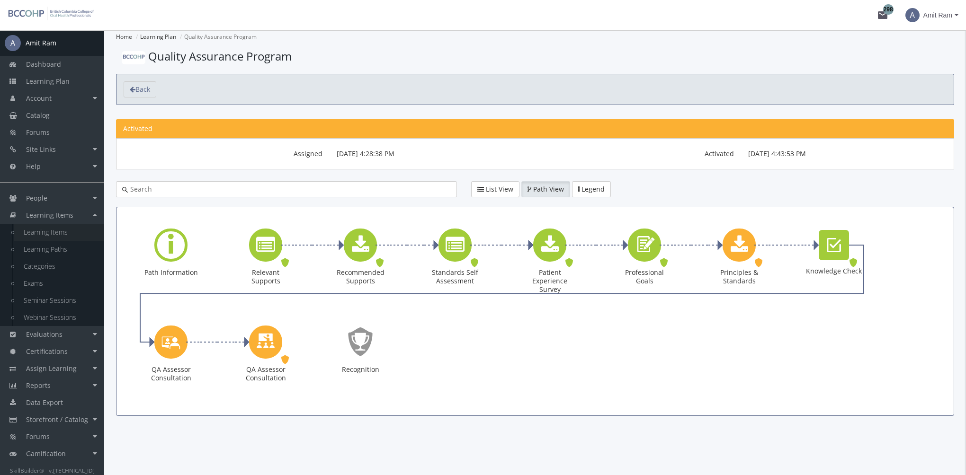
click at [68, 230] on link "Learning Items" at bounding box center [59, 232] width 90 height 17
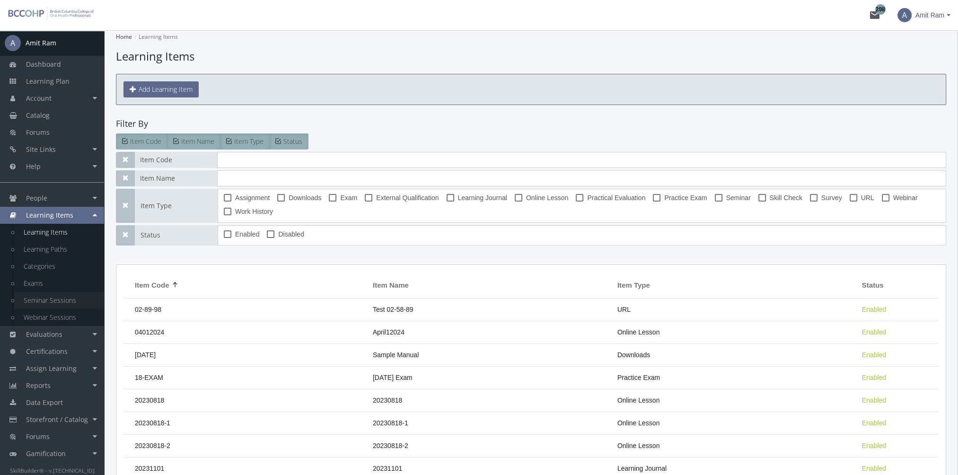
click at [70, 303] on link "Seminar Sessions" at bounding box center [59, 300] width 90 height 17
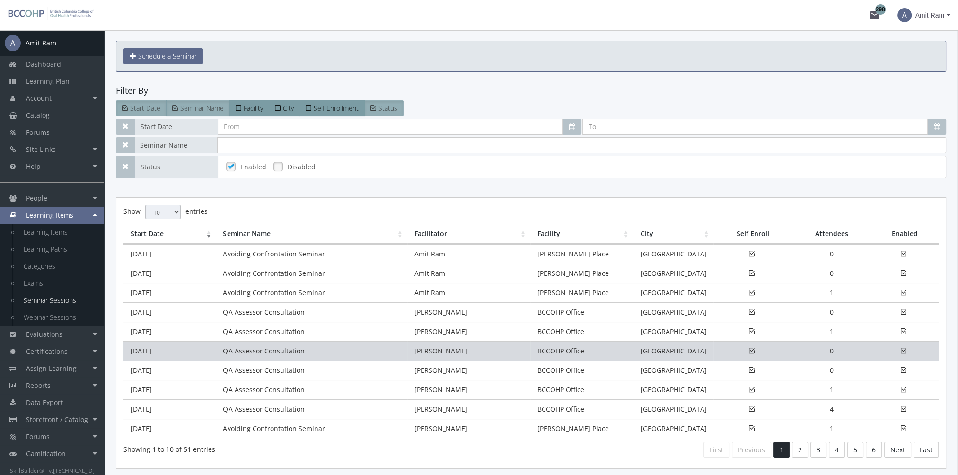
scroll to position [72, 0]
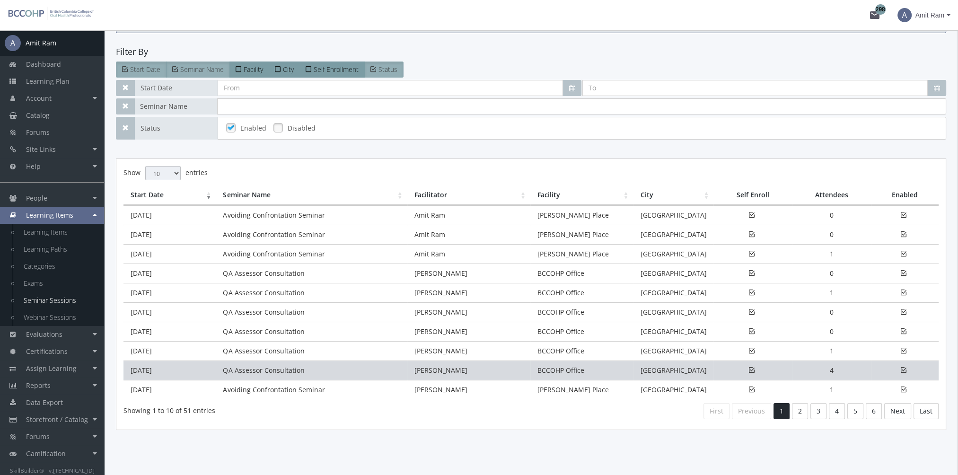
click at [272, 368] on td "QA Assessor Consultation" at bounding box center [311, 370] width 191 height 19
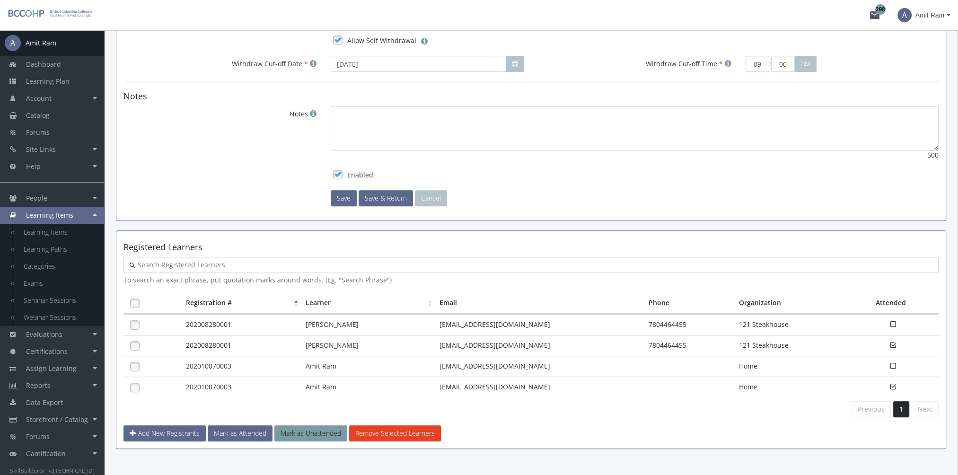
scroll to position [585, 0]
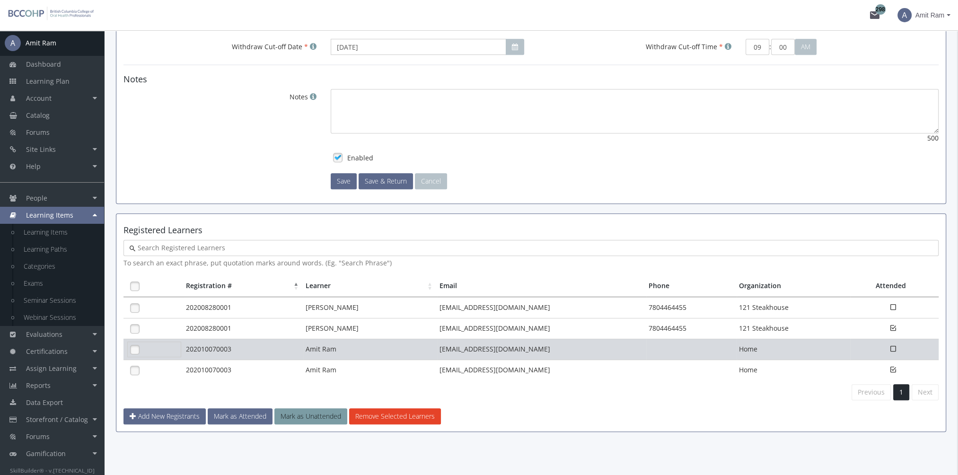
click at [140, 347] on link at bounding box center [135, 350] width 14 height 14
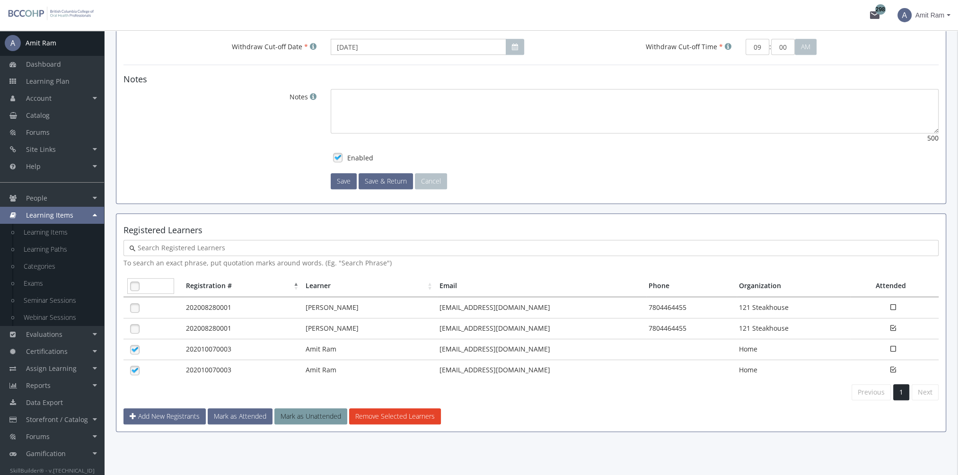
click at [132, 285] on link at bounding box center [135, 286] width 14 height 14
click at [250, 411] on button "Mark as Attended" at bounding box center [240, 416] width 65 height 16
